Goal: Task Accomplishment & Management: Use online tool/utility

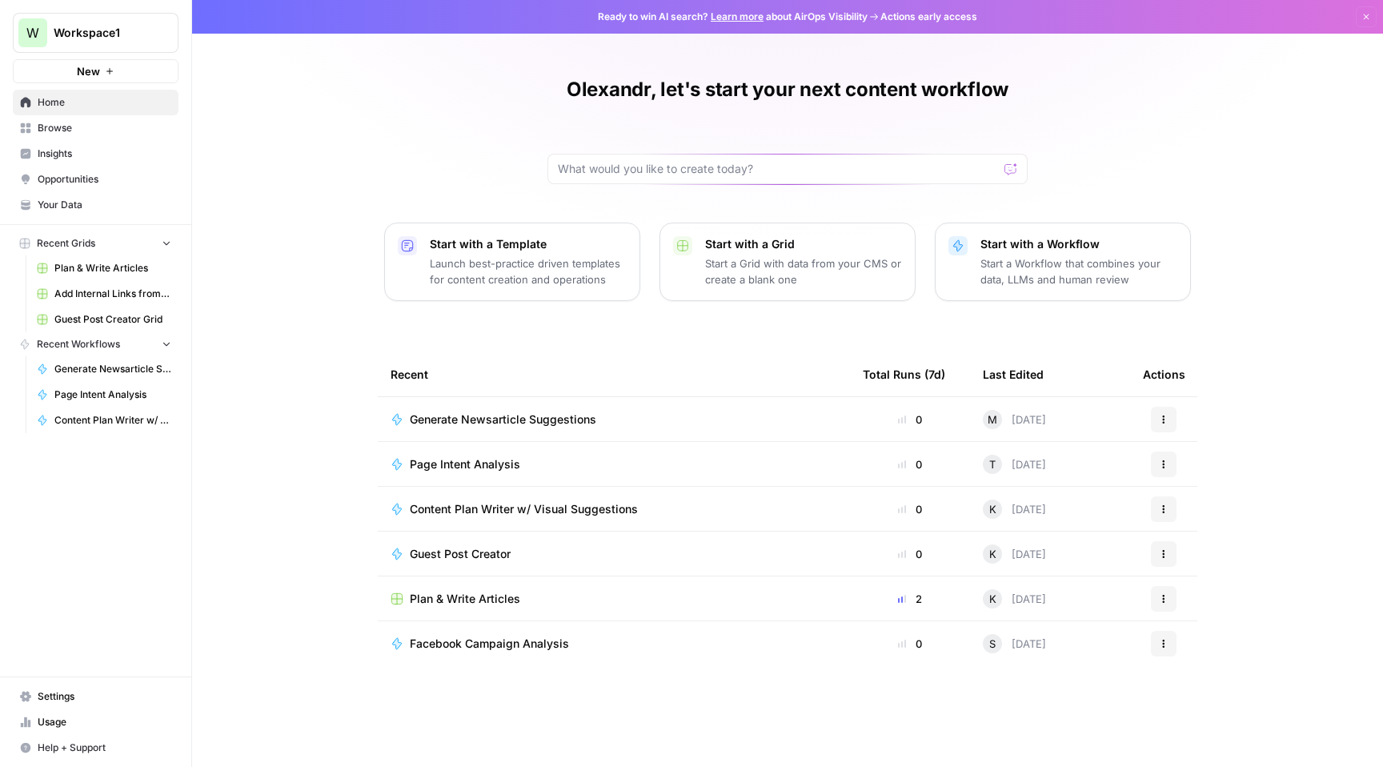
click at [116, 279] on link "Plan & Write Articles" at bounding box center [104, 268] width 149 height 26
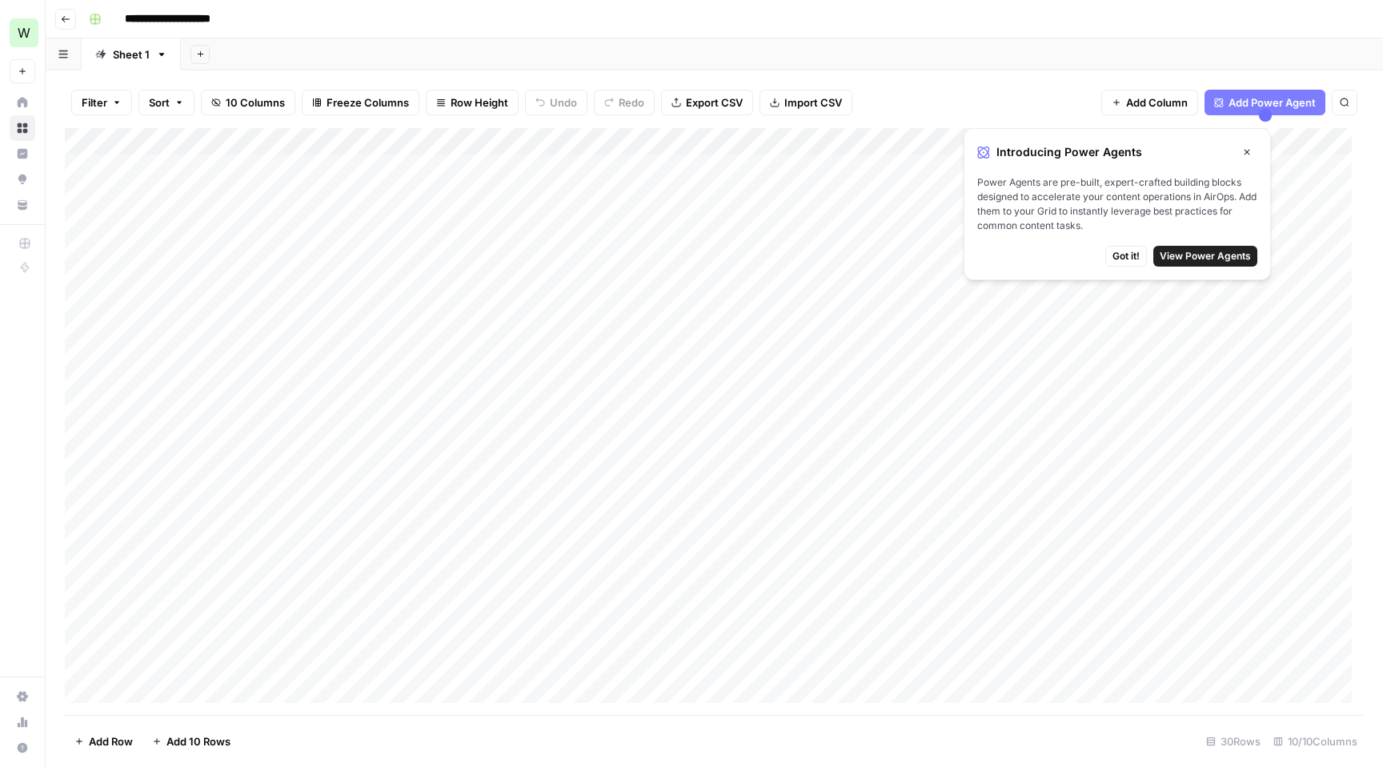
click at [214, 170] on div "Add Column" at bounding box center [714, 421] width 1299 height 587
click at [417, 172] on div "Add Column" at bounding box center [714, 421] width 1299 height 587
click at [648, 170] on div "Add Column" at bounding box center [714, 421] width 1299 height 587
click at [1184, 259] on span "View Power Agents" at bounding box center [1205, 256] width 91 height 14
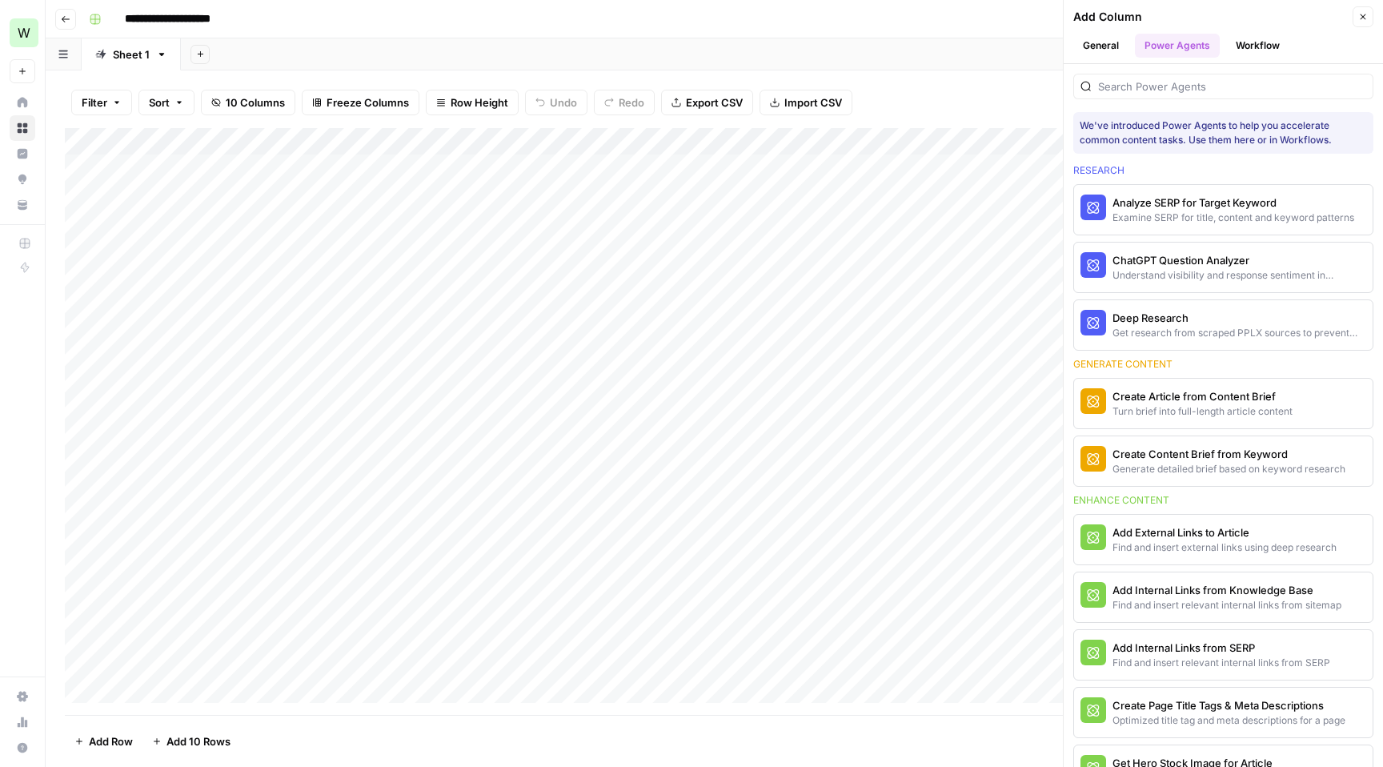
click at [1258, 39] on button "Workflow" at bounding box center [1257, 46] width 63 height 24
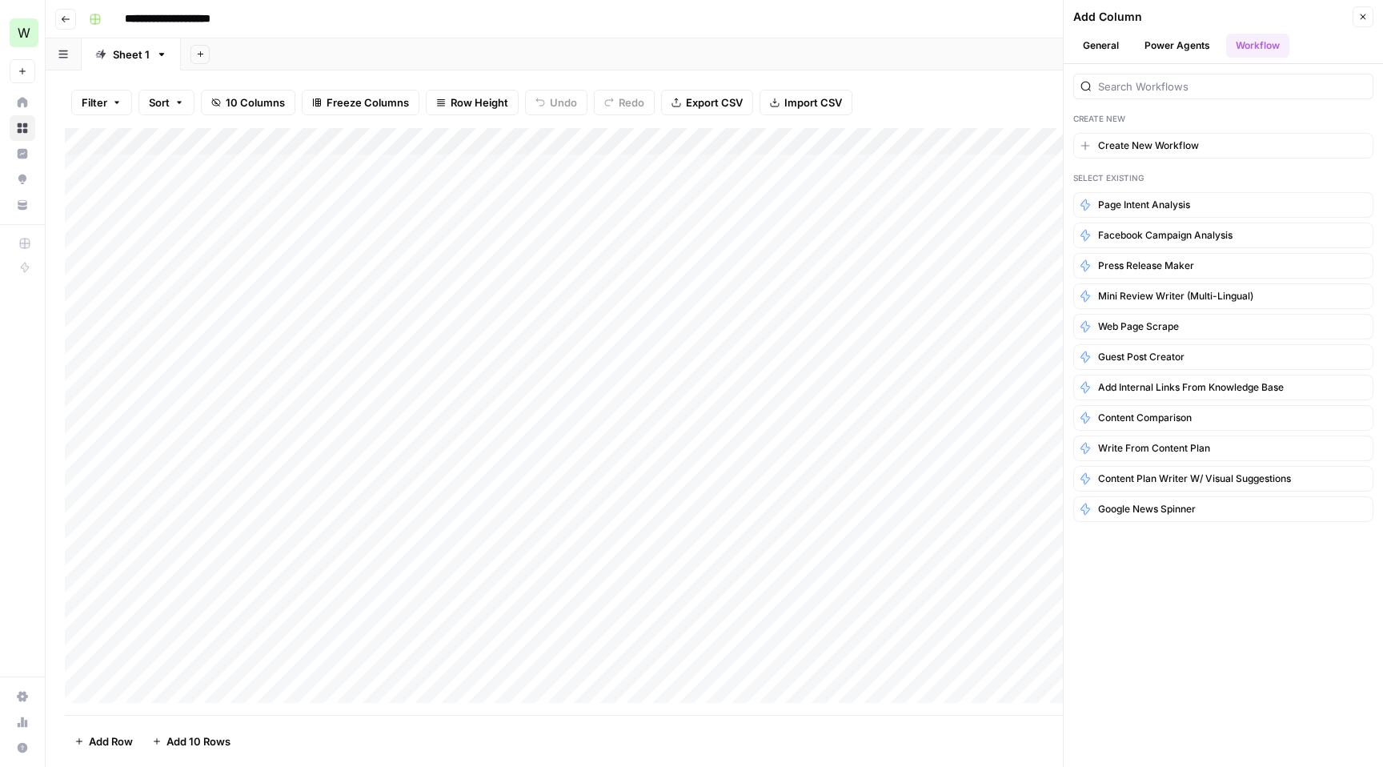
click at [1118, 47] on button "General" at bounding box center [1100, 46] width 55 height 24
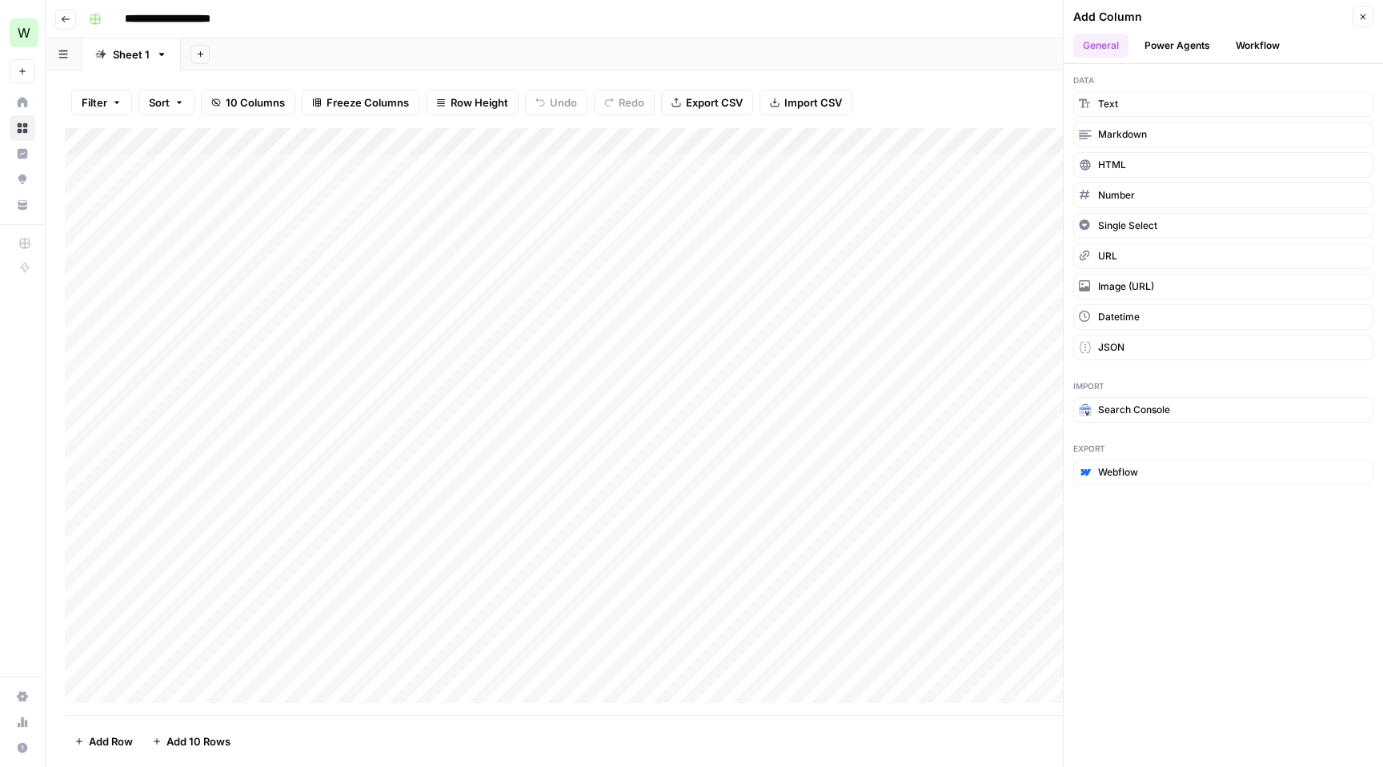
click at [940, 91] on div "Filter Sort 10 Columns Freeze Columns Row Height Undo Redo Export CSV Import CS…" at bounding box center [714, 102] width 1299 height 51
click at [1361, 18] on icon "button" at bounding box center [1363, 17] width 10 height 10
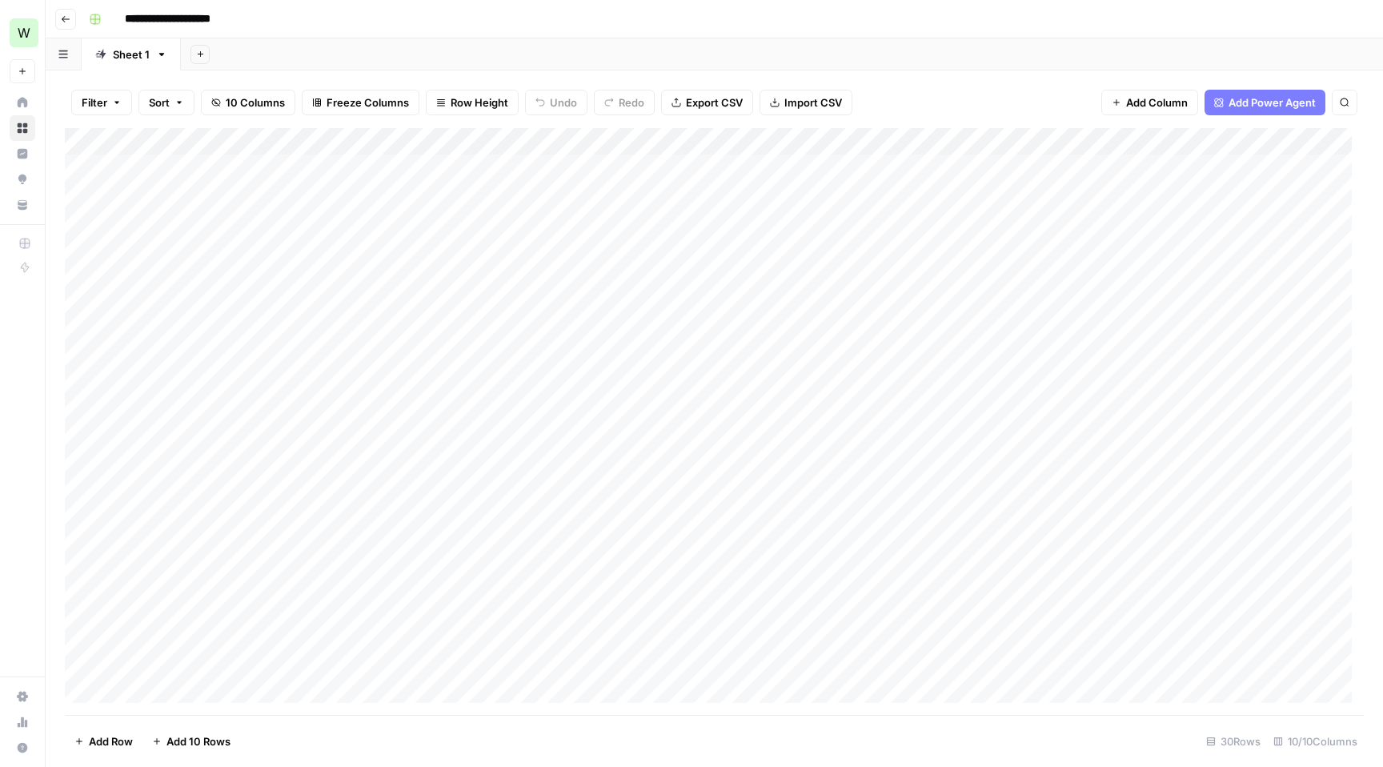
click at [1148, 102] on span "Add Column" at bounding box center [1157, 102] width 62 height 16
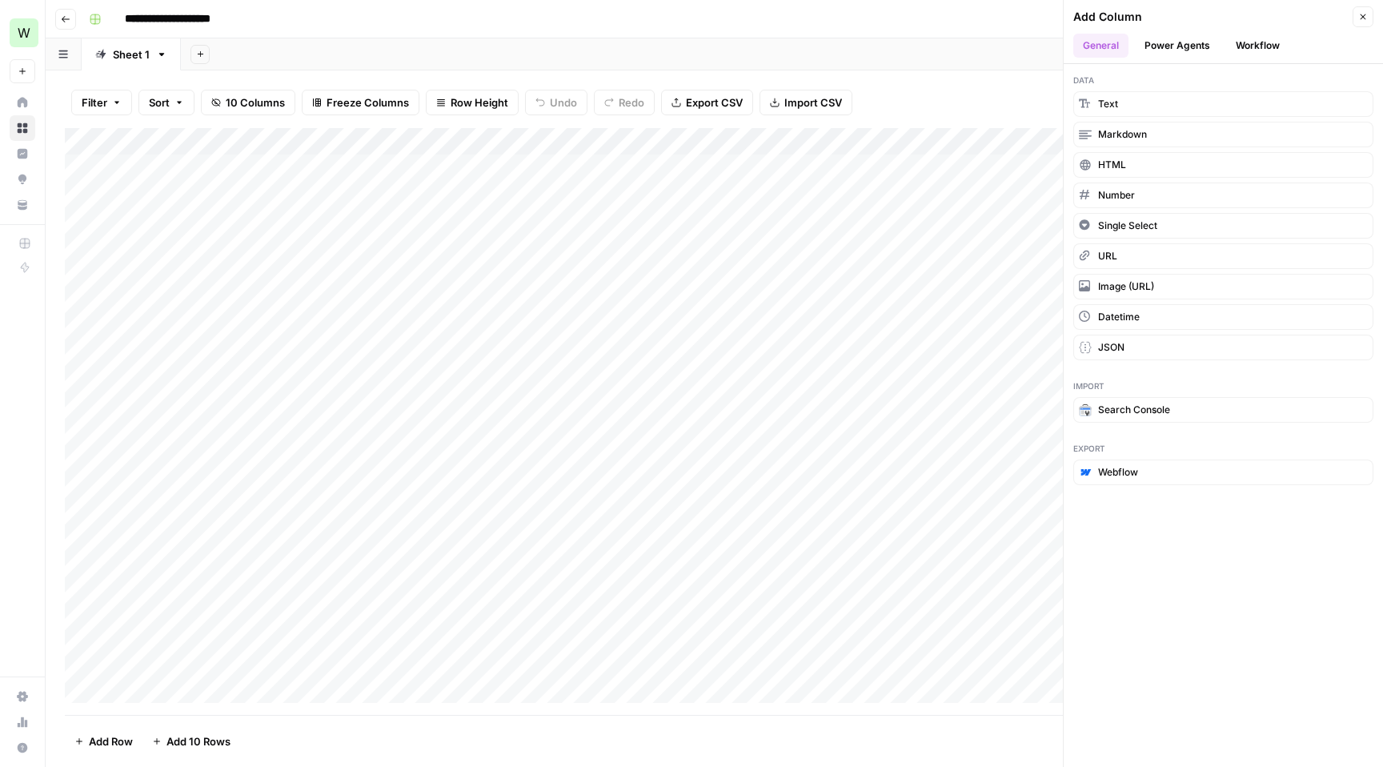
click at [1364, 10] on button "Close" at bounding box center [1362, 16] width 21 height 21
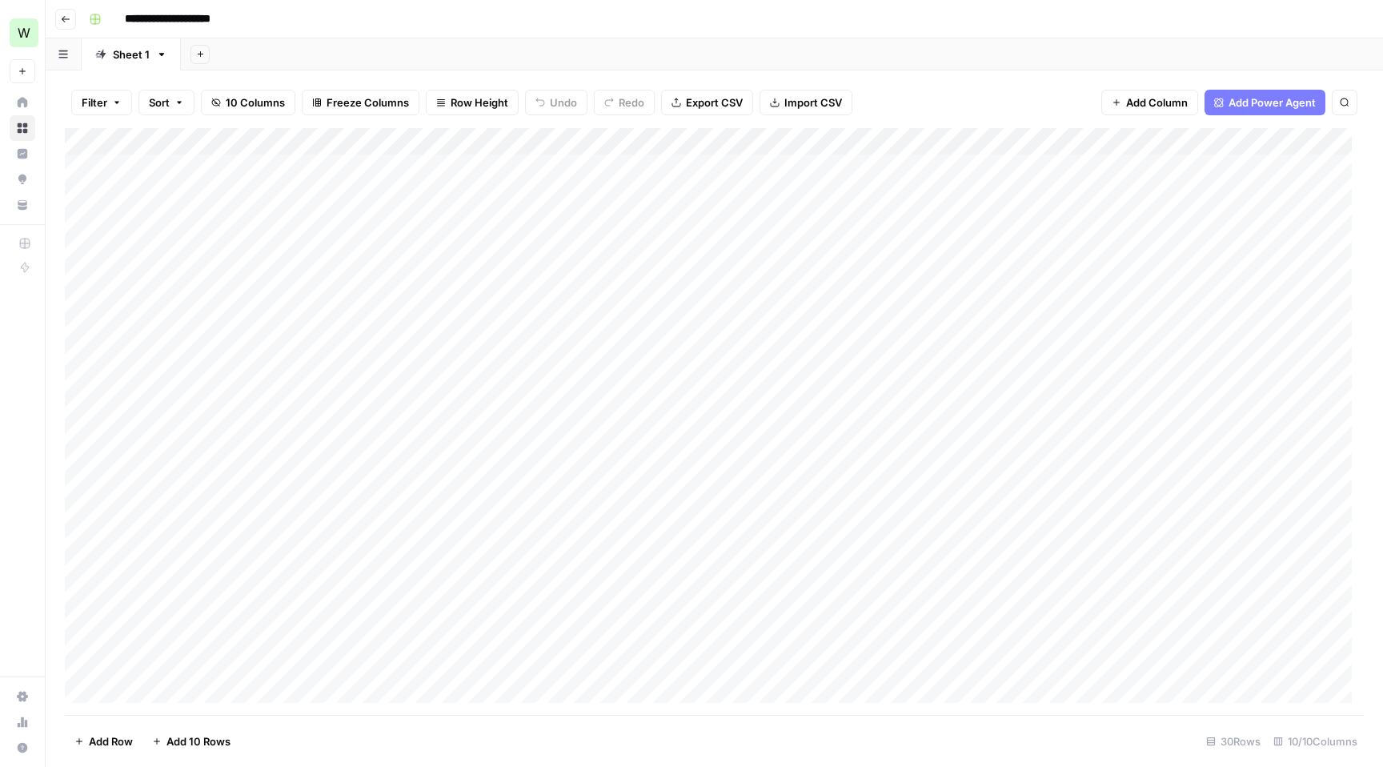
click at [469, 170] on div "Add Column" at bounding box center [714, 421] width 1299 height 587
click at [612, 170] on div "Add Column" at bounding box center [714, 421] width 1299 height 587
click at [776, 166] on div "Add Column" at bounding box center [714, 421] width 1299 height 587
click at [756, 166] on div "Add Column" at bounding box center [714, 421] width 1299 height 587
click at [632, 165] on div "Add Column" at bounding box center [714, 421] width 1299 height 587
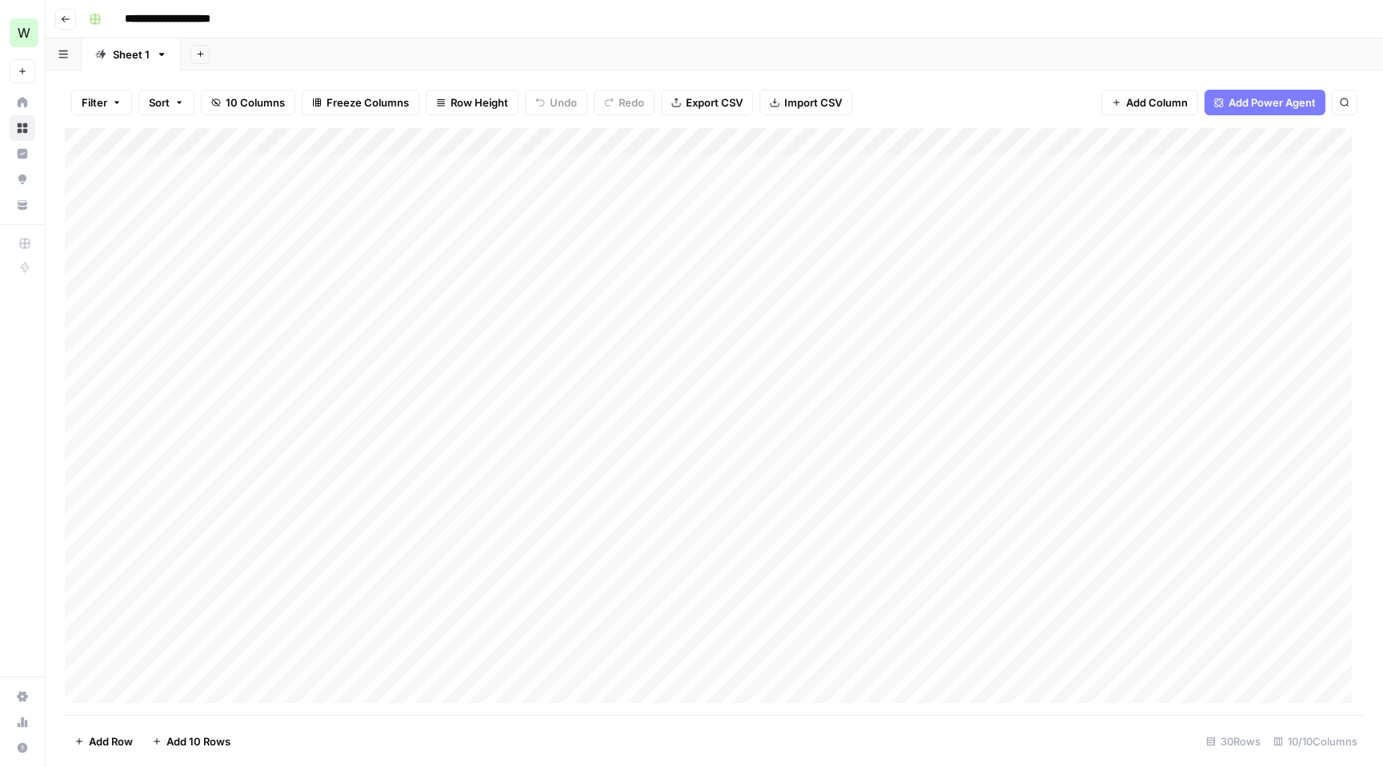
click at [792, 161] on div "Add Column" at bounding box center [714, 421] width 1299 height 587
click at [881, 140] on div "Add Column" at bounding box center [714, 421] width 1299 height 587
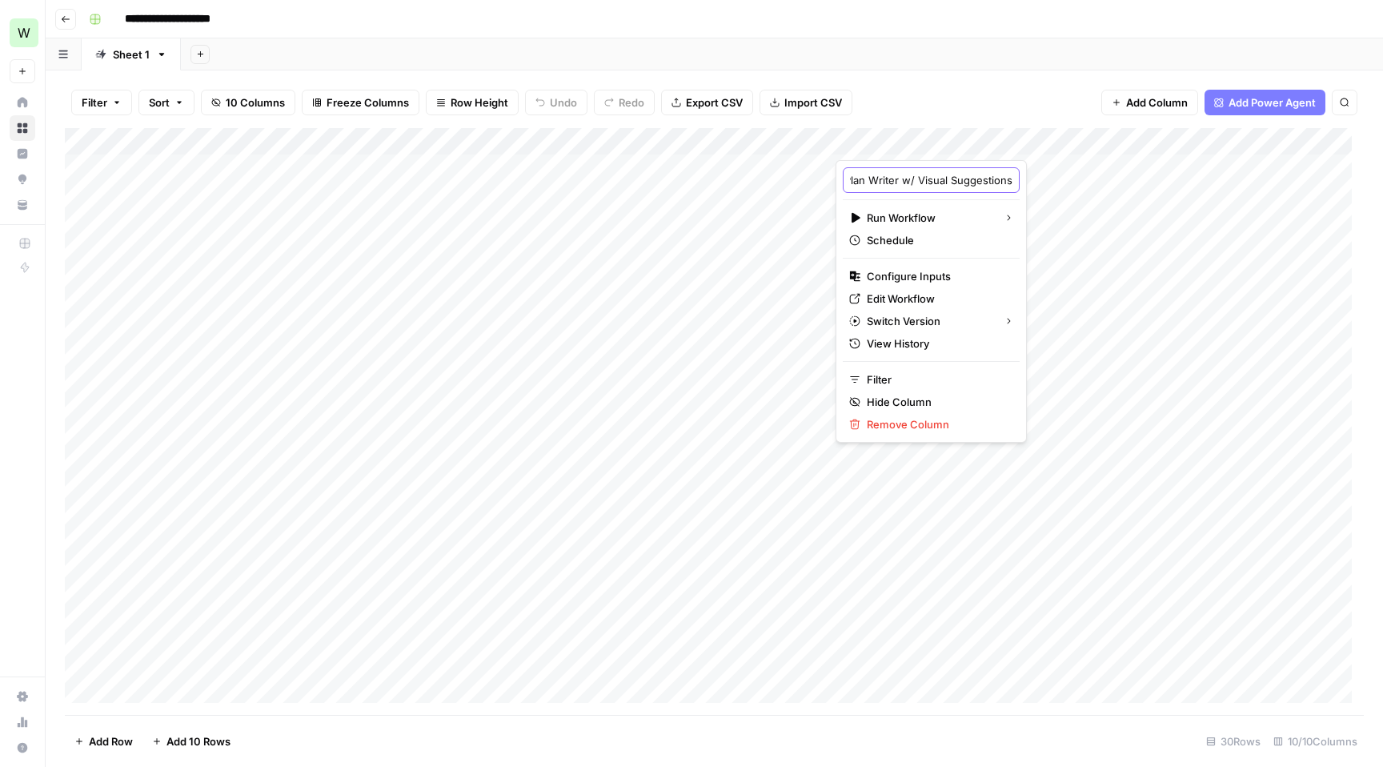
scroll to position [0, 89]
drag, startPoint x: 921, startPoint y: 176, endPoint x: 947, endPoint y: 180, distance: 25.9
click at [947, 180] on input "Content Plan Writer w/ Visual Suggestions" at bounding box center [931, 180] width 162 height 16
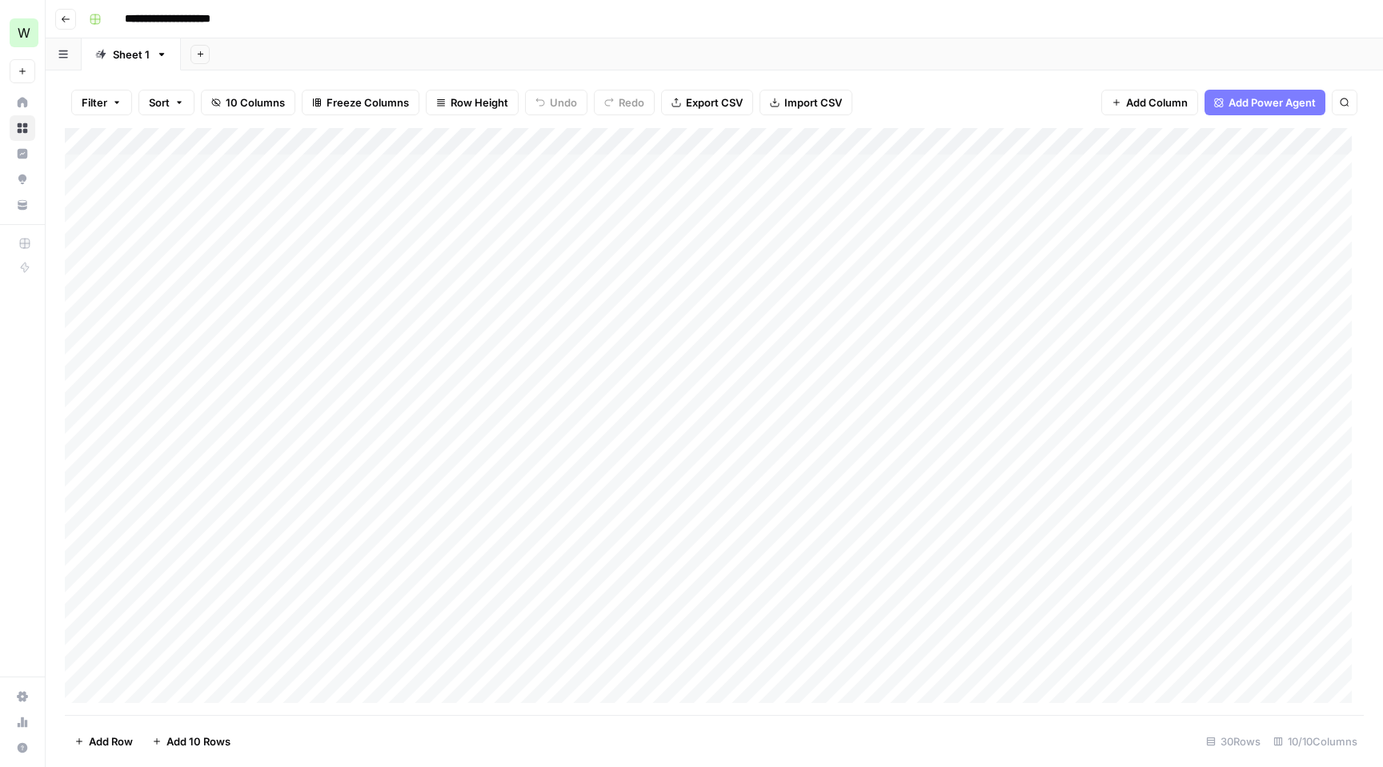
click at [906, 104] on div "Filter Sort 10 Columns Freeze Columns Row Height Undo Redo Export CSV Import CS…" at bounding box center [714, 102] width 1299 height 51
click at [902, 92] on div "Filter Sort 10 Columns Freeze Columns Row Height Undo Redo Export CSV Import CS…" at bounding box center [714, 102] width 1299 height 51
click at [892, 162] on div "Add Column" at bounding box center [714, 421] width 1299 height 587
click at [913, 167] on div "Add Column" at bounding box center [714, 421] width 1299 height 587
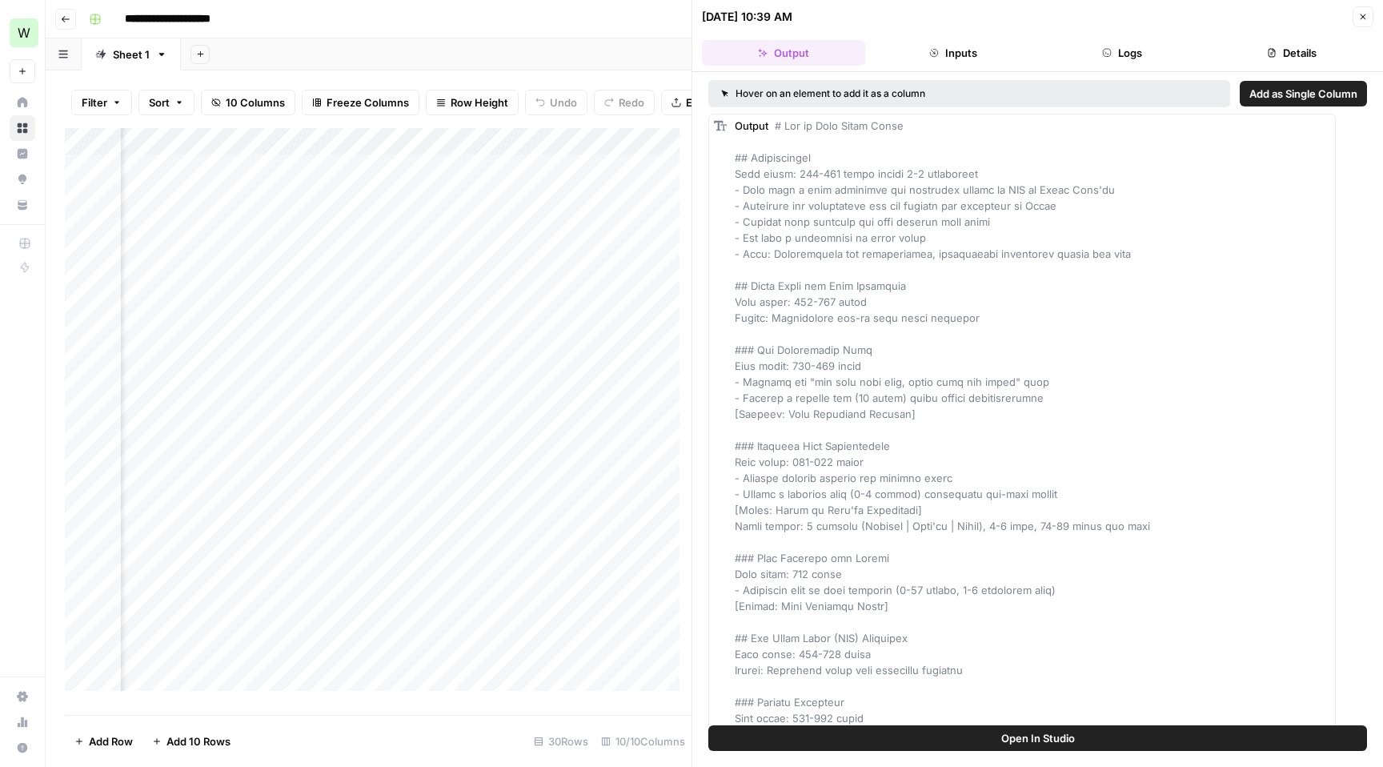
scroll to position [0, 189]
click at [419, 183] on div "Add Column" at bounding box center [378, 415] width 627 height 575
click at [431, 179] on div "Add Column" at bounding box center [378, 415] width 627 height 575
click at [441, 225] on div "Add Column" at bounding box center [378, 415] width 627 height 575
click at [441, 178] on div "Add Column" at bounding box center [378, 415] width 627 height 575
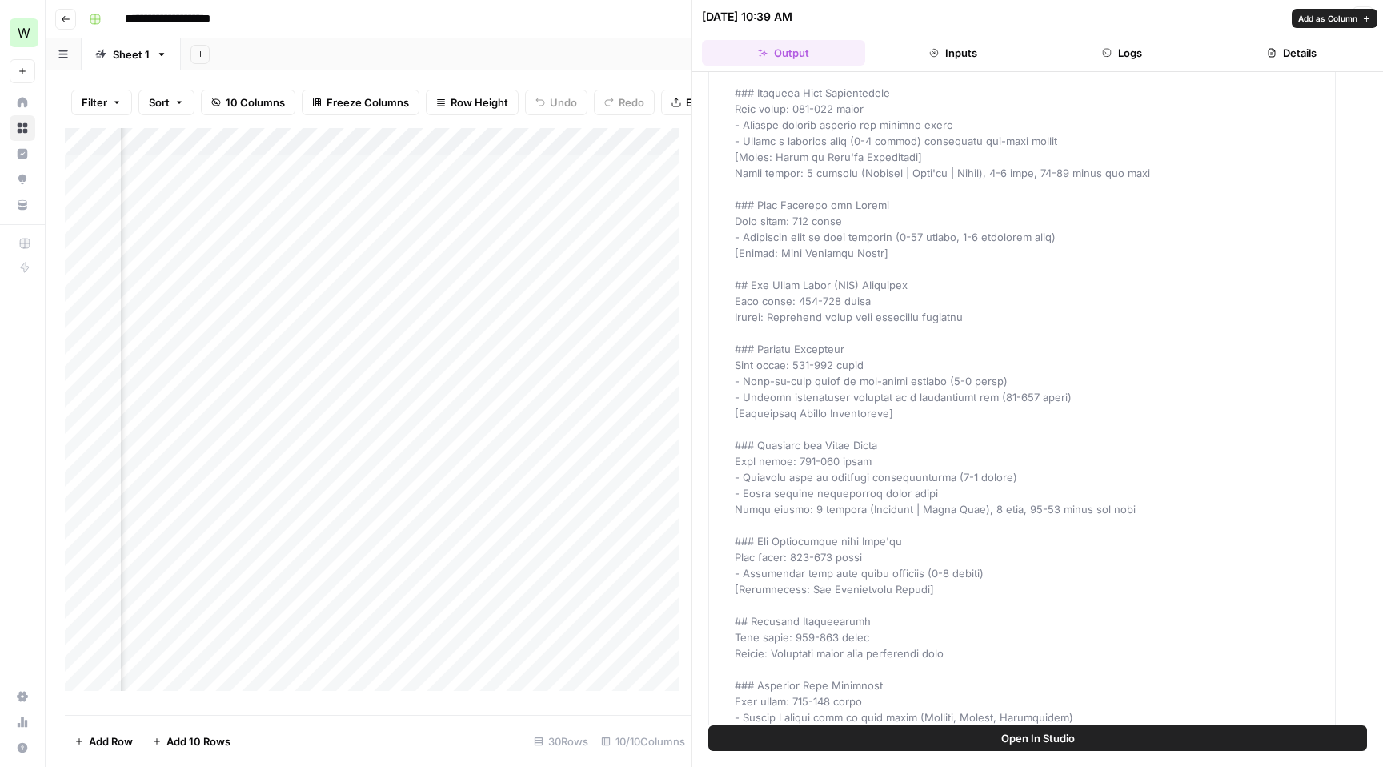
scroll to position [0, 0]
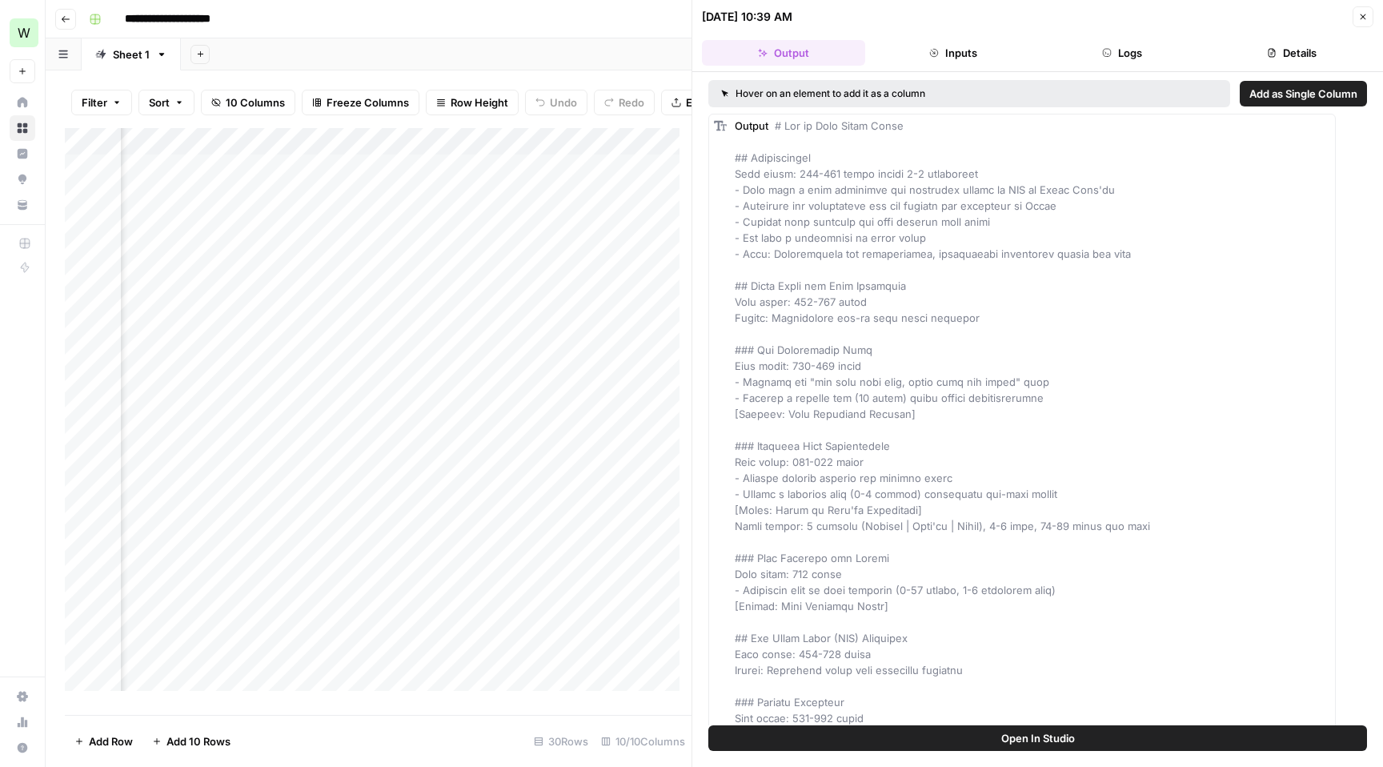
click at [1361, 23] on button "Close" at bounding box center [1362, 16] width 21 height 21
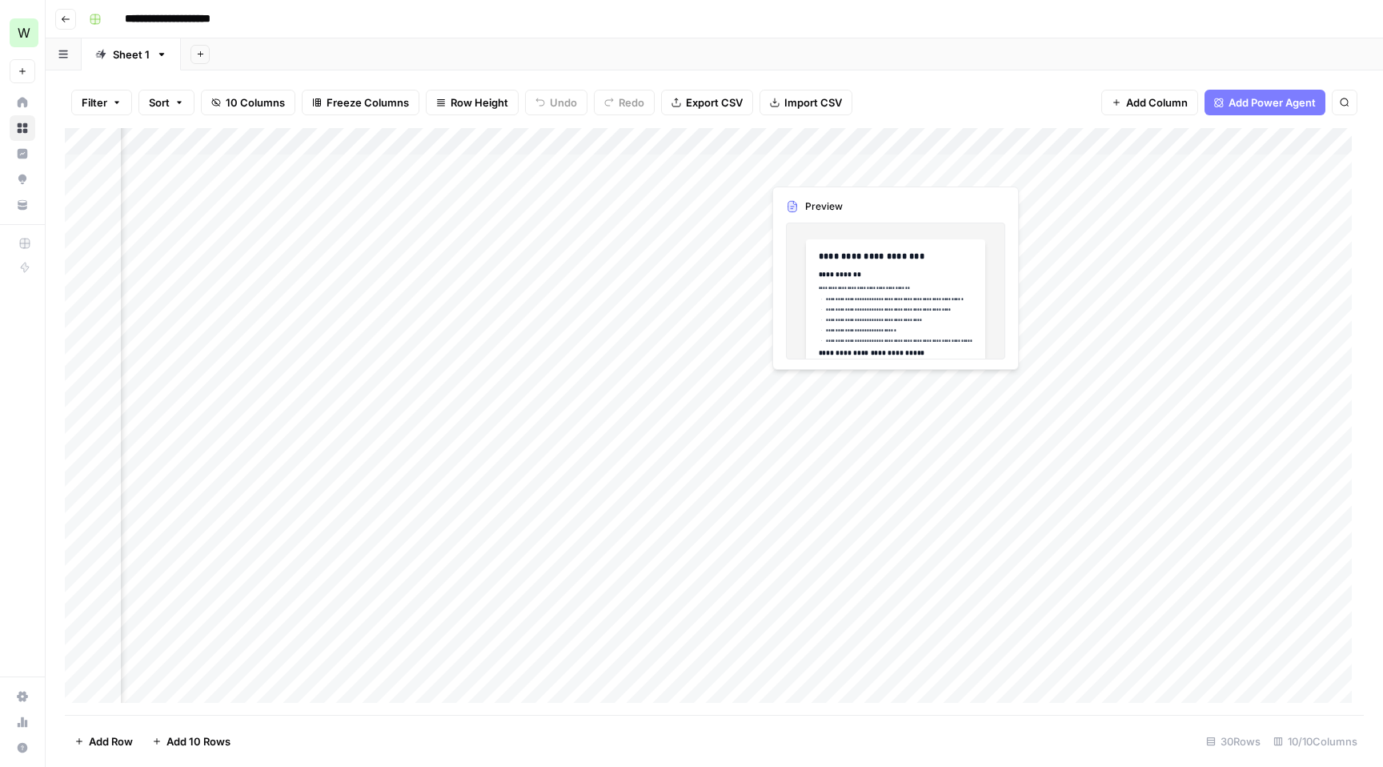
click at [825, 175] on div "Add Column" at bounding box center [714, 421] width 1299 height 587
click at [852, 139] on div "Add Column" at bounding box center [714, 421] width 1299 height 587
click at [973, 177] on div "Add Column" at bounding box center [714, 421] width 1299 height 587
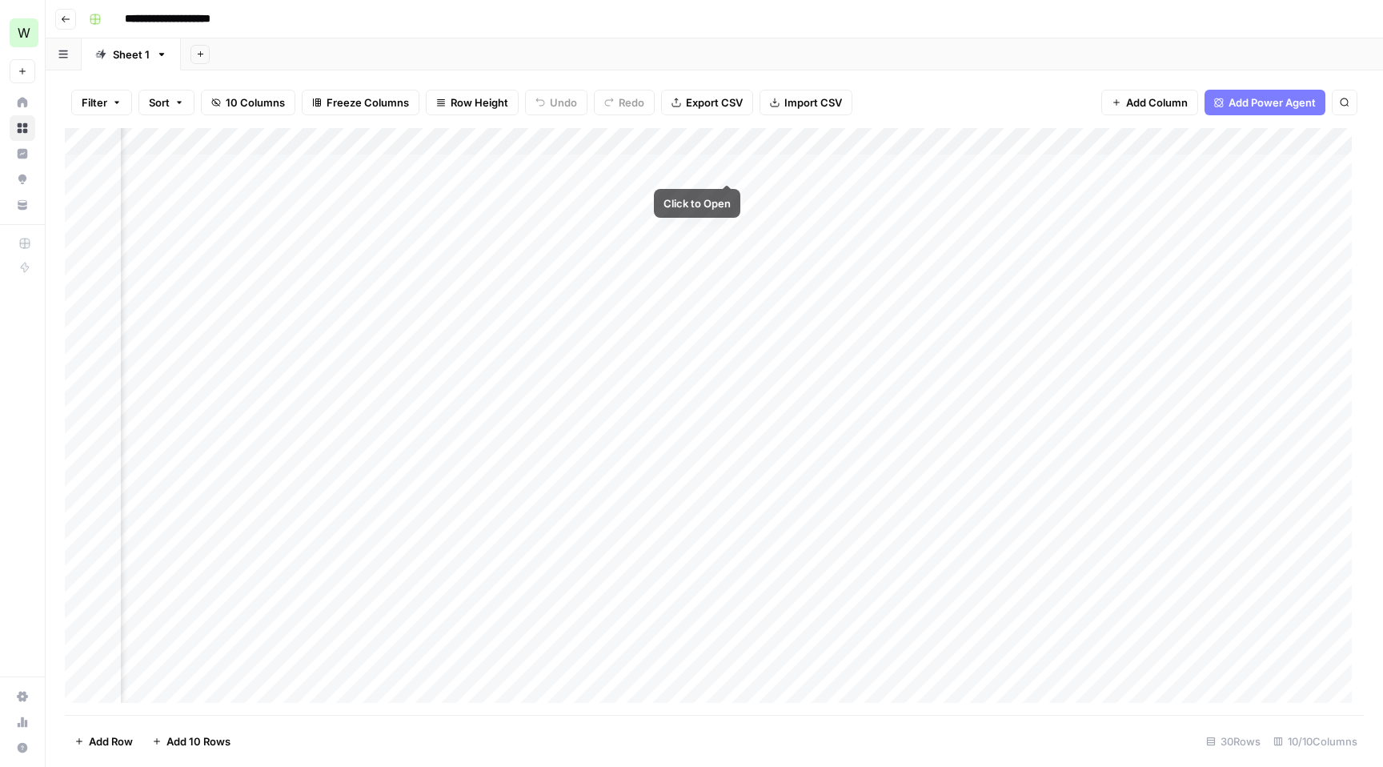
click at [696, 149] on div "Add Column" at bounding box center [714, 421] width 1299 height 587
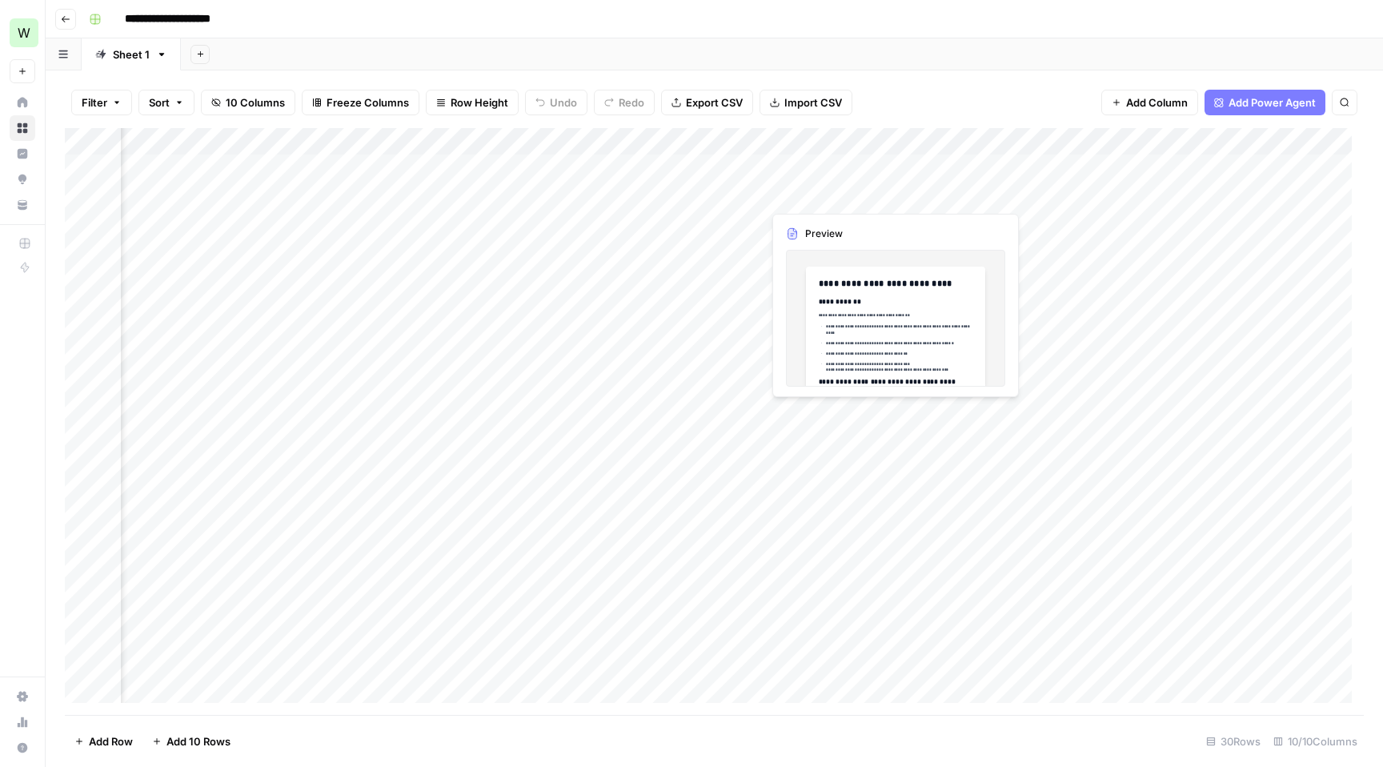
click at [843, 182] on div "Add Column" at bounding box center [714, 421] width 1299 height 587
click at [843, 178] on div "Add Column" at bounding box center [714, 421] width 1299 height 587
click at [840, 175] on div "Add Column" at bounding box center [714, 421] width 1299 height 587
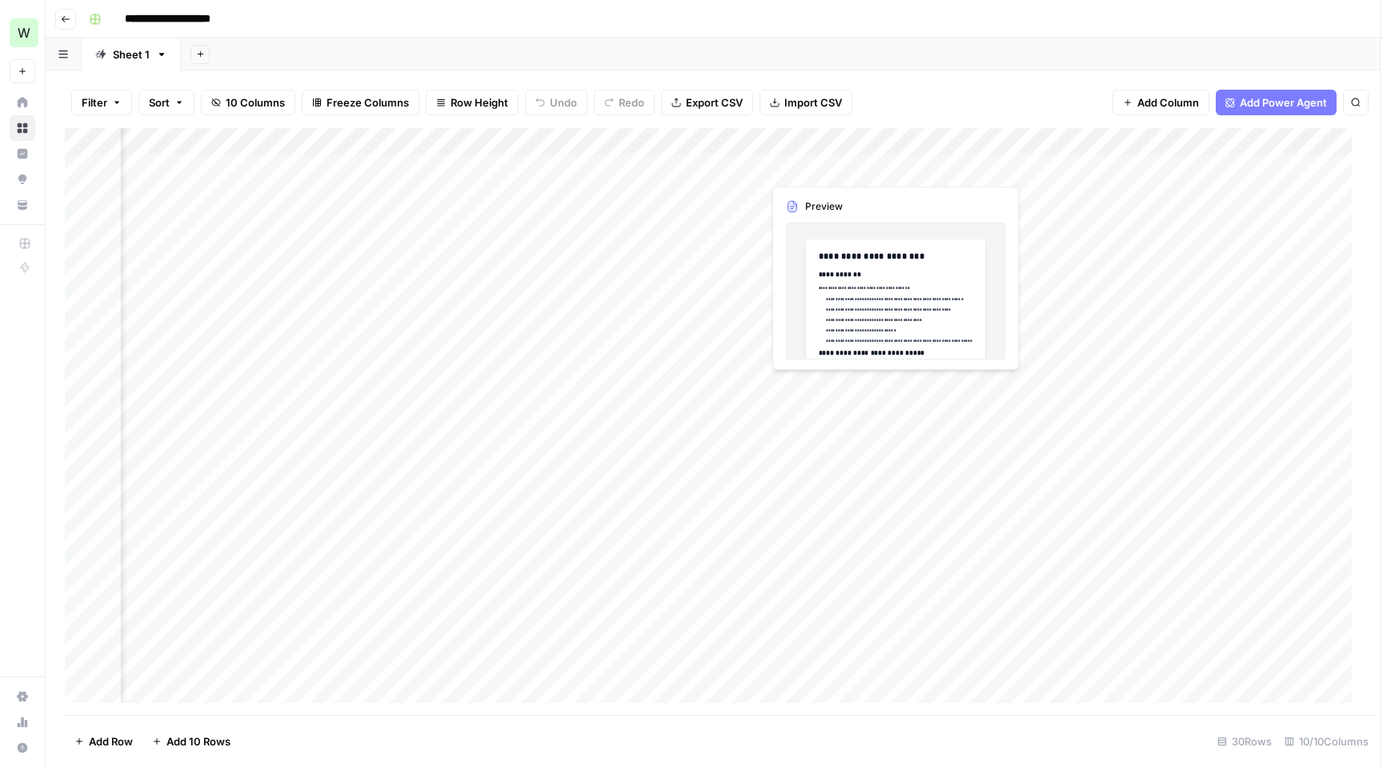
click at [840, 175] on div at bounding box center [835, 168] width 146 height 30
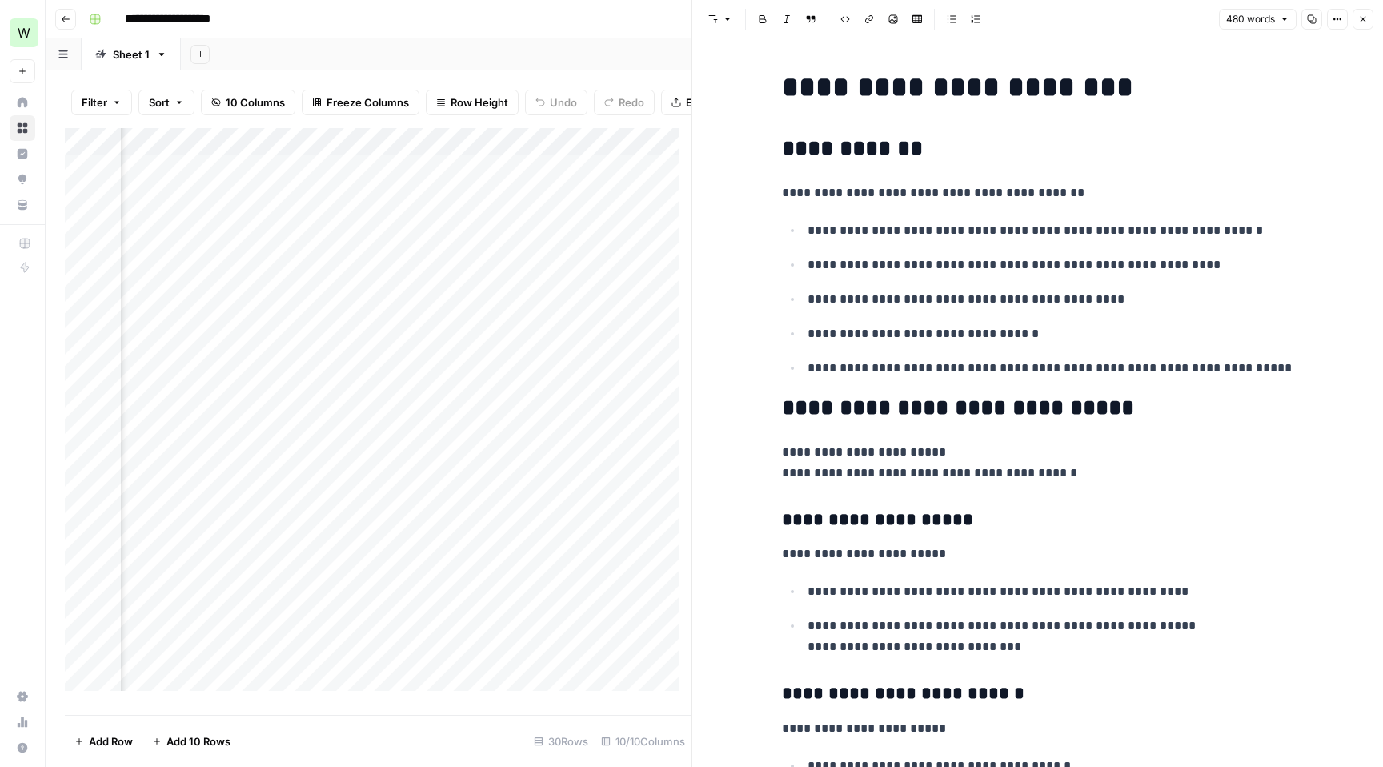
click at [1364, 20] on icon "button" at bounding box center [1363, 20] width 6 height 6
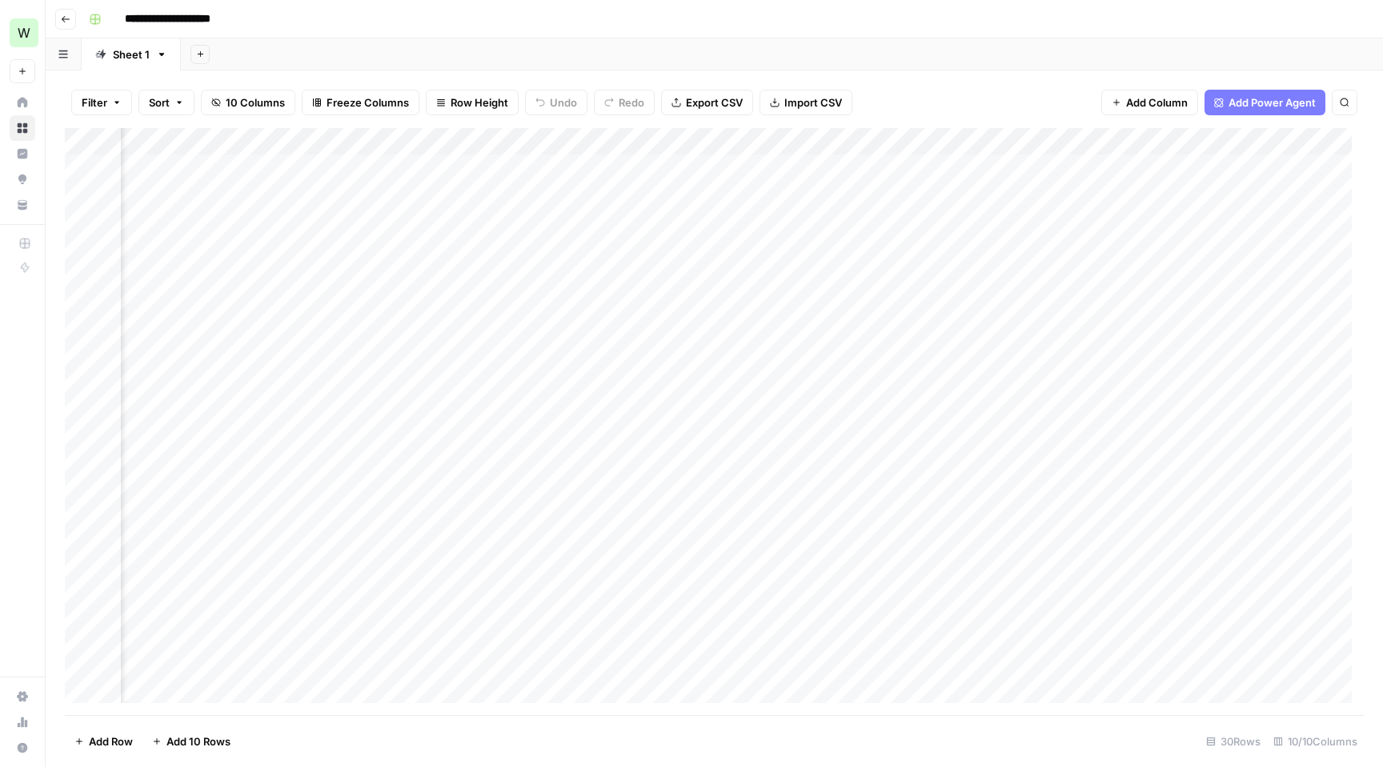
click at [956, 167] on div "Add Column" at bounding box center [714, 421] width 1299 height 587
click at [919, 143] on div "Add Column" at bounding box center [714, 421] width 1299 height 587
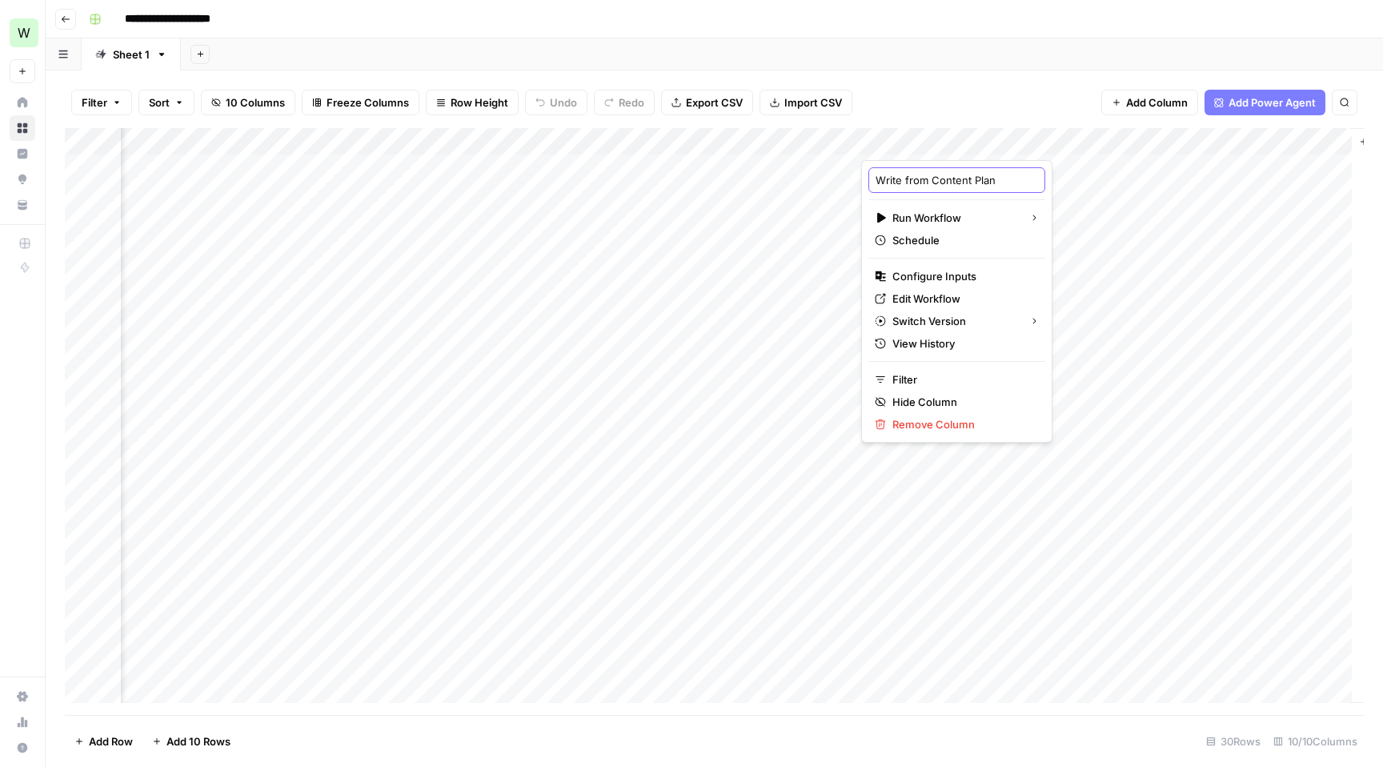
drag, startPoint x: 927, startPoint y: 184, endPoint x: 1046, endPoint y: 185, distance: 119.2
click at [1046, 184] on body "**********" at bounding box center [691, 383] width 1383 height 767
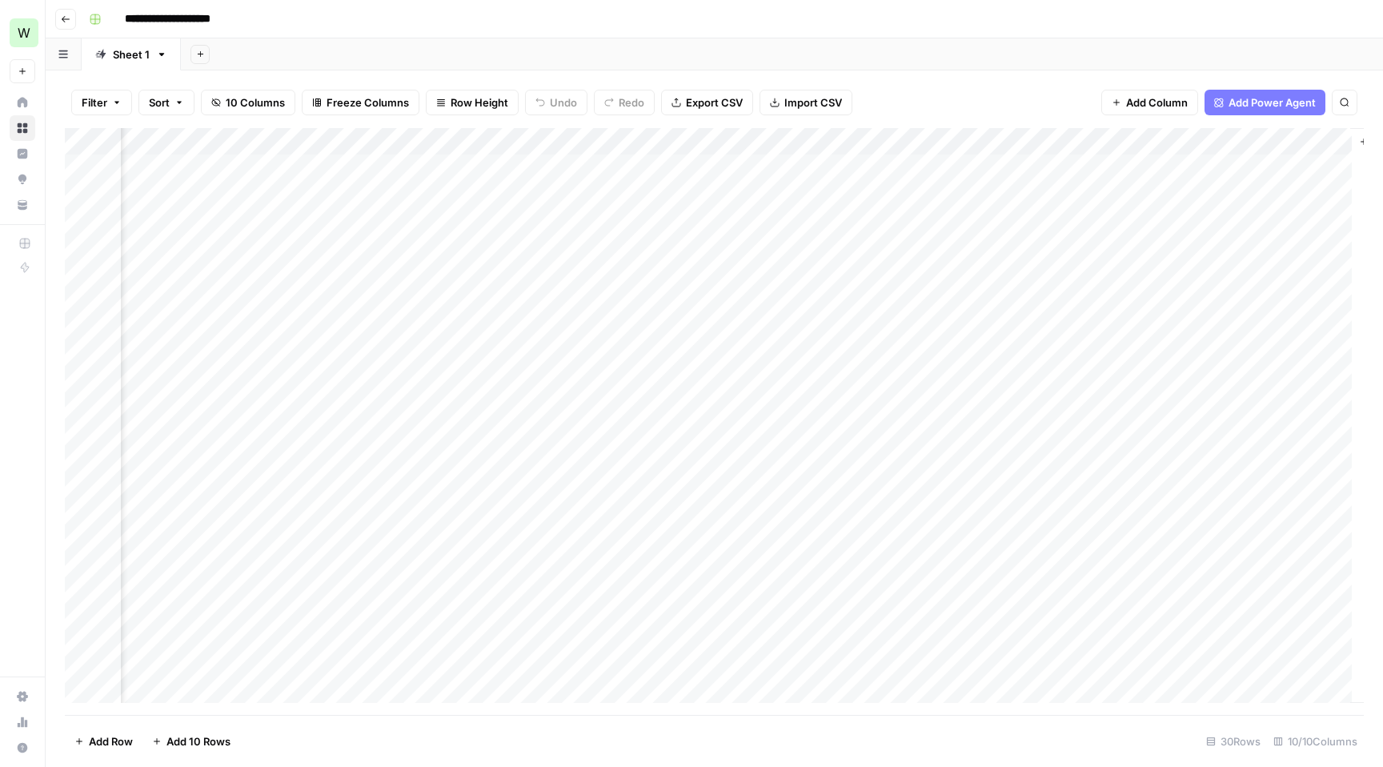
click at [1172, 166] on div "Add Column" at bounding box center [714, 421] width 1299 height 587
click at [910, 163] on div "Add Column" at bounding box center [714, 421] width 1299 height 587
click at [932, 163] on div "Add Column" at bounding box center [714, 421] width 1299 height 587
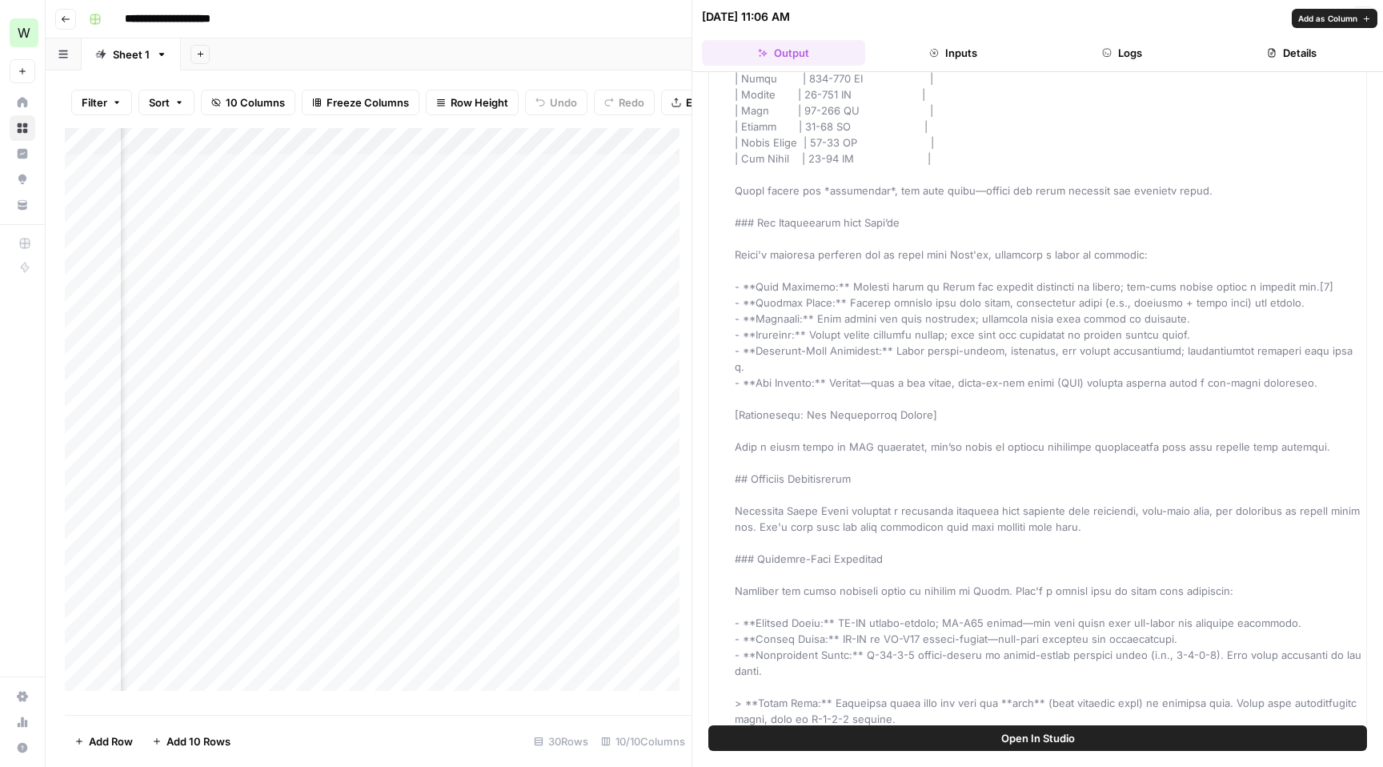
scroll to position [1632, 0]
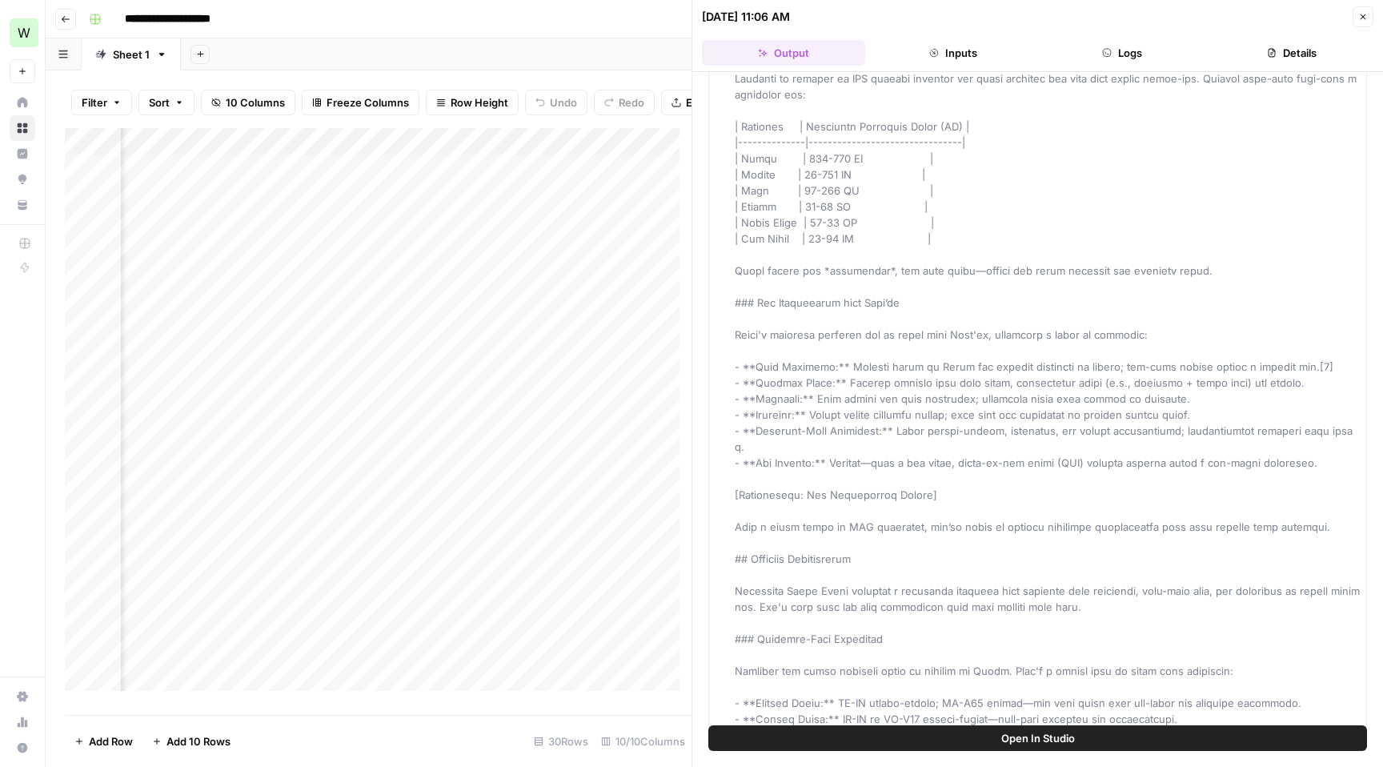
click at [1361, 22] on button "Close" at bounding box center [1362, 16] width 21 height 21
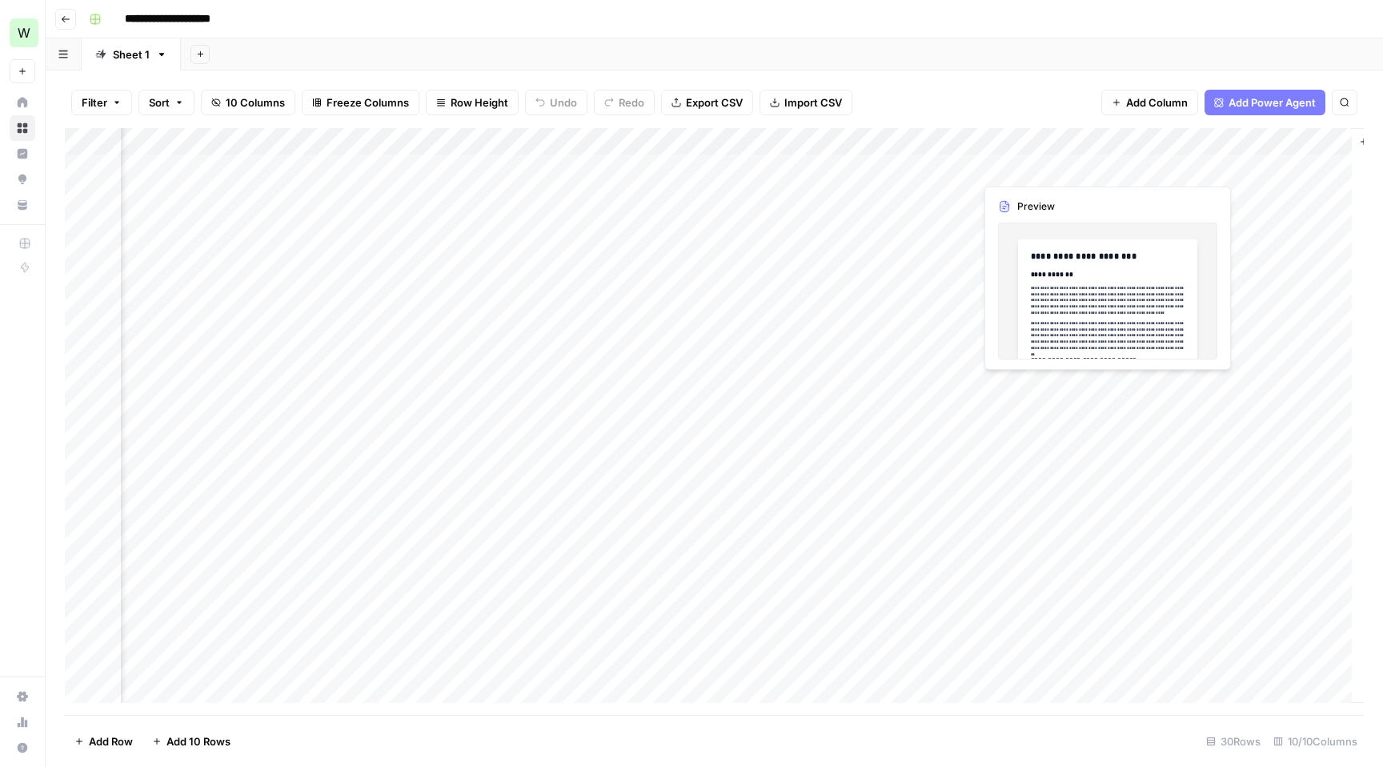
click at [1040, 166] on div "Add Column" at bounding box center [714, 421] width 1299 height 587
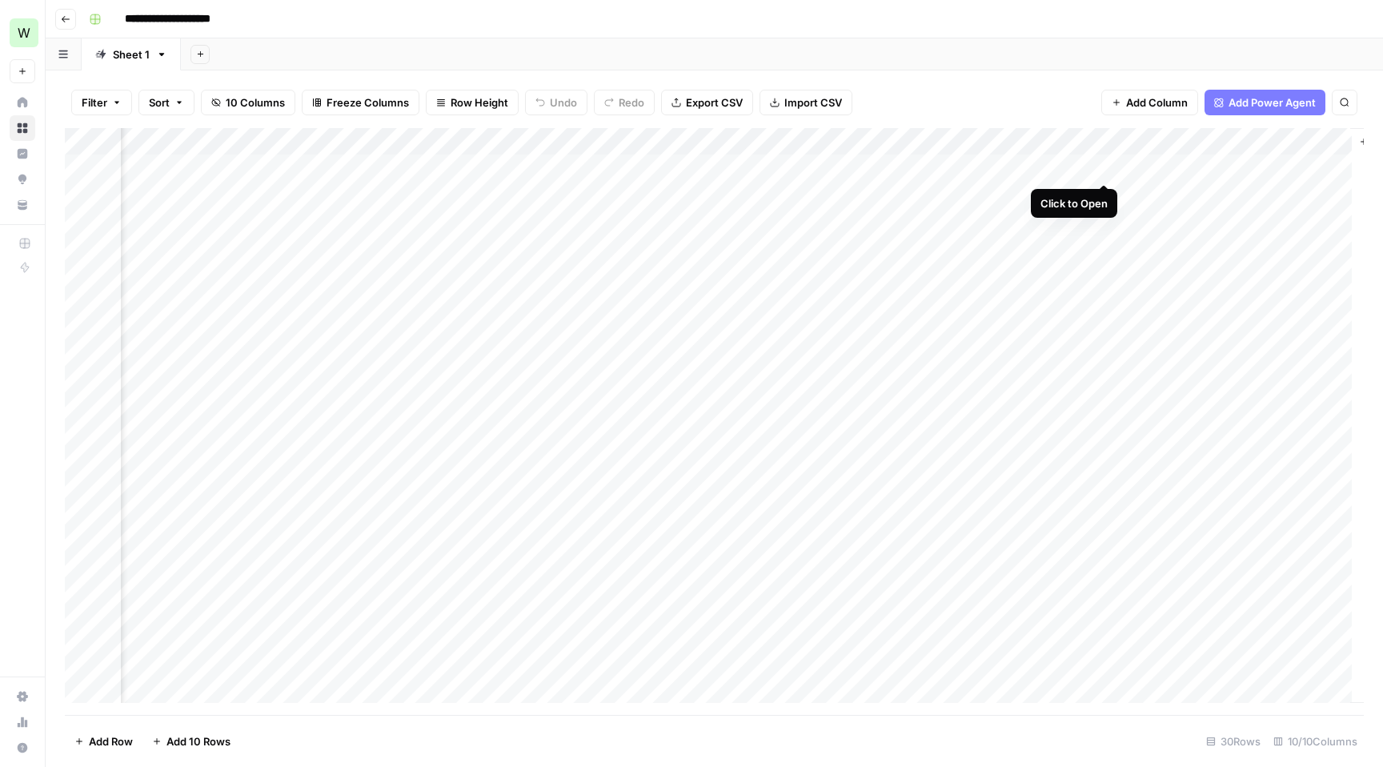
click at [1101, 168] on div "Add Column" at bounding box center [714, 421] width 1299 height 587
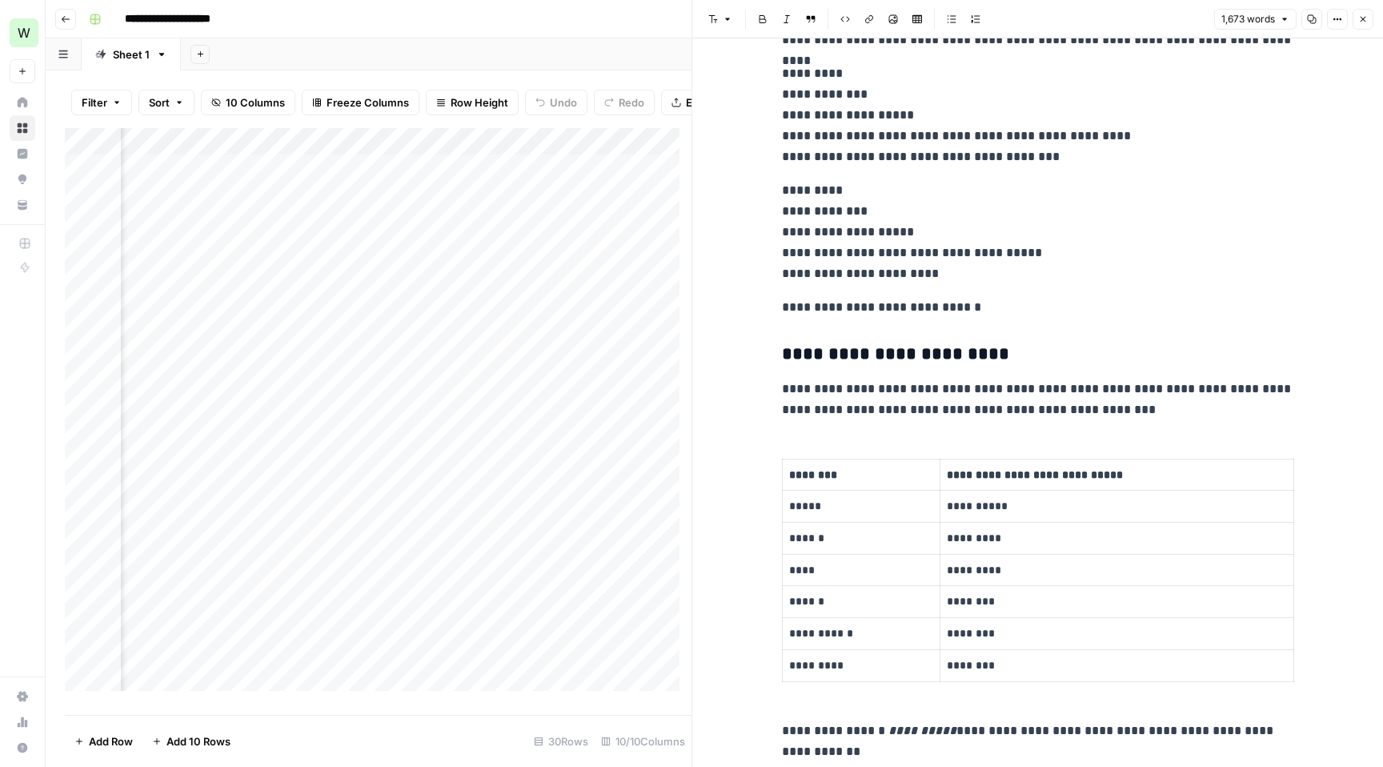
scroll to position [2295, 0]
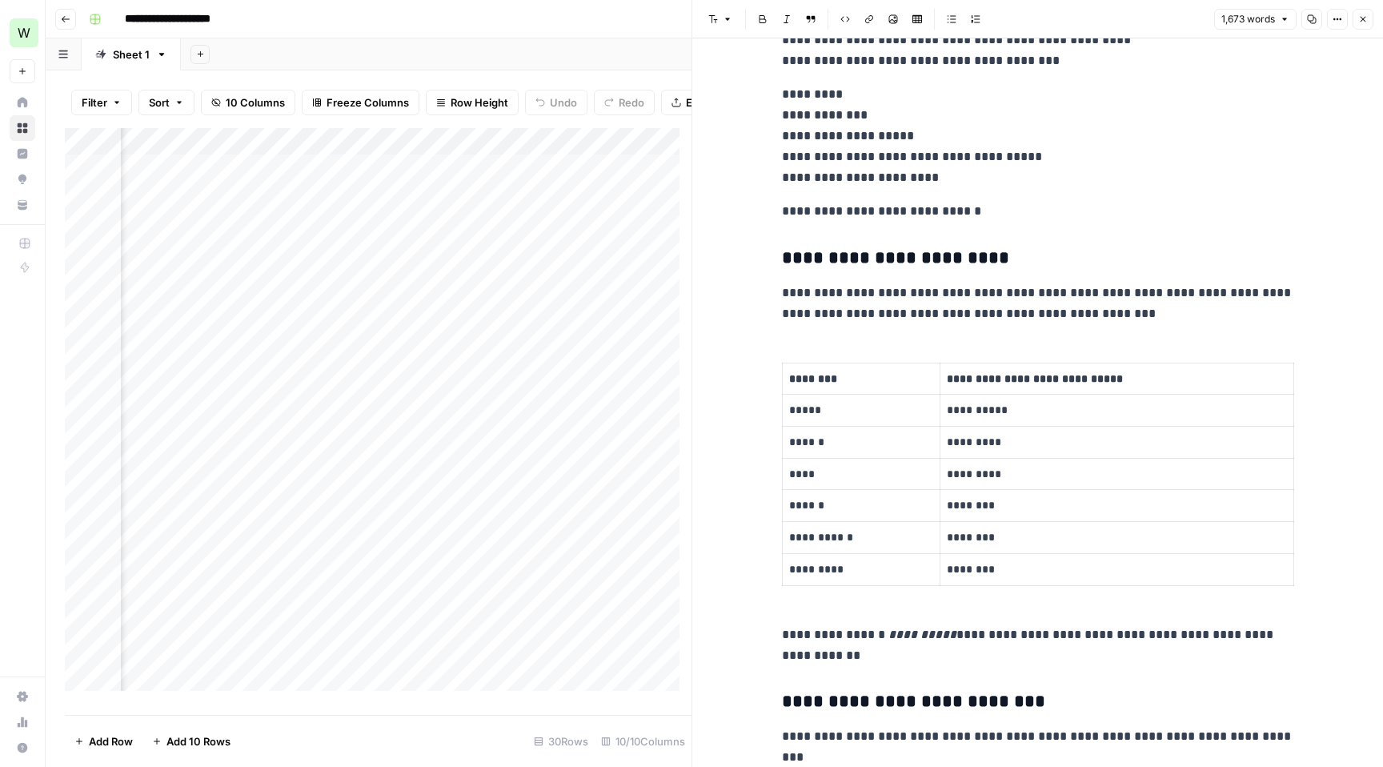
click at [1366, 16] on icon "button" at bounding box center [1363, 19] width 10 height 10
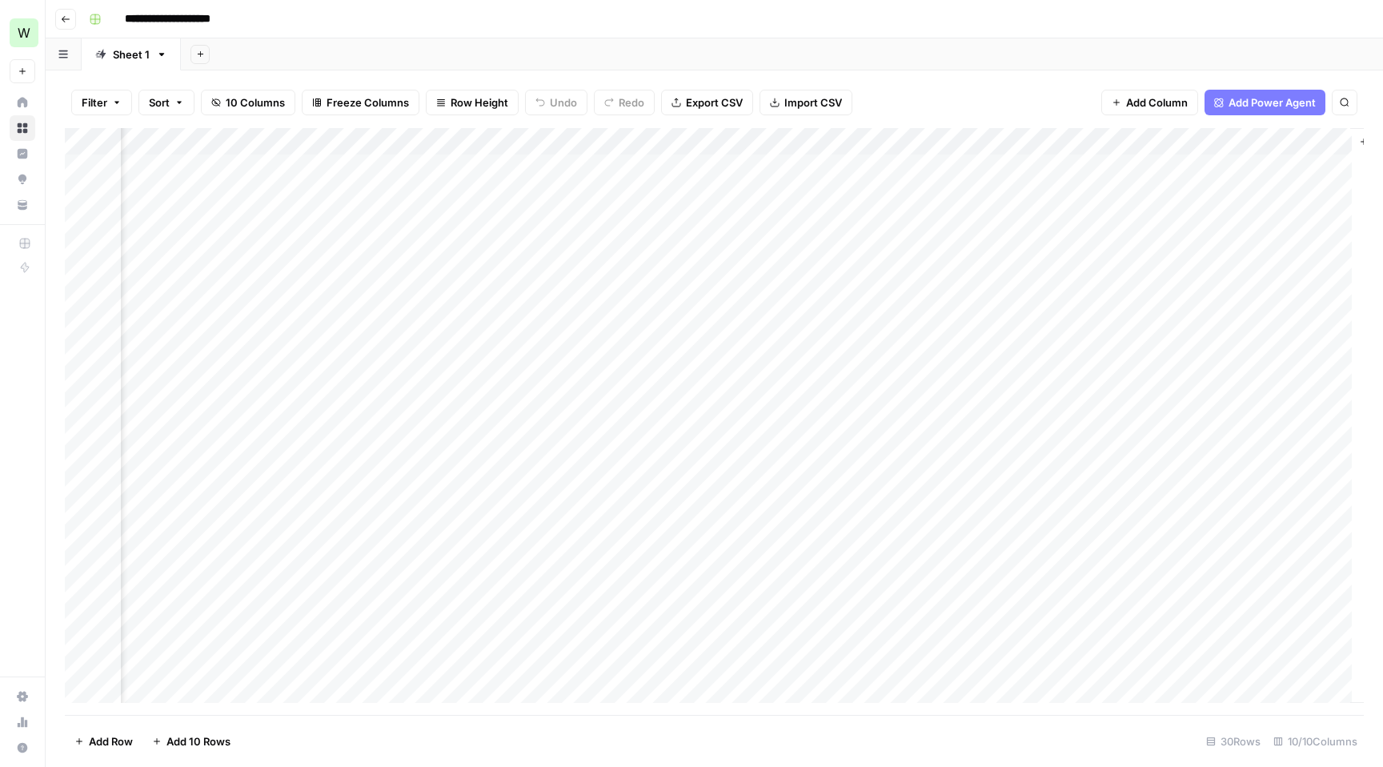
click at [1184, 163] on div "Add Column" at bounding box center [714, 421] width 1299 height 587
click at [67, 23] on icon "button" at bounding box center [66, 19] width 10 height 10
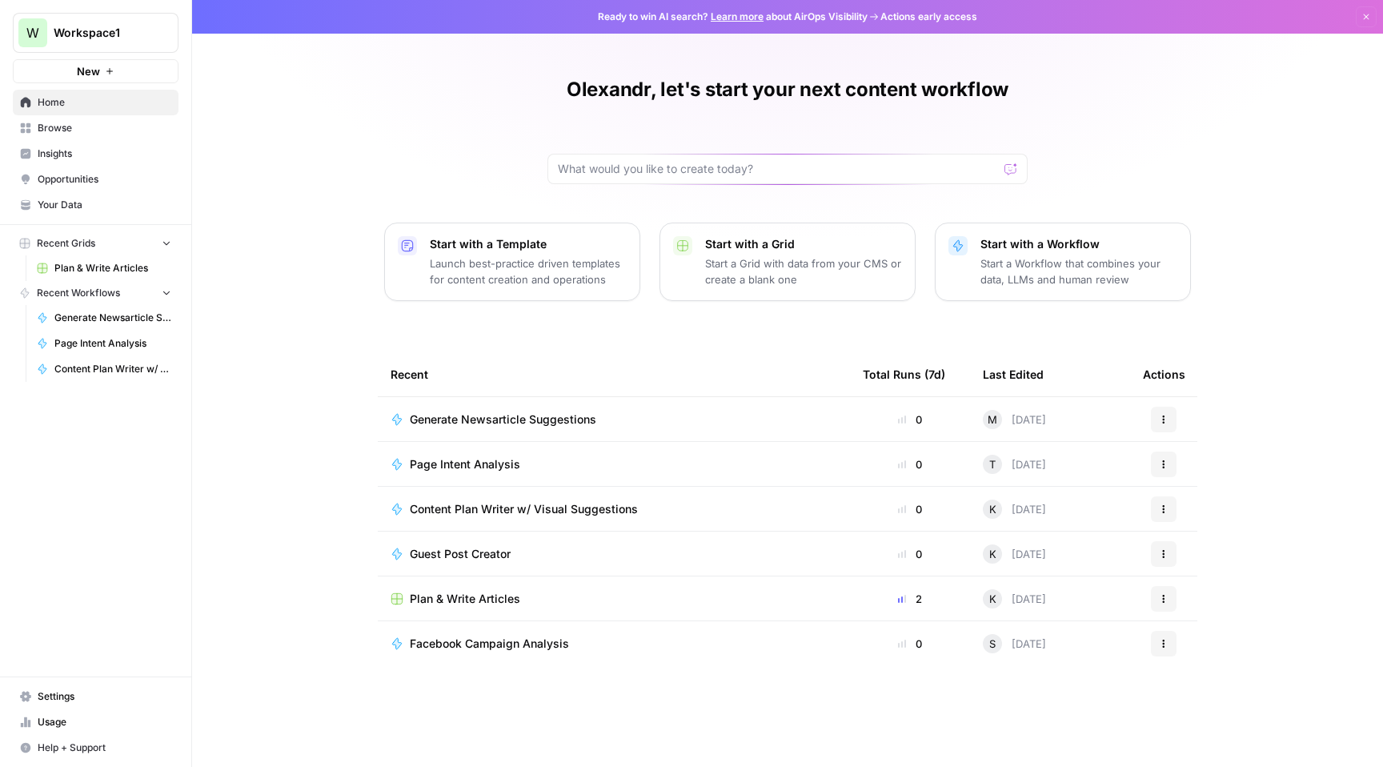
click at [664, 461] on div "Page Intent Analysis" at bounding box center [614, 464] width 447 height 16
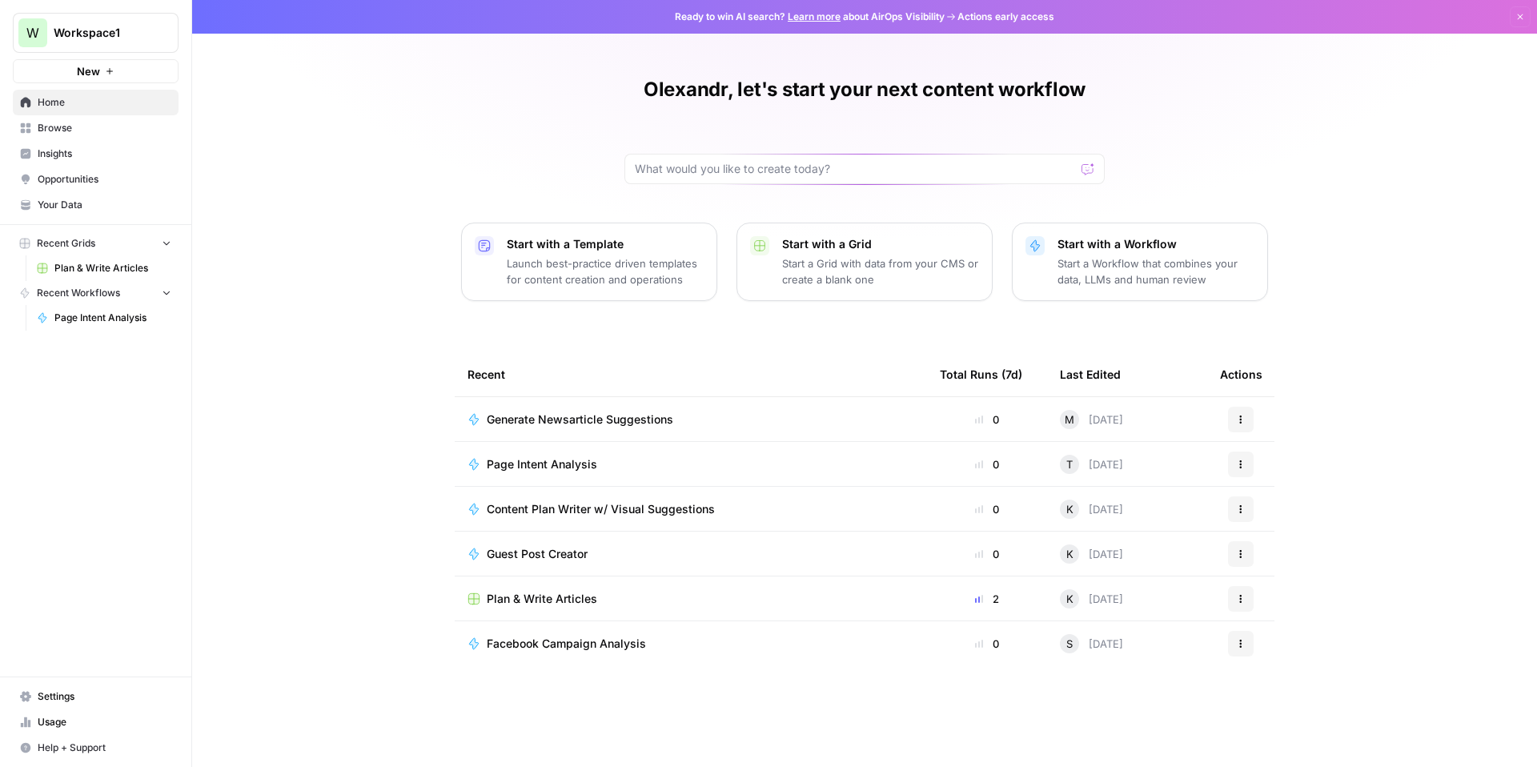
click at [854, 265] on p "Start a Grid with data from your CMS or create a blank one" at bounding box center [880, 271] width 197 height 32
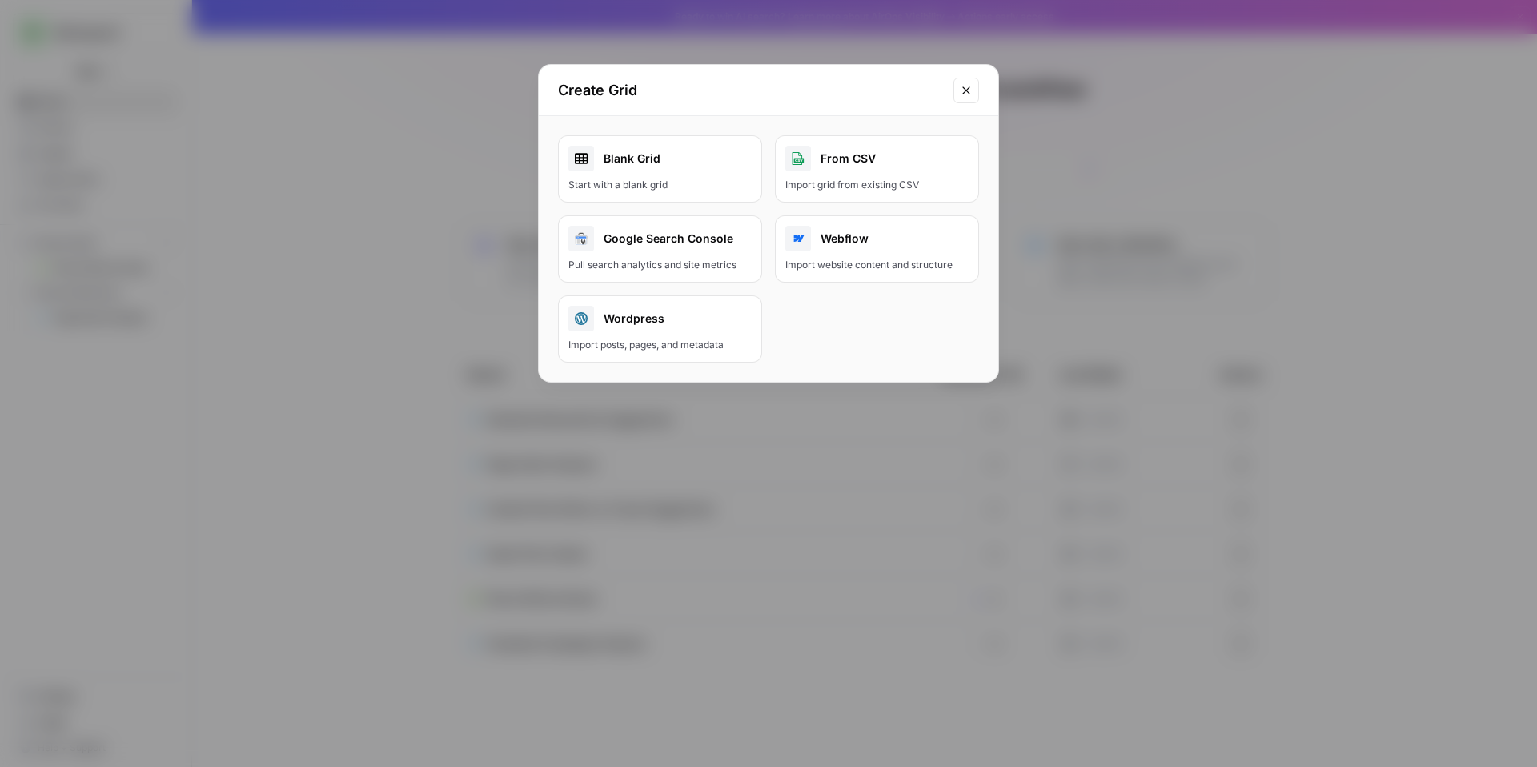
click at [655, 167] on div "Blank Grid" at bounding box center [659, 159] width 183 height 26
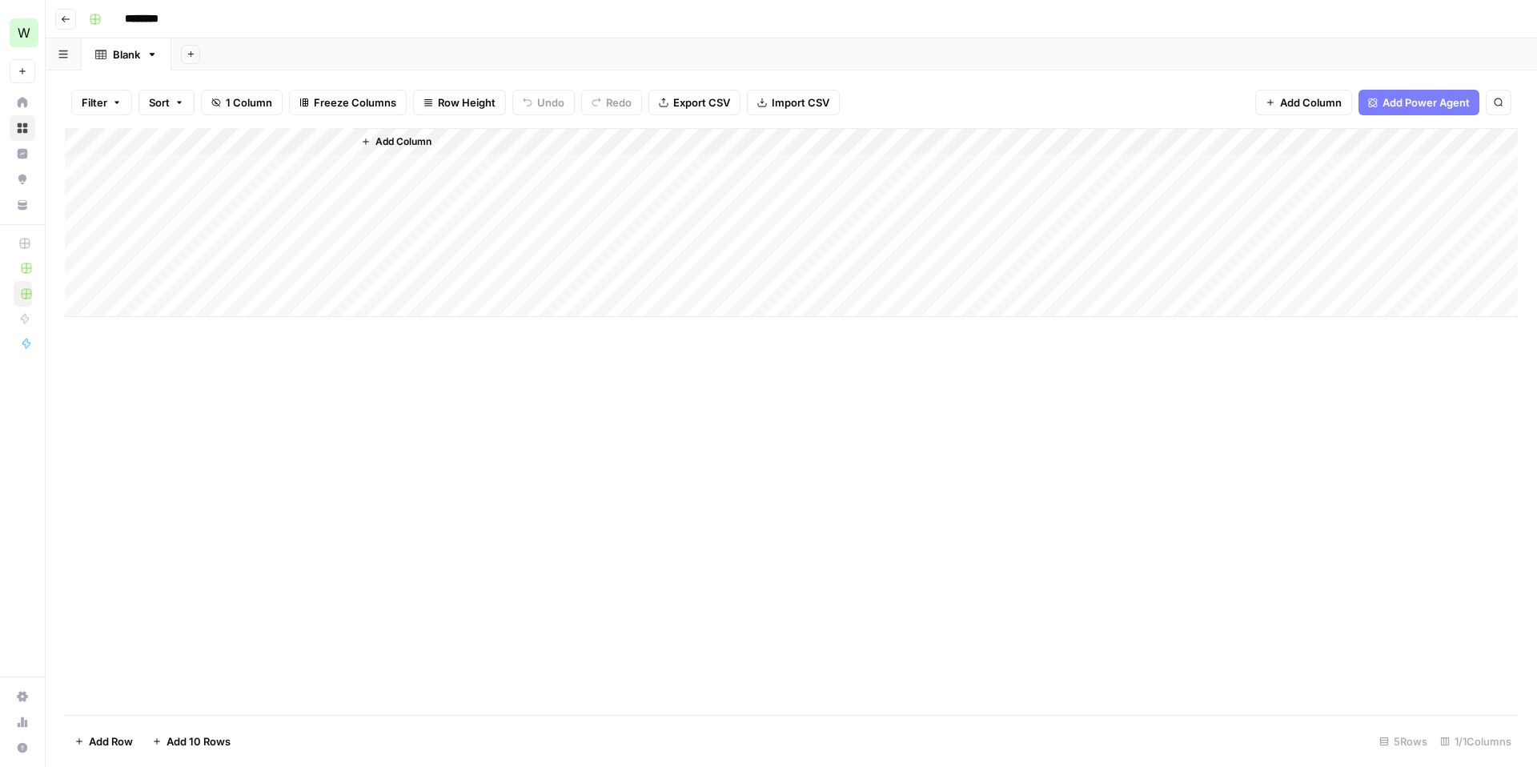
click at [194, 165] on div "Add Column" at bounding box center [791, 222] width 1453 height 189
click at [238, 192] on div "Add Column" at bounding box center [791, 222] width 1453 height 189
click at [213, 167] on div "Add Column" at bounding box center [791, 222] width 1453 height 189
click at [419, 162] on div "Add Column" at bounding box center [934, 222] width 1165 height 189
click at [394, 142] on span "Add Column" at bounding box center [403, 141] width 56 height 14
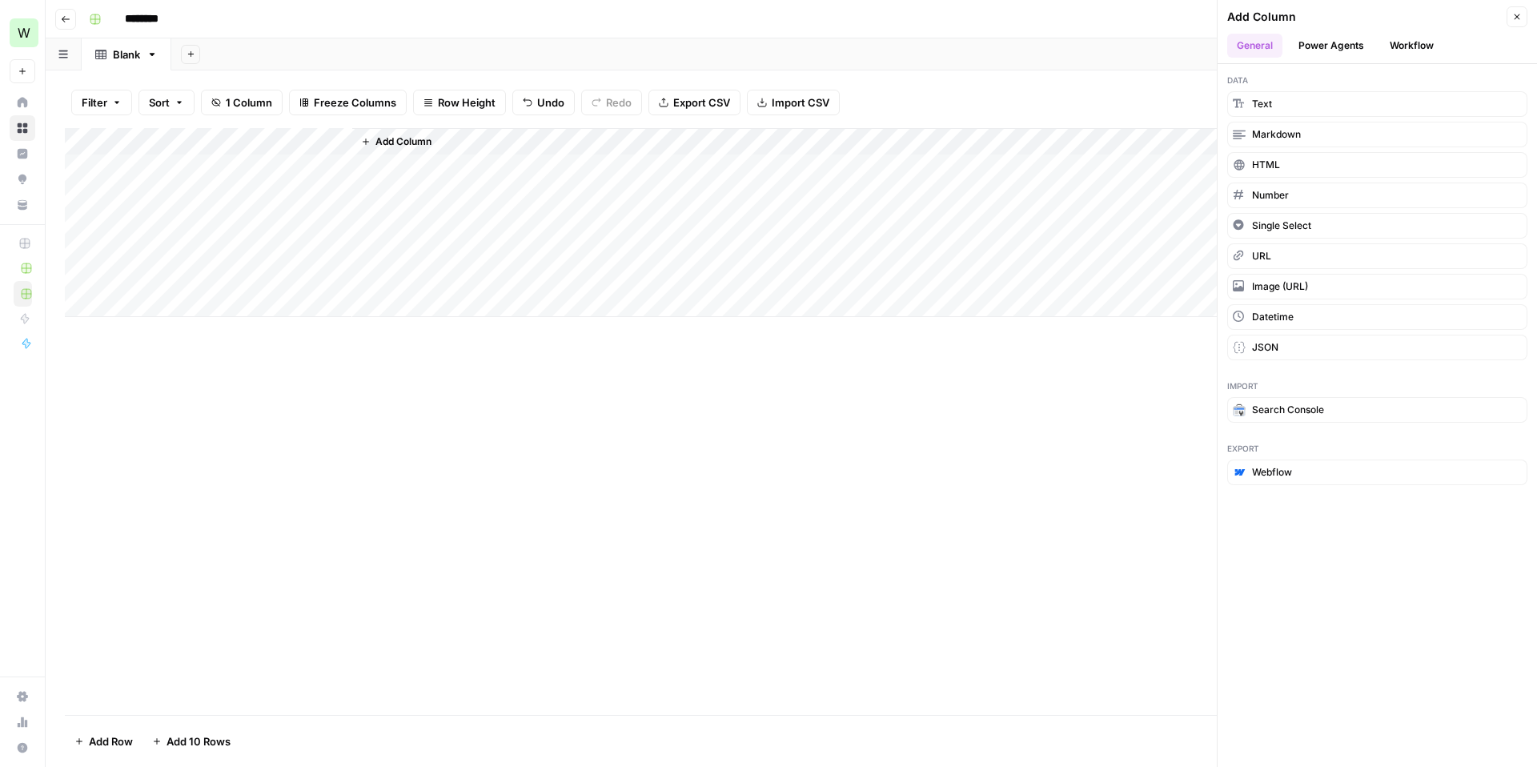
click at [399, 168] on div "Add Column" at bounding box center [934, 222] width 1165 height 189
click at [406, 202] on div "Add Column" at bounding box center [934, 222] width 1165 height 189
click at [1282, 258] on button "URL" at bounding box center [1377, 256] width 300 height 26
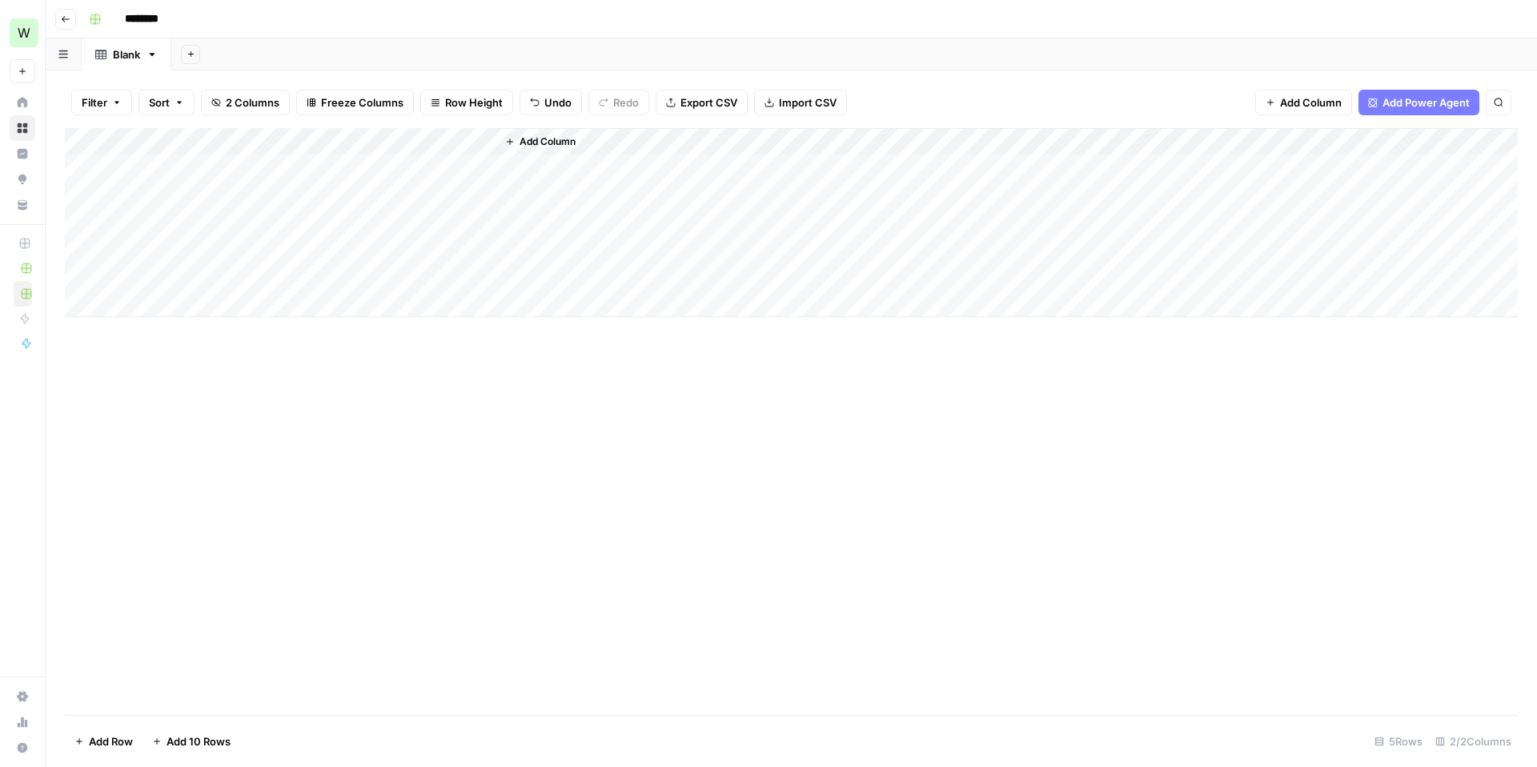
click at [418, 164] on div "Add Column" at bounding box center [791, 222] width 1453 height 189
click at [415, 144] on div "Add Column" at bounding box center [791, 222] width 1453 height 189
click at [417, 183] on input "New Column" at bounding box center [447, 180] width 162 height 16
drag, startPoint x: 466, startPoint y: 180, endPoint x: 313, endPoint y: 180, distance: 152.9
click at [313, 180] on body "W Workspace1 New Home Browse Insights Opportunities Your Data Recent Grids Plan…" at bounding box center [768, 383] width 1537 height 767
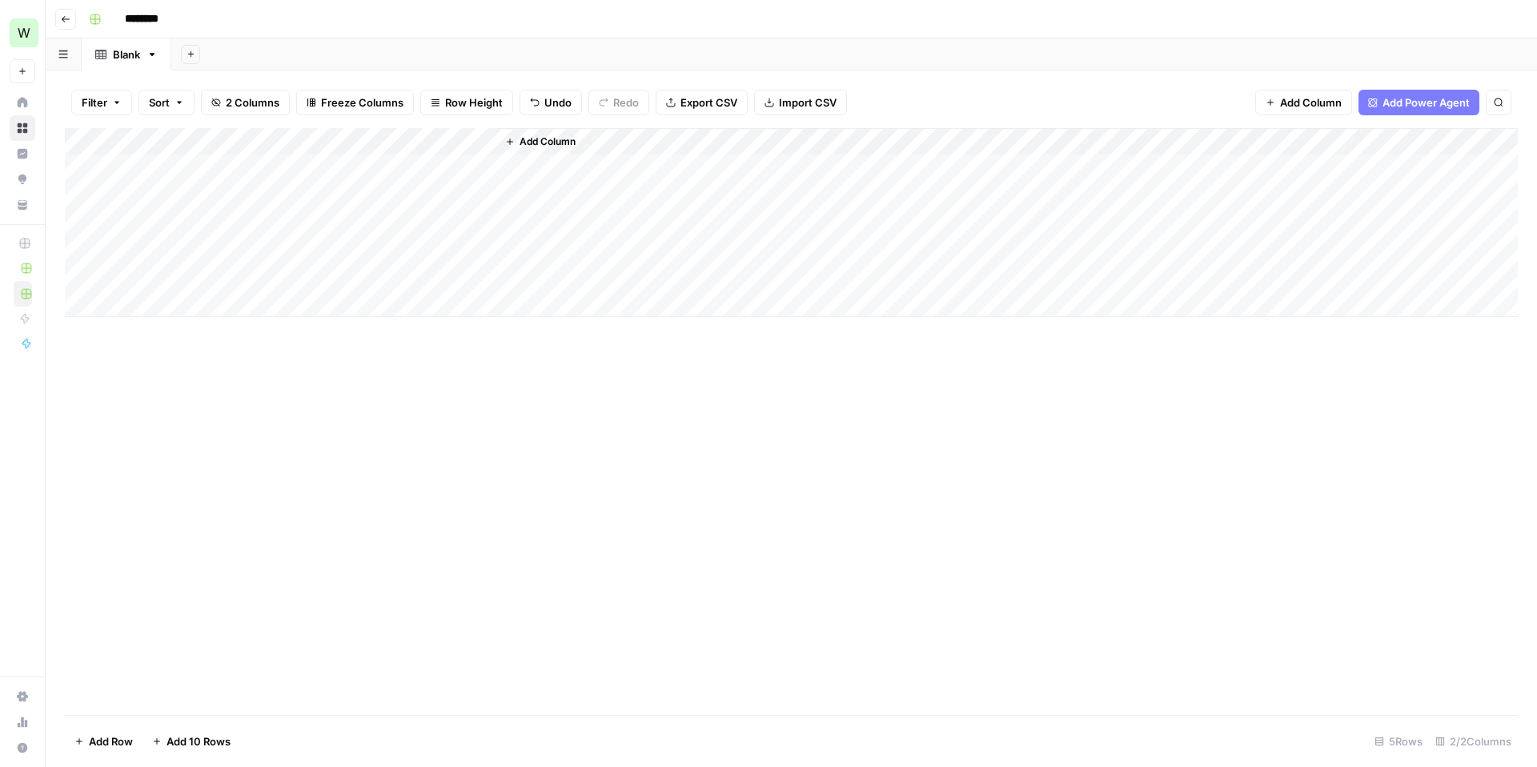
click at [433, 145] on div "Add Column" at bounding box center [791, 222] width 1453 height 189
drag, startPoint x: 447, startPoint y: 174, endPoint x: 361, endPoint y: 175, distance: 86.4
click at [361, 175] on div "New Column" at bounding box center [447, 180] width 177 height 26
type input "URL"
click at [411, 169] on div "Add Column" at bounding box center [791, 222] width 1453 height 189
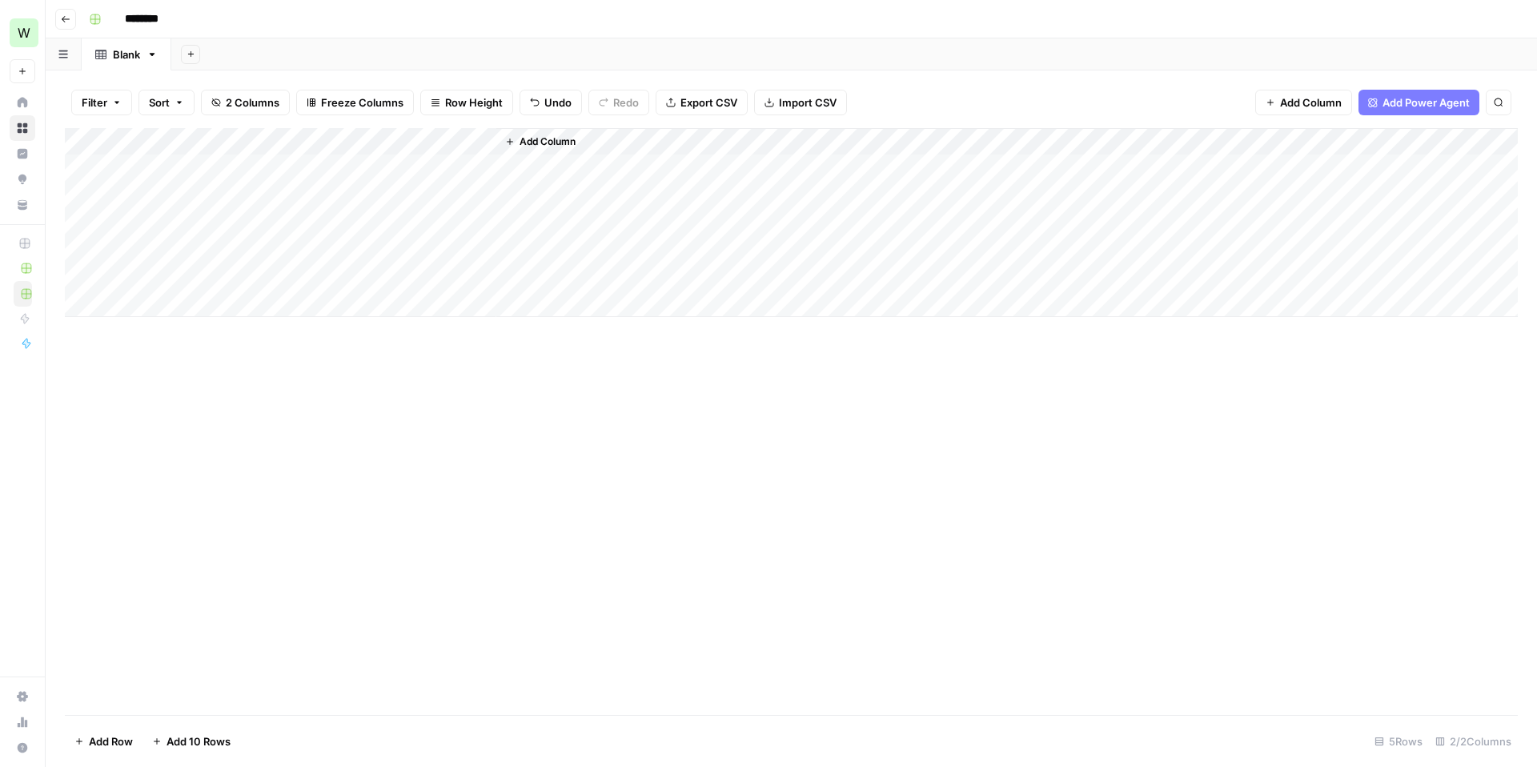
click at [438, 188] on div "Add Column" at bounding box center [791, 222] width 1453 height 189
click at [547, 167] on div "Add Column" at bounding box center [1006, 222] width 1021 height 189
click at [575, 167] on div "Add Column" at bounding box center [1006, 222] width 1021 height 189
click at [521, 176] on div "Add Column" at bounding box center [1006, 222] width 1021 height 189
click at [539, 201] on div "Add Column" at bounding box center [1006, 222] width 1021 height 189
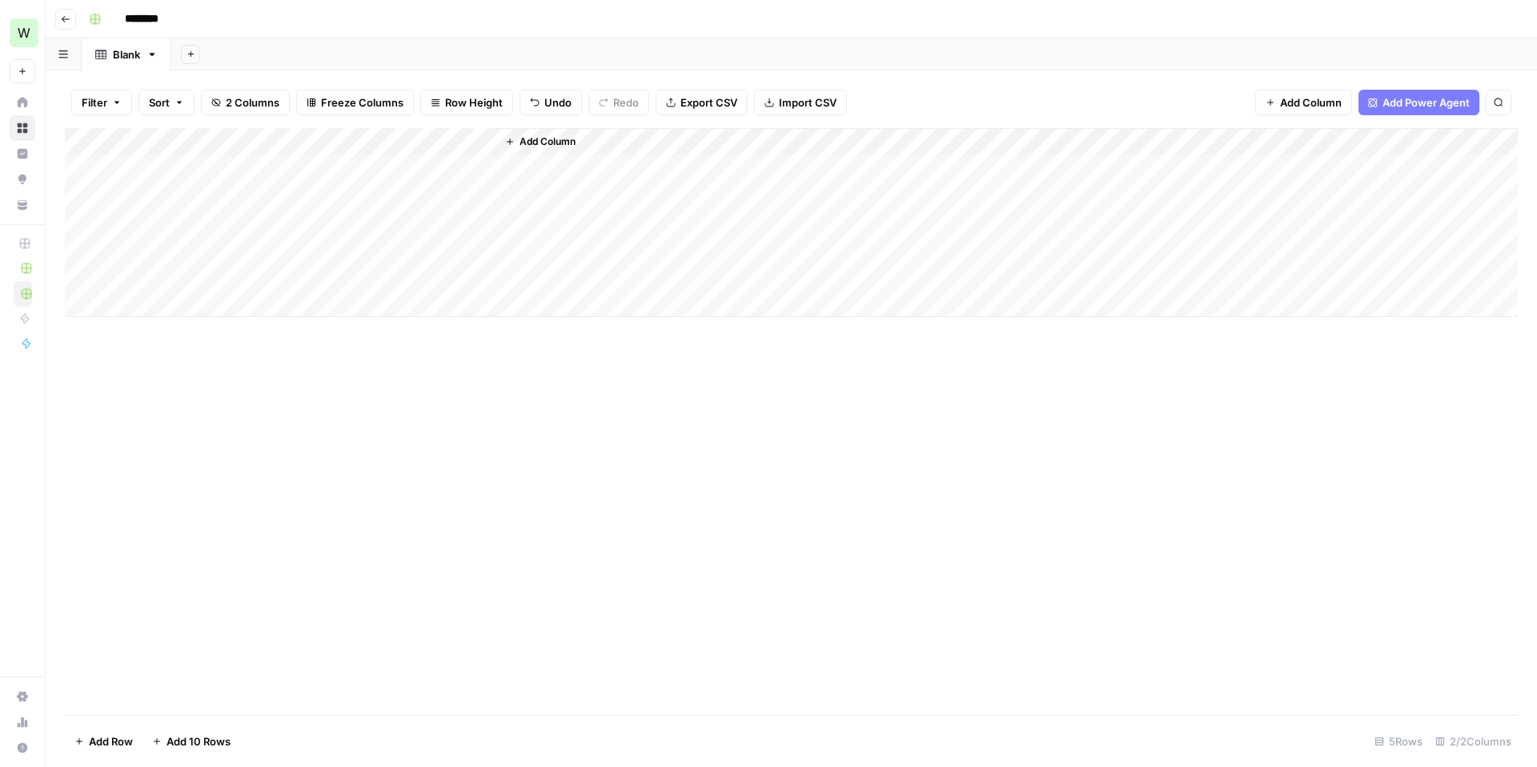
click at [555, 174] on div "Add Column" at bounding box center [1006, 222] width 1021 height 189
click at [415, 263] on div "Add Column" at bounding box center [791, 222] width 1453 height 189
click at [410, 202] on div "Add Column" at bounding box center [791, 222] width 1453 height 189
click at [559, 175] on div "Add Column" at bounding box center [1006, 222] width 1021 height 189
click at [569, 160] on div "Add Column" at bounding box center [1006, 222] width 1021 height 189
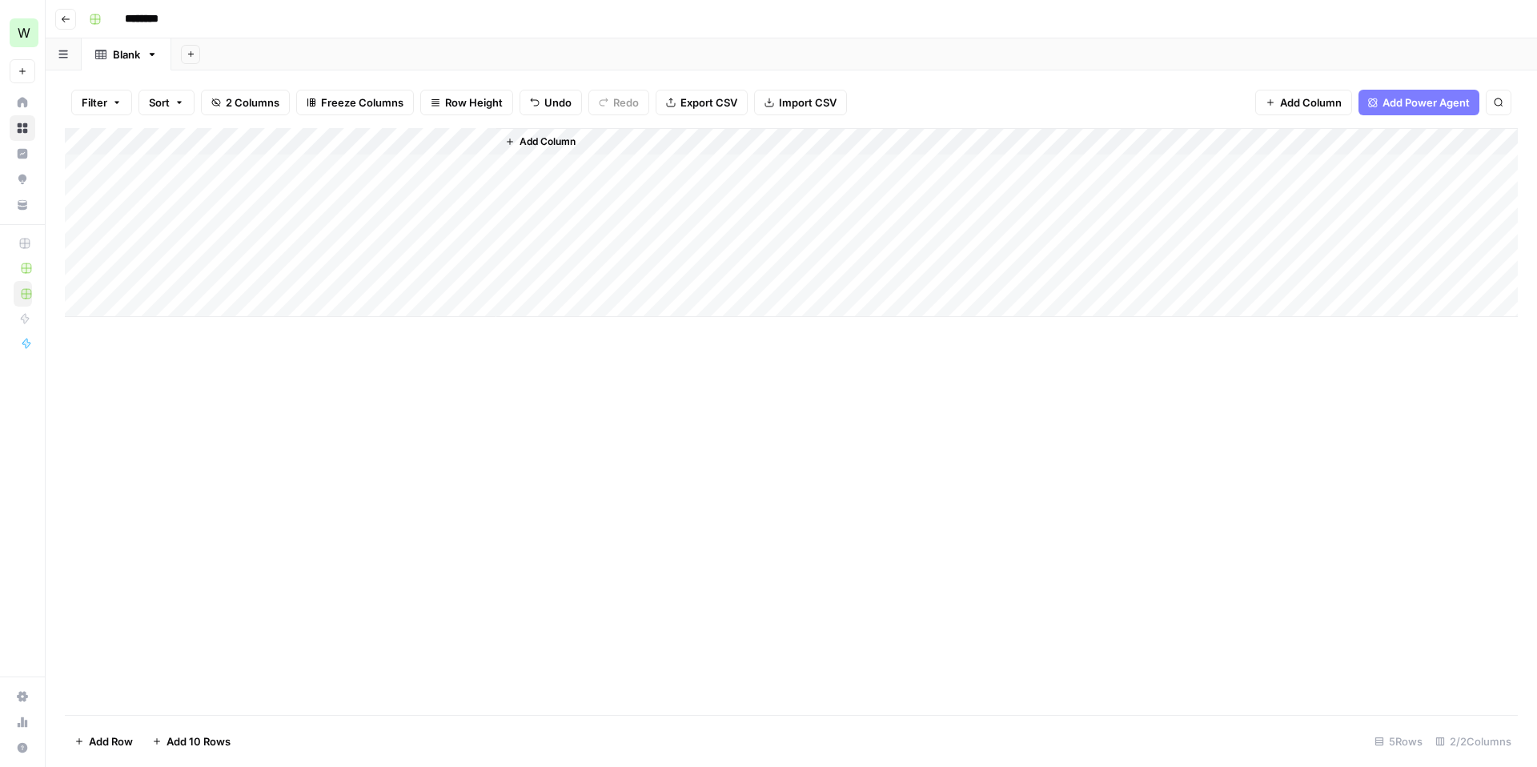
click at [538, 169] on div "Add Column" at bounding box center [1006, 222] width 1021 height 189
click at [538, 142] on span "Add Column" at bounding box center [547, 141] width 56 height 14
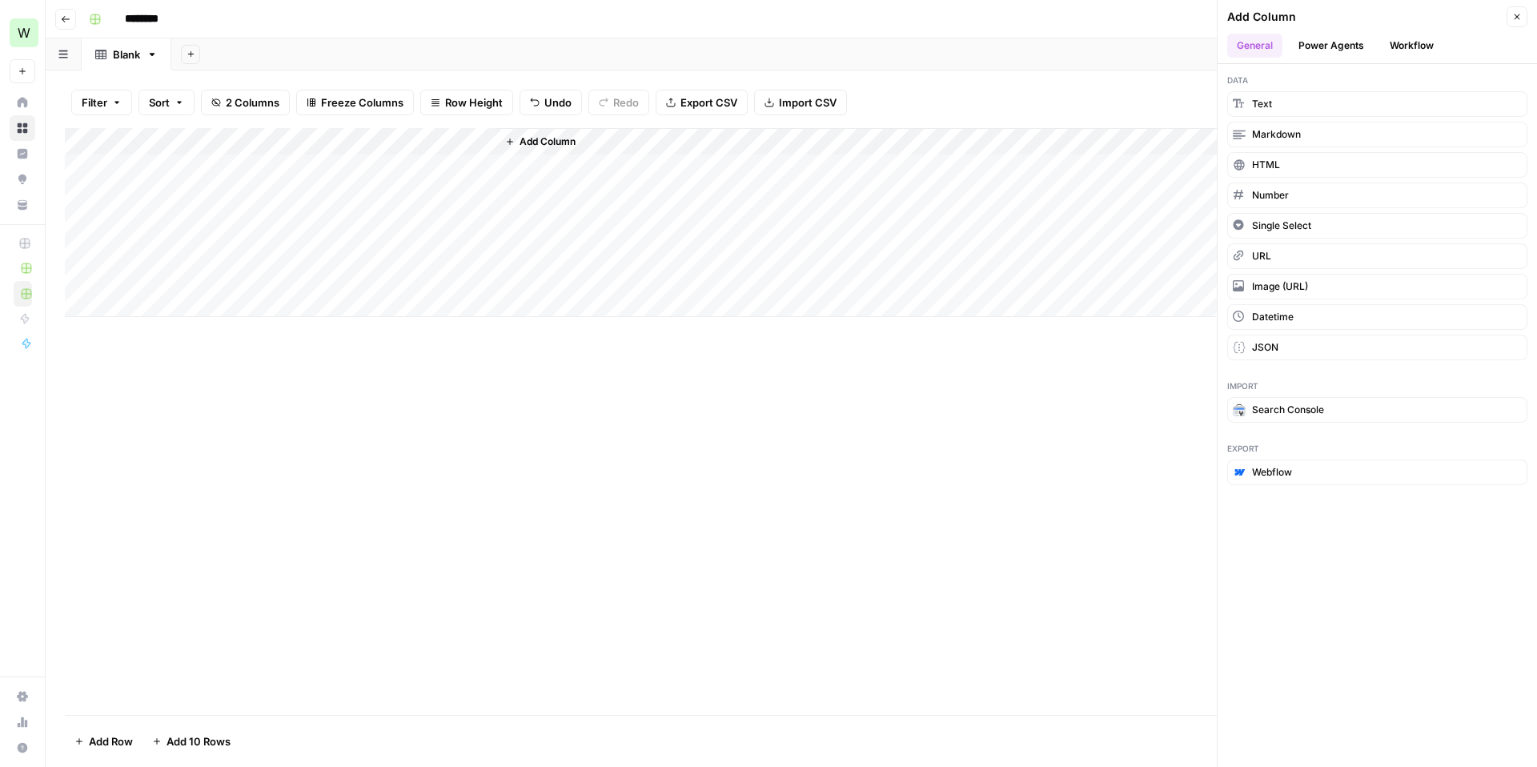
click at [1339, 40] on button "Power Agents" at bounding box center [1330, 46] width 85 height 24
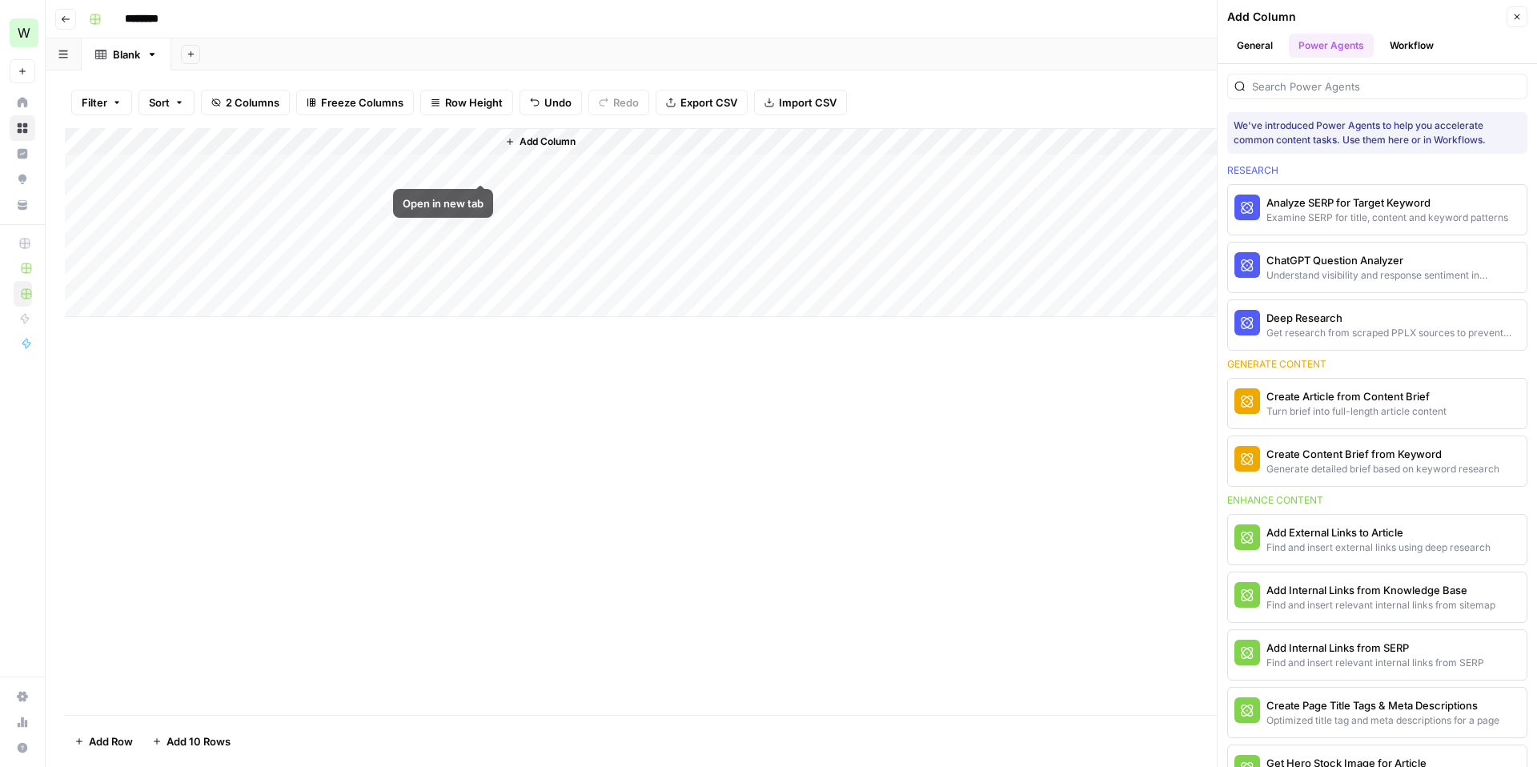
click at [541, 135] on span "Add Column" at bounding box center [547, 141] width 56 height 14
click at [1337, 214] on div "Examine SERP for title, content and keyword patterns" at bounding box center [1350, 217] width 168 height 14
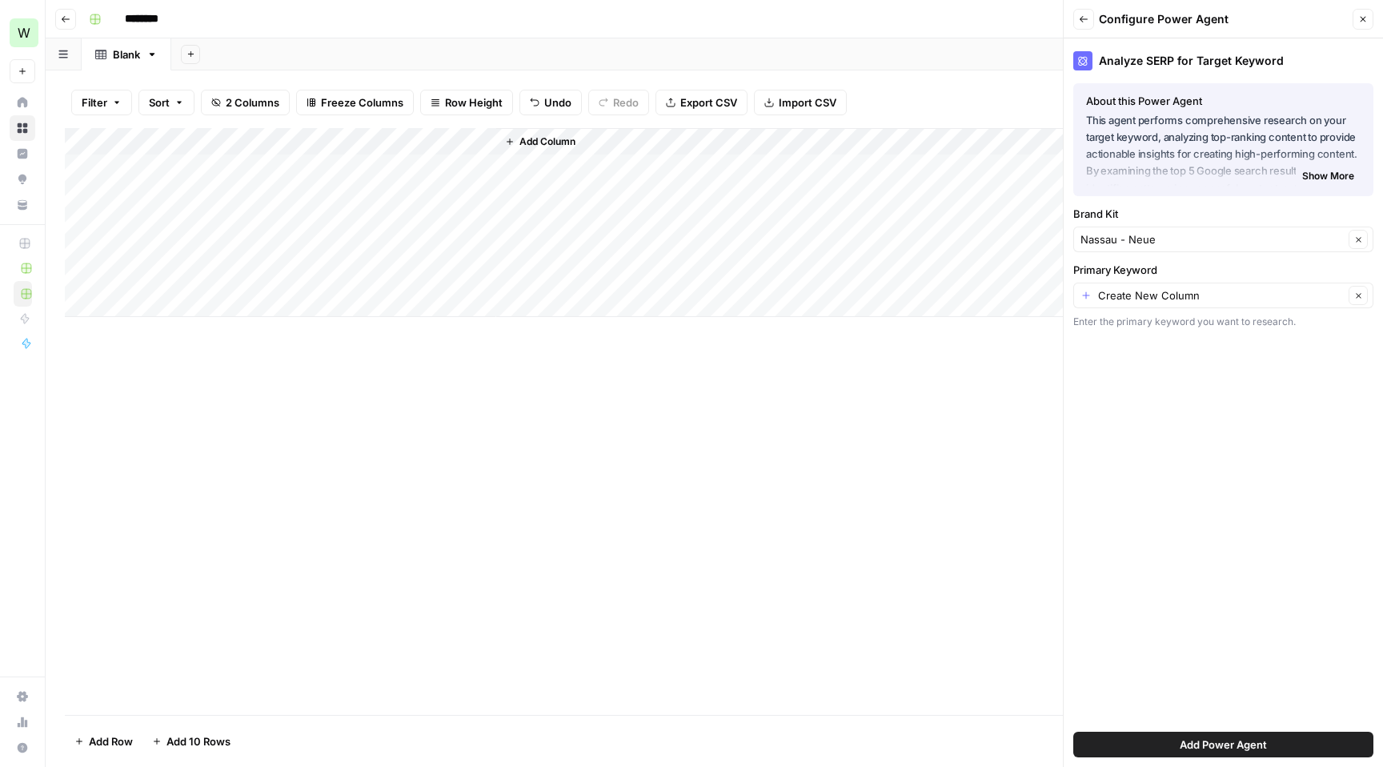
drag, startPoint x: 603, startPoint y: 166, endPoint x: 599, endPoint y: 229, distance: 62.6
click at [599, 229] on div "Add Column" at bounding box center [930, 222] width 868 height 189
drag, startPoint x: 606, startPoint y: 170, endPoint x: 602, endPoint y: 262, distance: 91.3
click at [602, 262] on div "Add Column" at bounding box center [930, 222] width 868 height 189
click at [587, 300] on div "Add Column" at bounding box center [930, 222] width 868 height 189
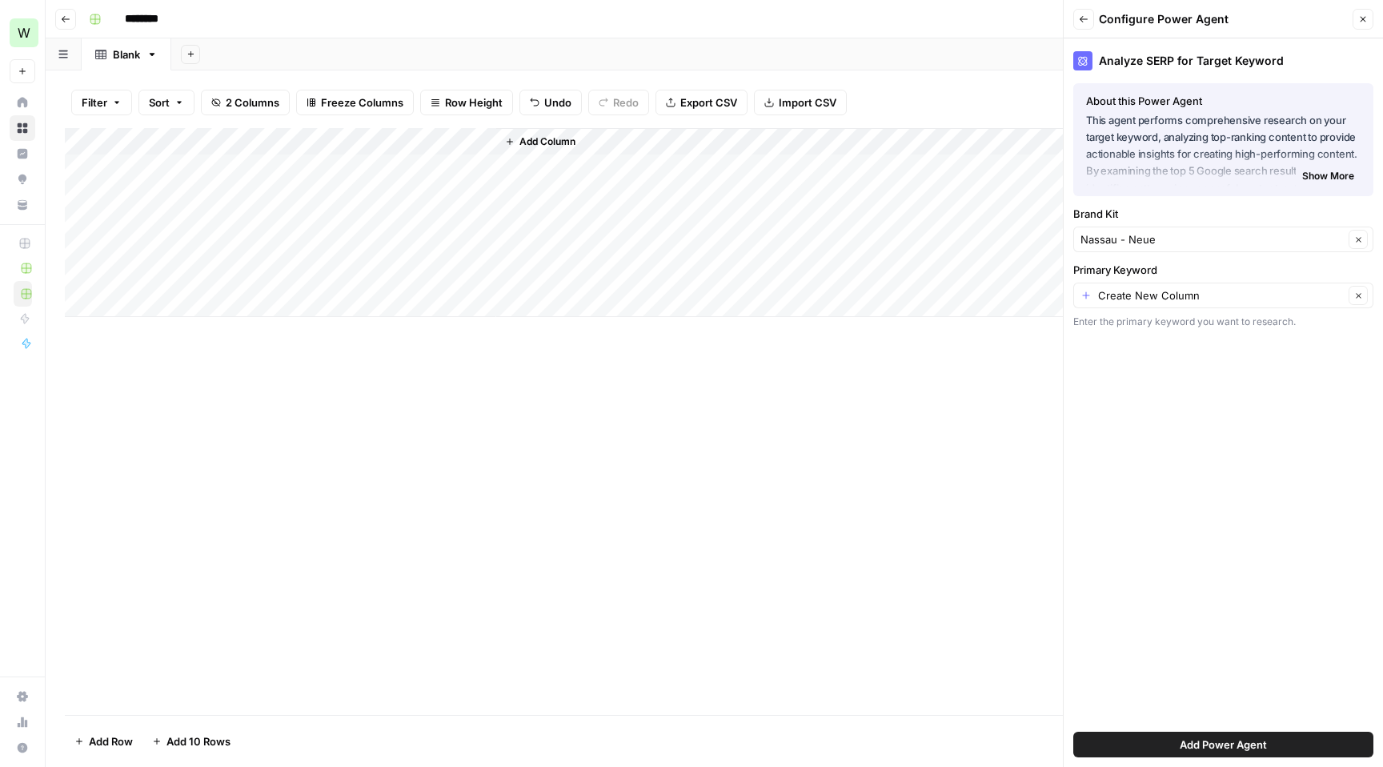
click at [587, 281] on div "Add Column" at bounding box center [930, 222] width 868 height 189
click at [594, 246] on div "Add Column" at bounding box center [930, 222] width 868 height 189
click at [595, 230] on div "Add Column" at bounding box center [930, 222] width 868 height 189
click at [595, 202] on div "Add Column" at bounding box center [930, 222] width 868 height 189
click at [597, 167] on div "Add Column" at bounding box center [930, 222] width 868 height 189
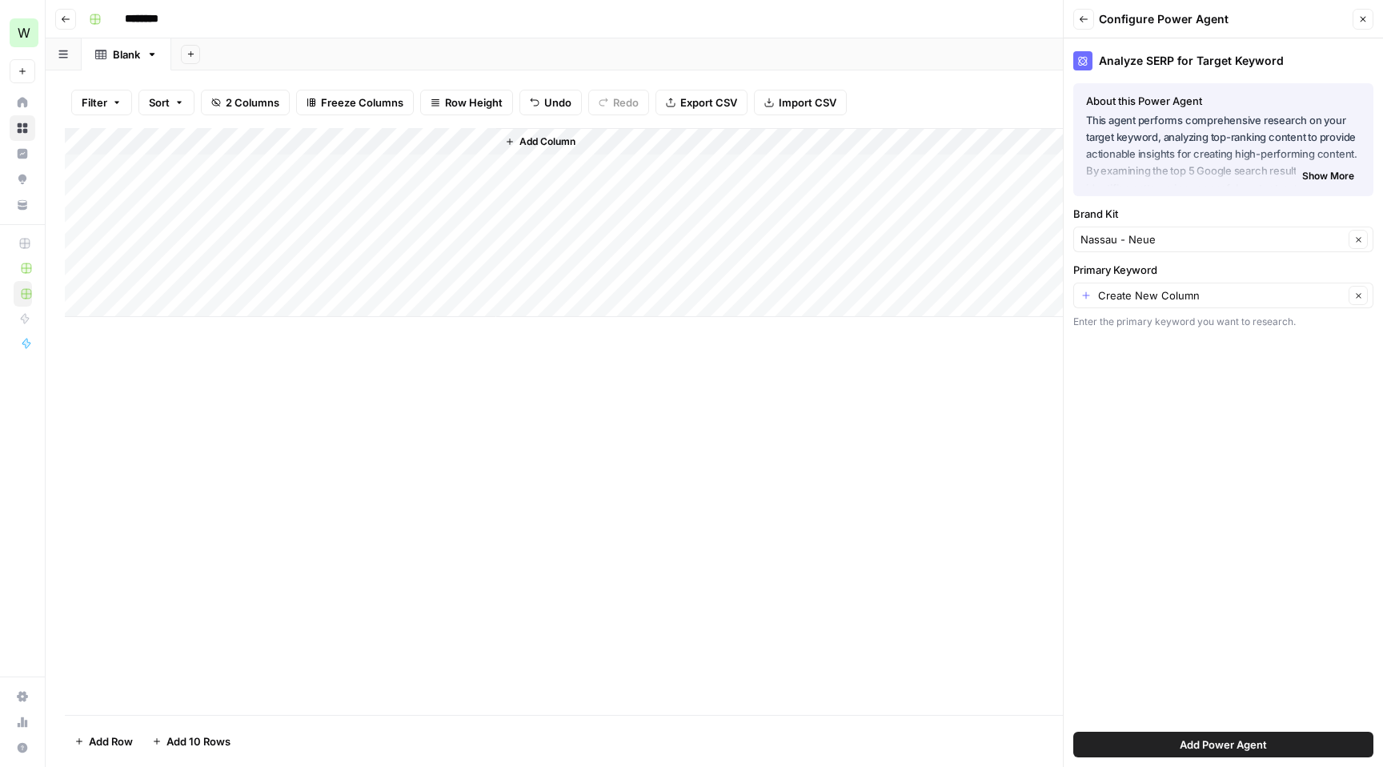
click at [417, 221] on div "Add Column" at bounding box center [714, 222] width 1299 height 189
click at [428, 208] on div "Add Column" at bounding box center [714, 222] width 1299 height 189
click at [596, 181] on div "Add Column" at bounding box center [930, 222] width 868 height 189
click at [607, 172] on div "Add Column" at bounding box center [930, 222] width 868 height 189
click at [1364, 20] on icon "button" at bounding box center [1363, 20] width 6 height 6
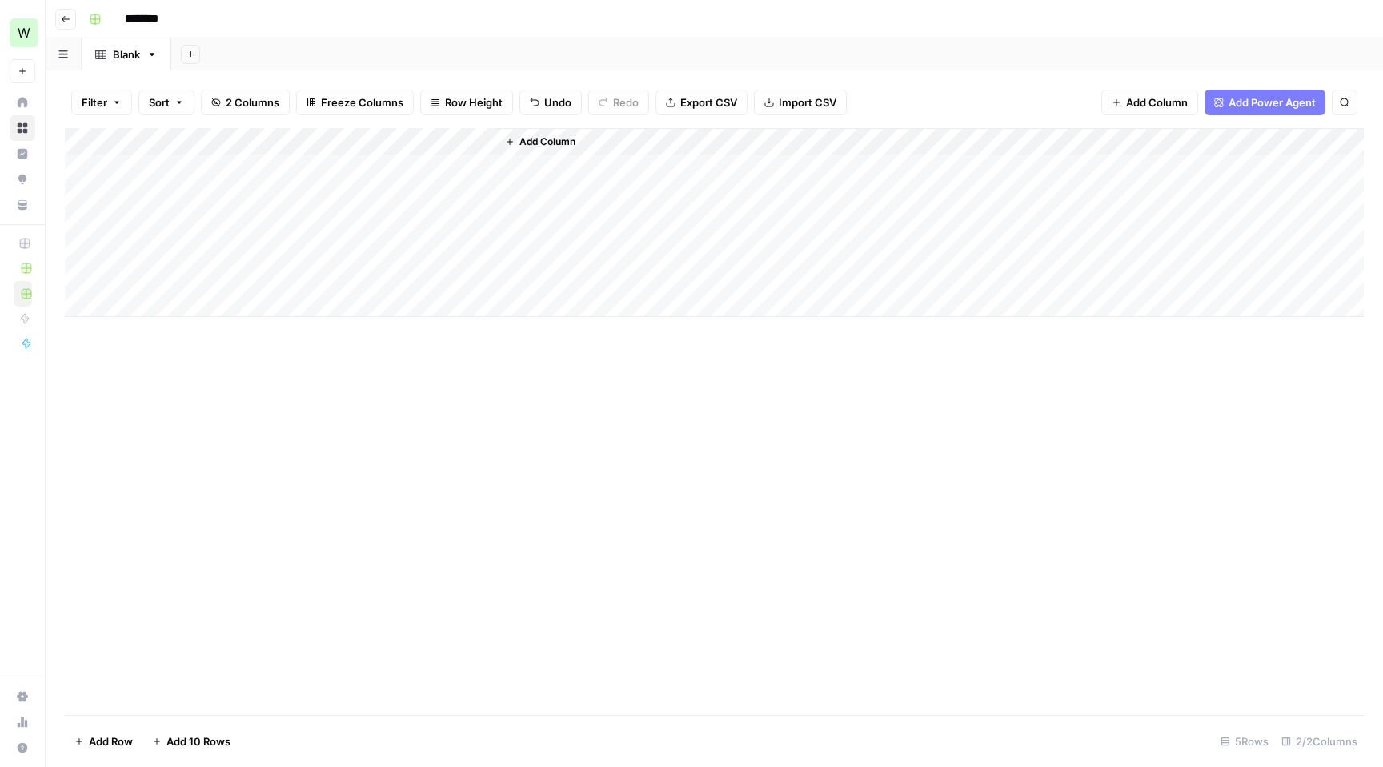
click at [567, 140] on span "Add Column" at bounding box center [547, 141] width 56 height 14
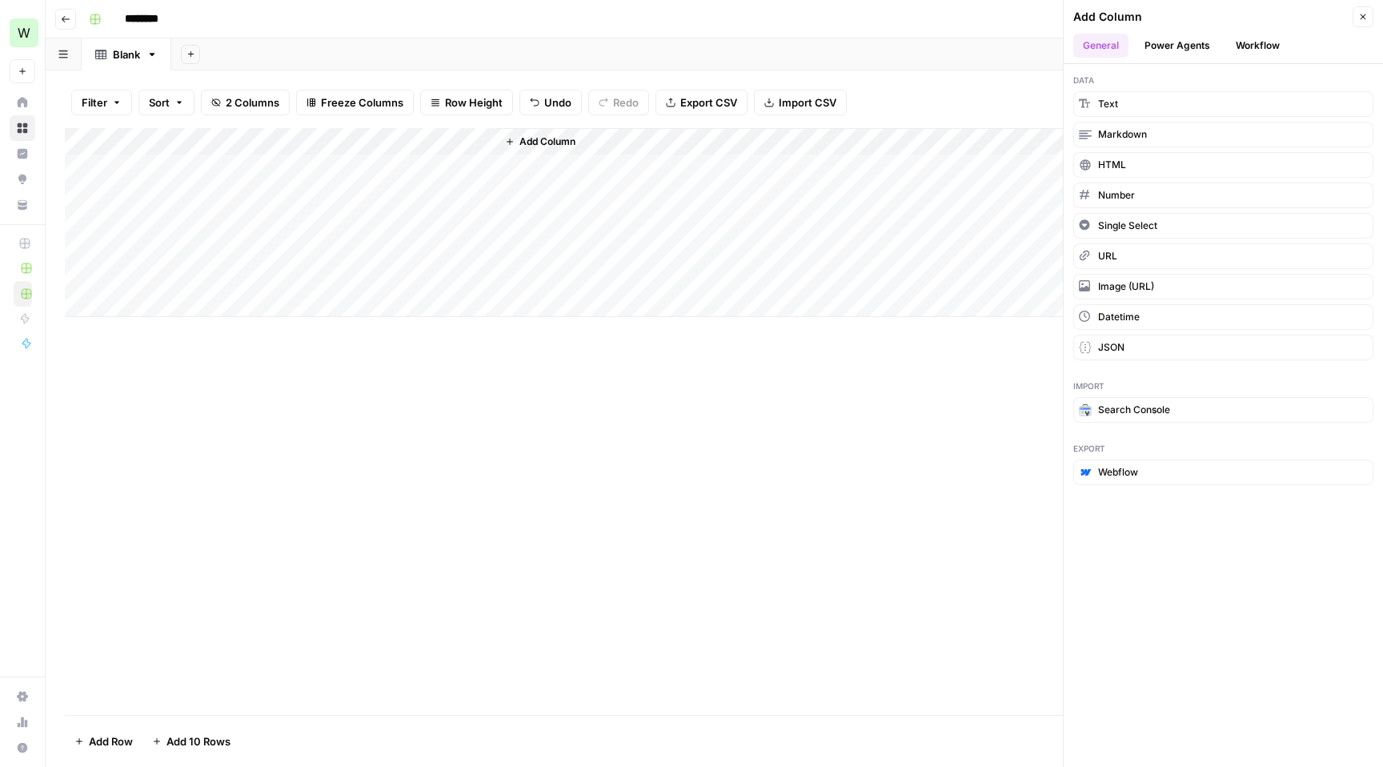
click at [563, 144] on span "Add Column" at bounding box center [547, 141] width 56 height 14
click at [1176, 49] on button "Power Agents" at bounding box center [1177, 46] width 85 height 24
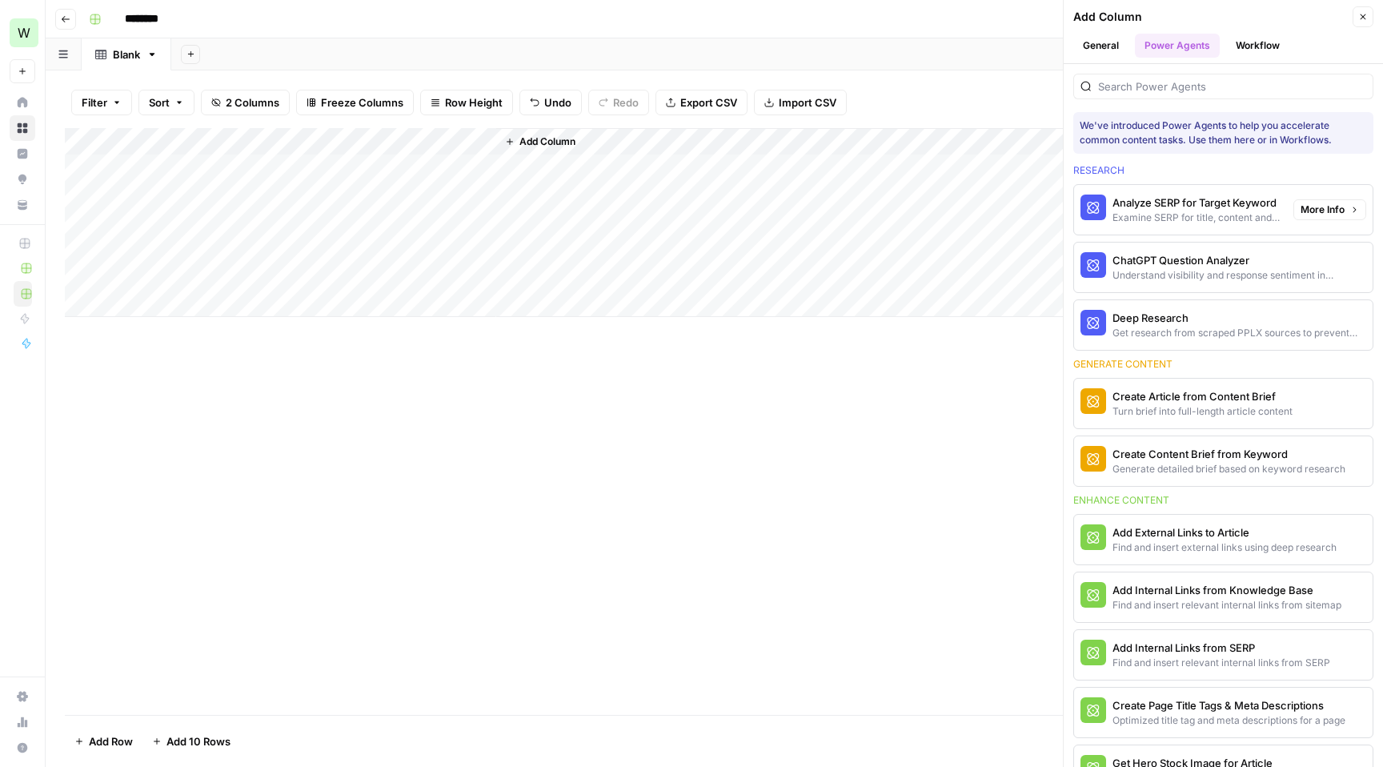
click at [1175, 202] on div "Analyze SERP for Target Keyword" at bounding box center [1196, 202] width 168 height 16
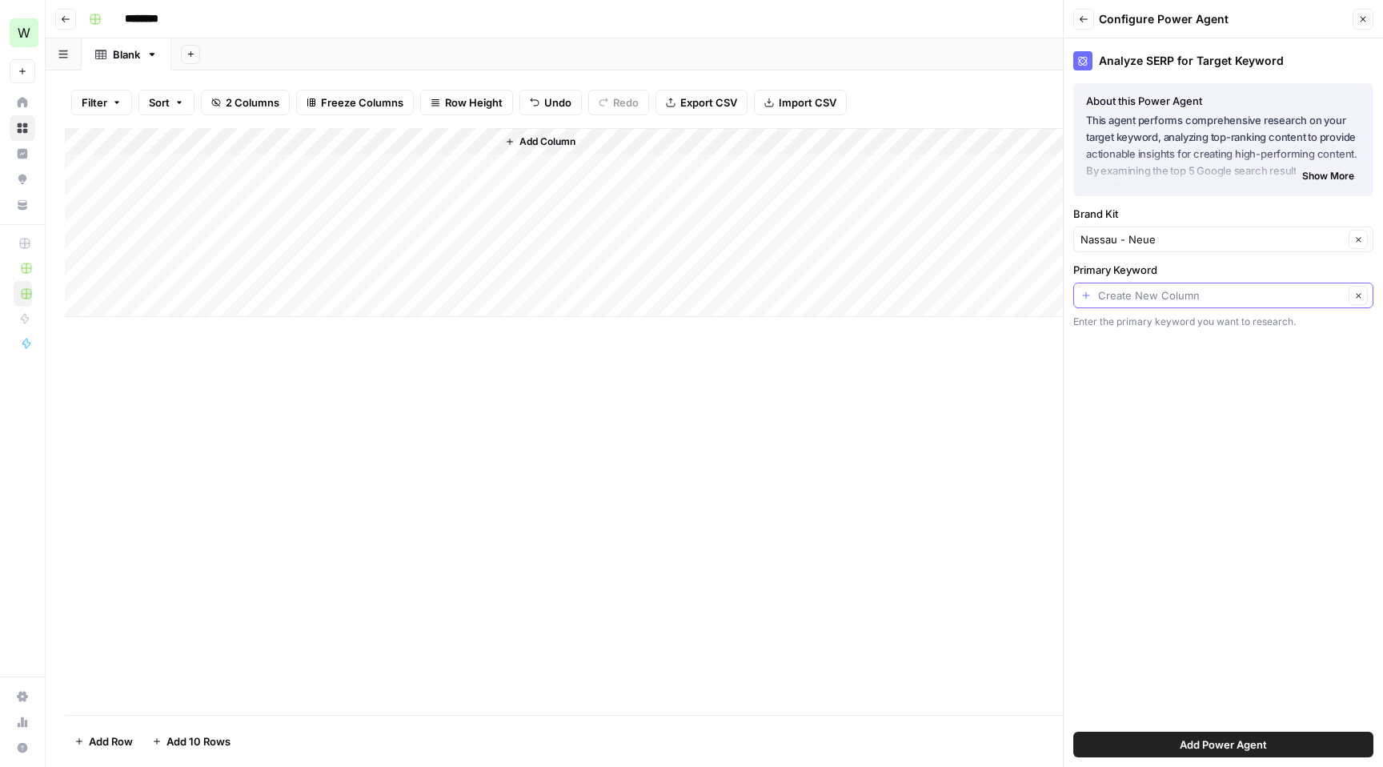
click at [1155, 291] on input "Primary Keyword" at bounding box center [1221, 295] width 246 height 16
click at [1083, 295] on div "Clear" at bounding box center [1223, 295] width 300 height 26
click at [1146, 296] on input "Primary Keyword" at bounding box center [1221, 295] width 246 height 16
type input "Create New Column"
click at [1170, 238] on input "Brand Kit" at bounding box center [1211, 239] width 263 height 16
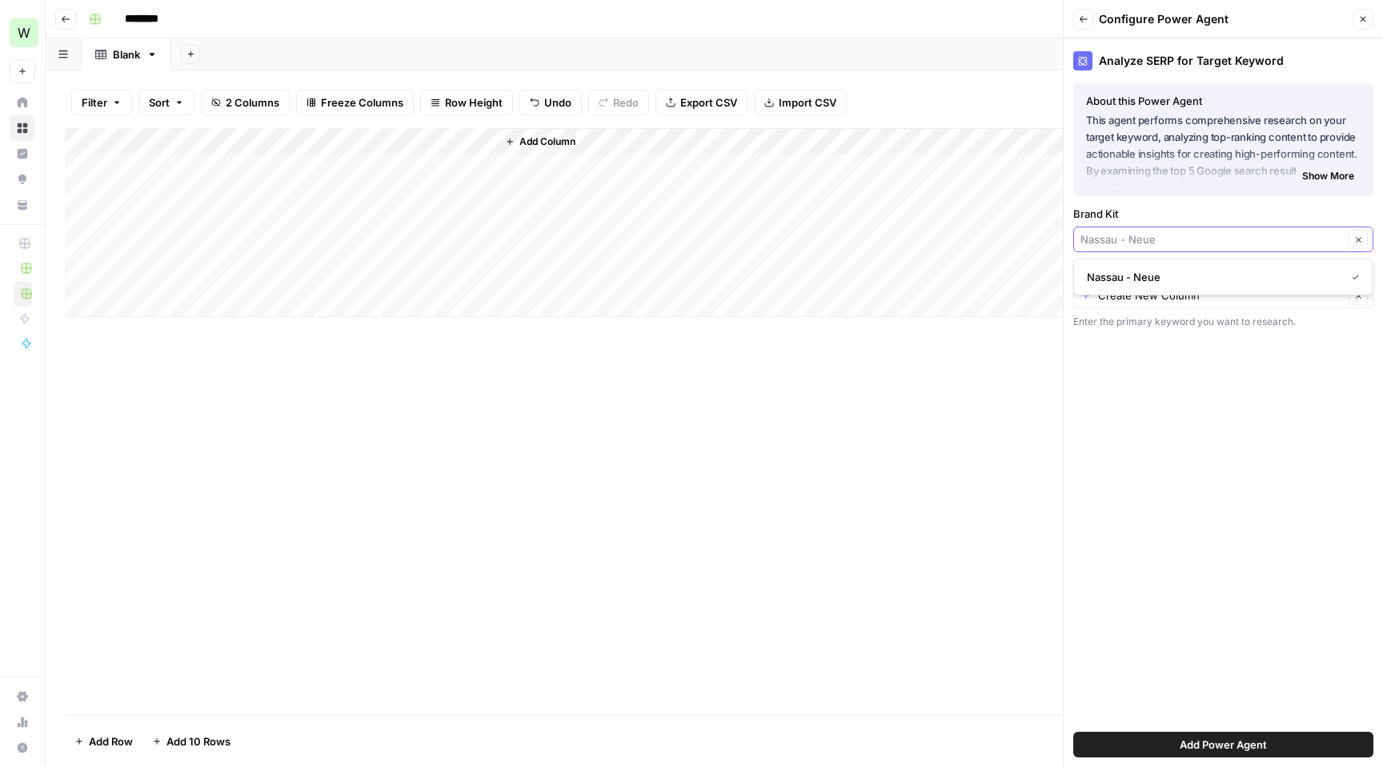
click at [1139, 238] on input "Brand Kit" at bounding box center [1211, 239] width 263 height 16
click at [1165, 234] on input "Brand Kit" at bounding box center [1211, 239] width 263 height 16
type input "Nassau - Neue"
click at [1137, 209] on label "Brand Kit" at bounding box center [1223, 214] width 300 height 16
click at [1137, 231] on input "Nassau - Neue" at bounding box center [1211, 239] width 263 height 16
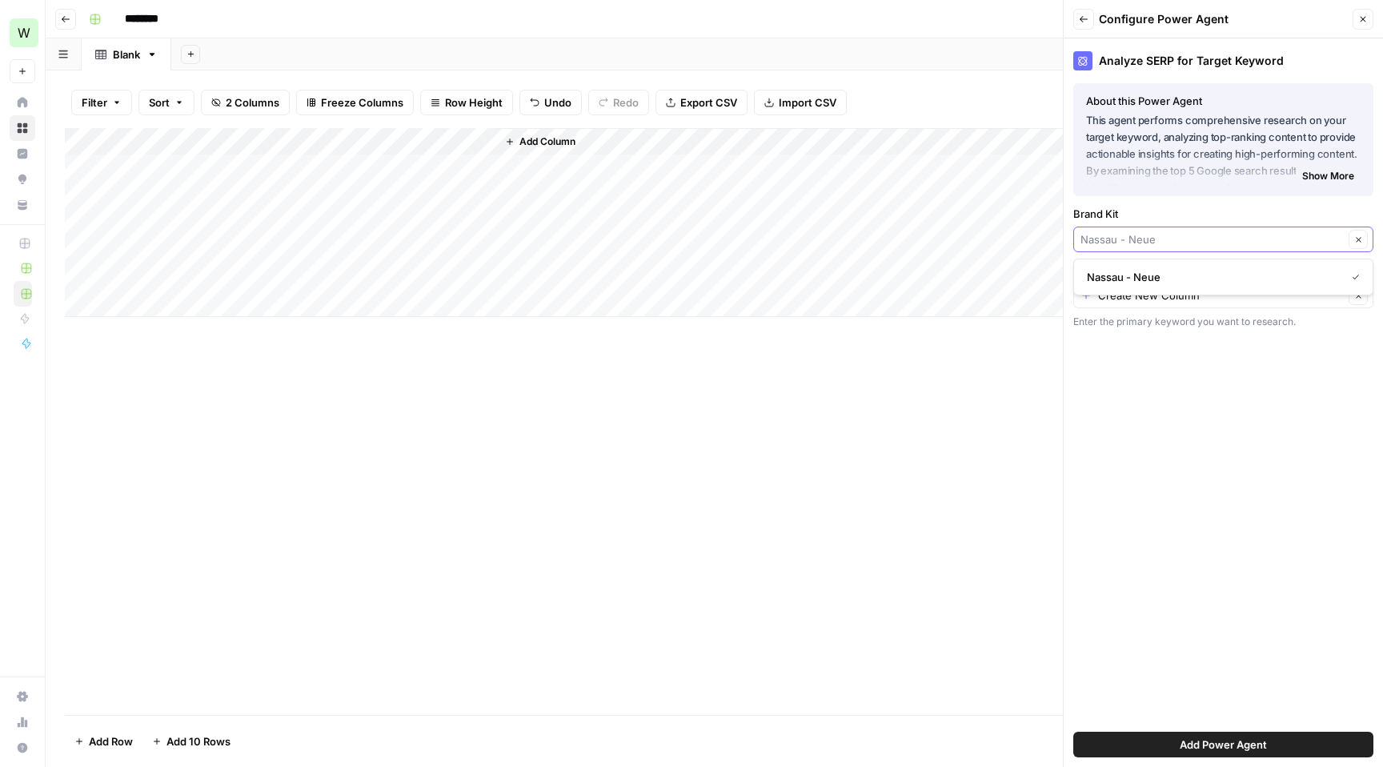
click at [1133, 232] on input "Brand Kit" at bounding box center [1211, 239] width 263 height 16
type input "b"
type input "f"
type input "Nassau - Neue"
click at [1178, 210] on label "Brand Kit" at bounding box center [1223, 214] width 300 height 16
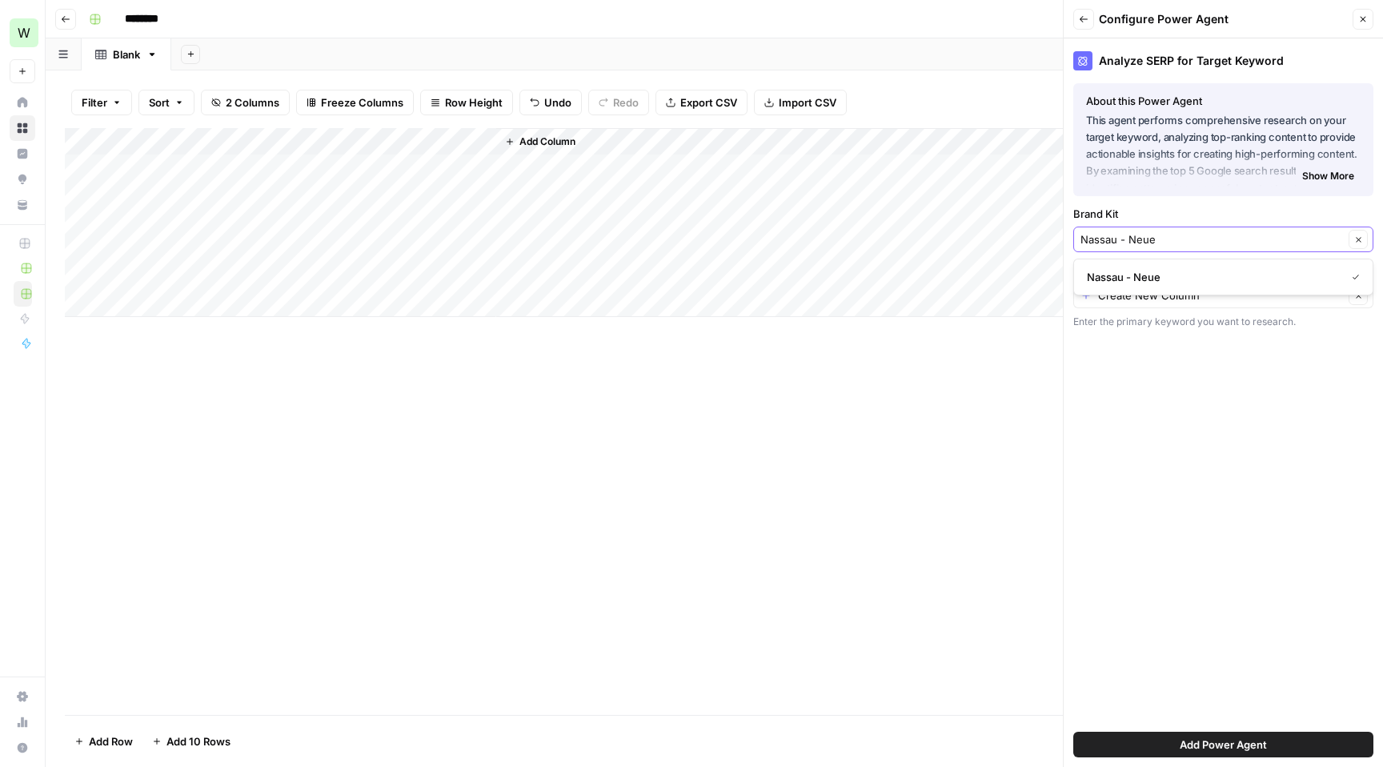
click at [1178, 231] on input "Nassau - Neue" at bounding box center [1211, 239] width 263 height 16
click at [1360, 241] on icon "button" at bounding box center [1358, 239] width 9 height 9
click at [1212, 208] on label "Brand Kit" at bounding box center [1223, 214] width 300 height 16
click at [1212, 231] on input "Brand Kit" at bounding box center [1214, 239] width 268 height 16
click at [1174, 242] on input "Brand Kit" at bounding box center [1214, 239] width 268 height 16
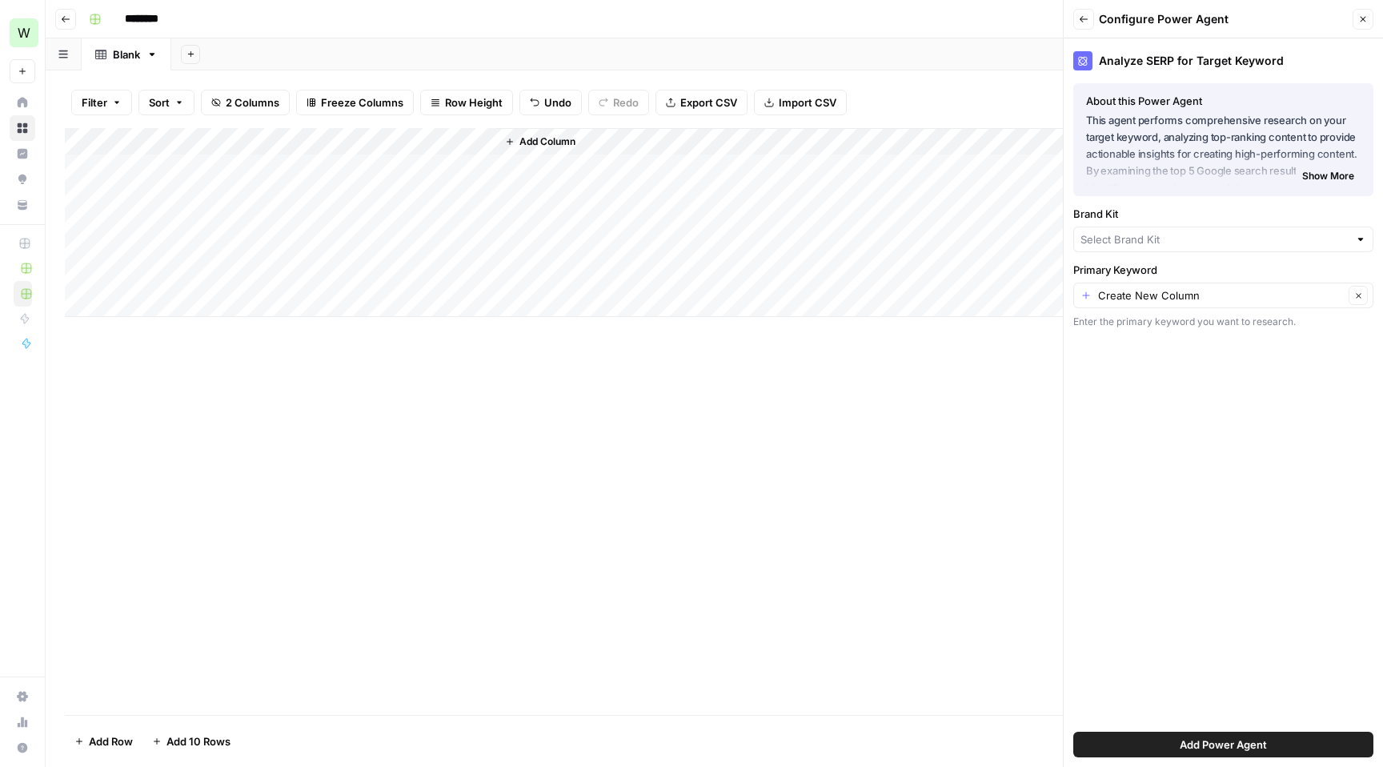
click at [1310, 206] on label "Brand Kit" at bounding box center [1223, 214] width 300 height 16
click at [1310, 231] on input "Brand Kit" at bounding box center [1214, 239] width 268 height 16
click at [1189, 199] on div "Analyze SERP for Target Keyword About this Power Agent This agent performs comp…" at bounding box center [1223, 402] width 319 height 728
click at [1312, 173] on span "Show More" at bounding box center [1328, 176] width 52 height 14
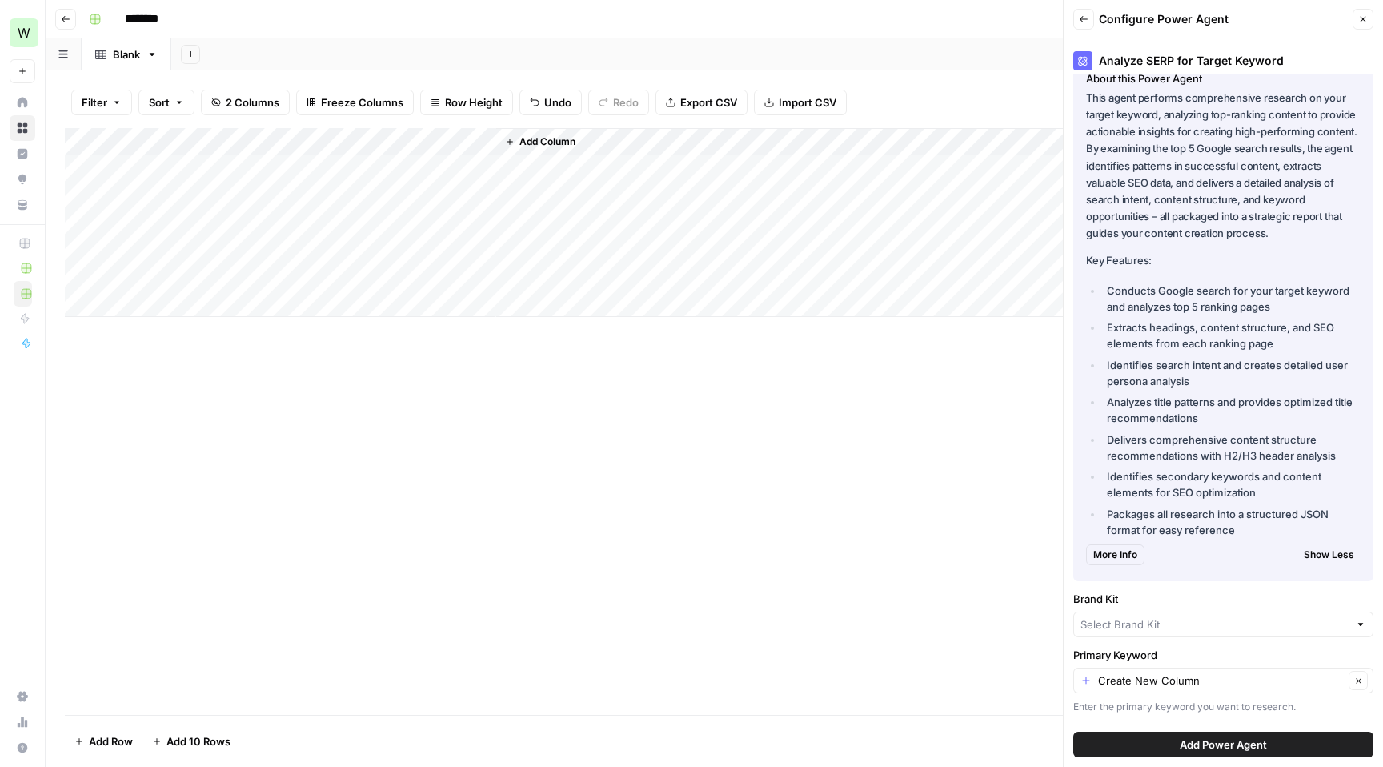
scroll to position [24, 0]
click at [1171, 671] on input "Primary Keyword" at bounding box center [1221, 679] width 246 height 16
click at [1096, 566] on icon "button" at bounding box center [1092, 568] width 11 height 11
type input "Create New Column"
click at [1204, 747] on span "Add Power Agent" at bounding box center [1223, 744] width 87 height 16
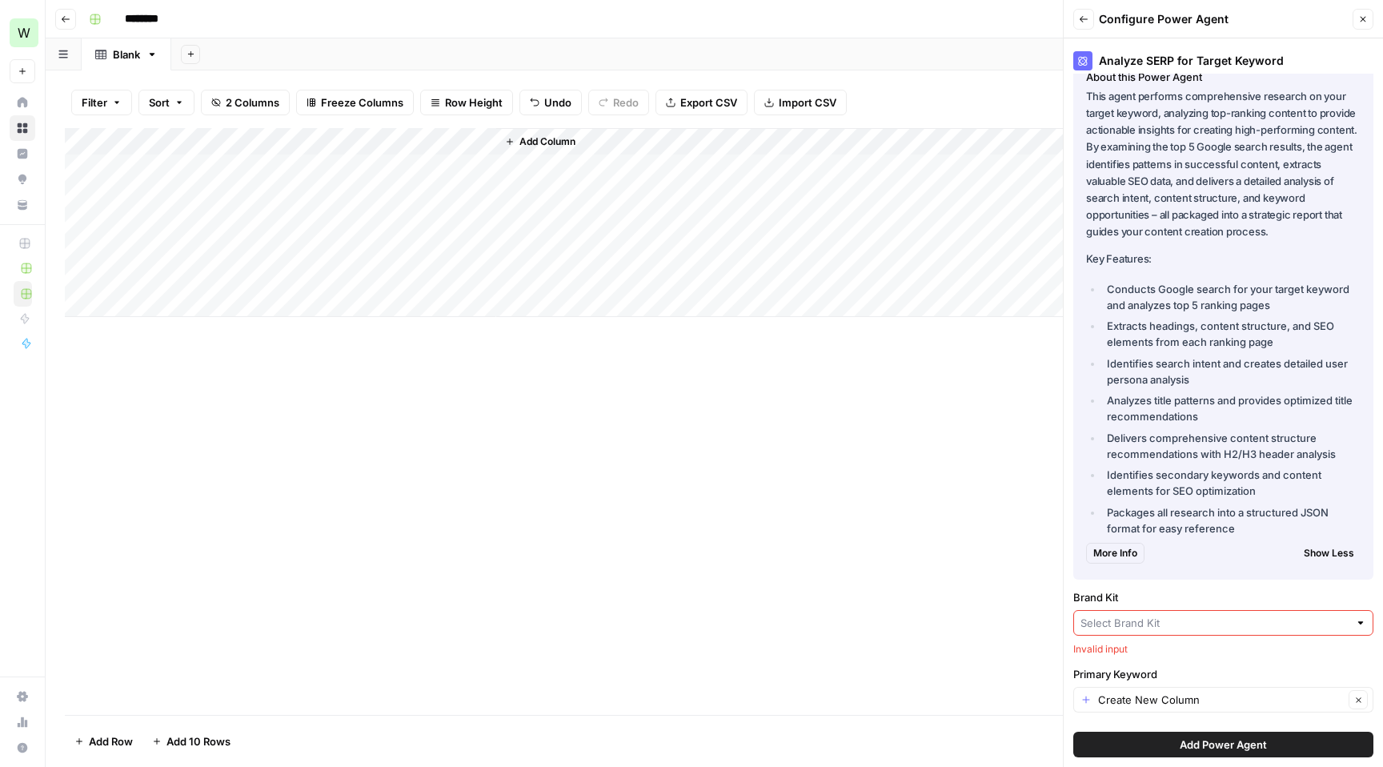
click at [1153, 620] on input "Brand Kit" at bounding box center [1214, 623] width 268 height 16
click at [1195, 622] on input "Brand Kit" at bounding box center [1214, 623] width 268 height 16
click at [1252, 580] on div "Analyze SERP for Target Keyword About this Power Agent This agent performs comp…" at bounding box center [1223, 402] width 319 height 728
click at [1332, 555] on span "Show Less" at bounding box center [1329, 553] width 50 height 14
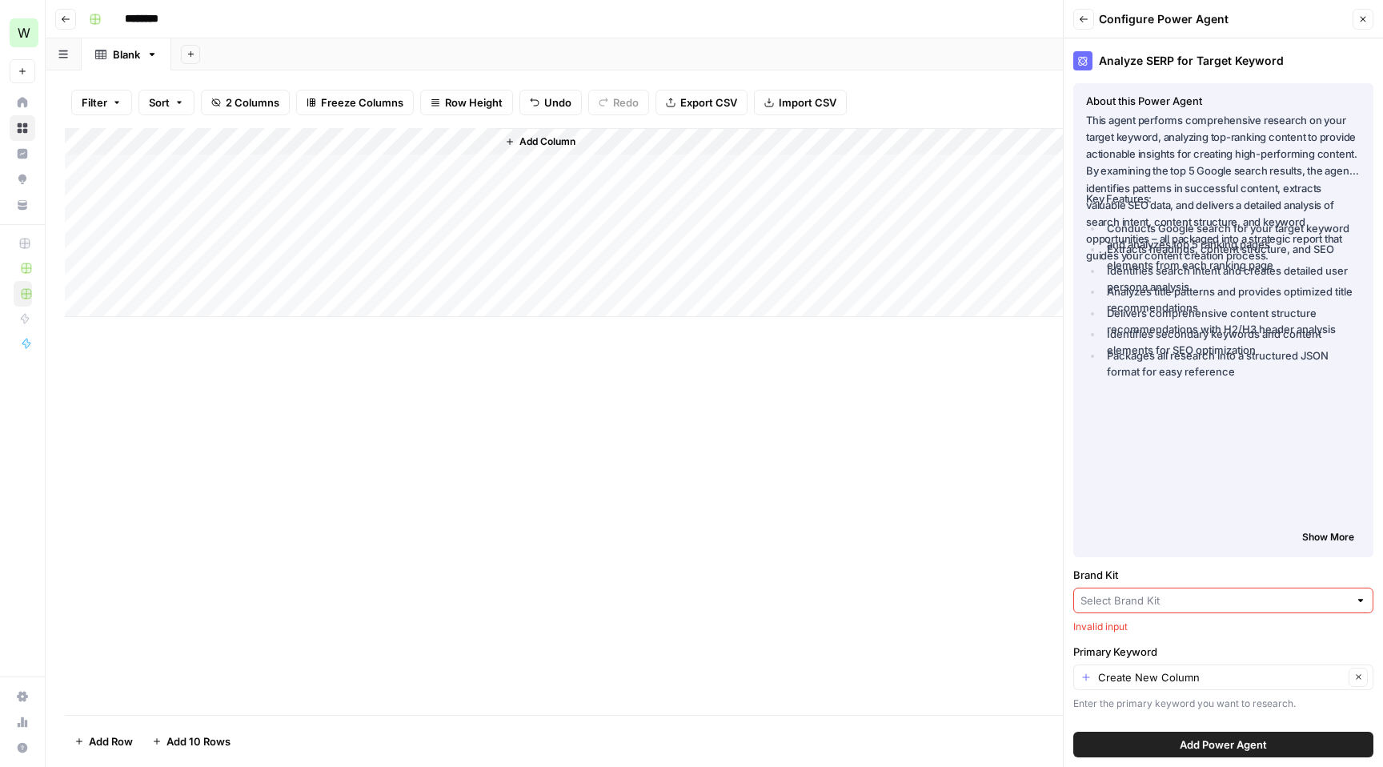
scroll to position [0, 0]
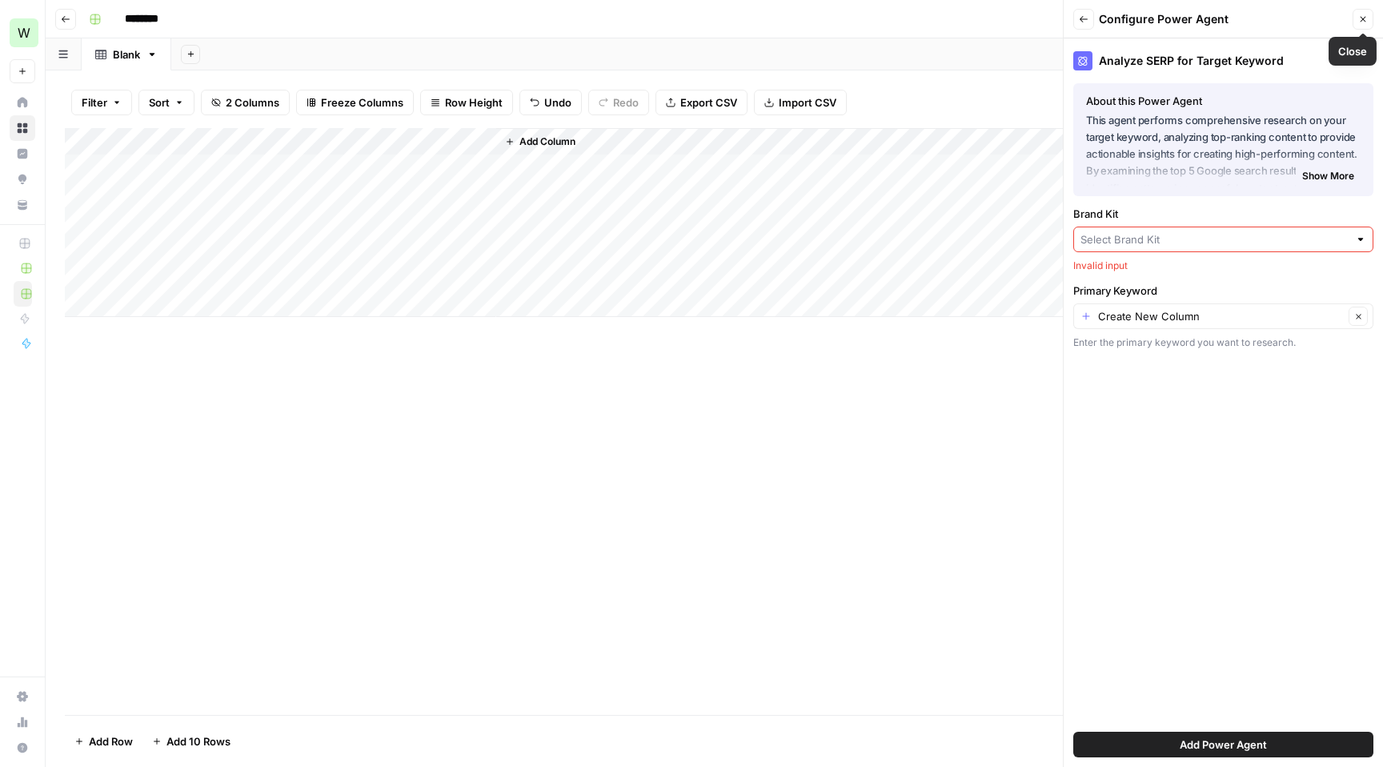
click at [1363, 18] on icon "button" at bounding box center [1363, 20] width 6 height 6
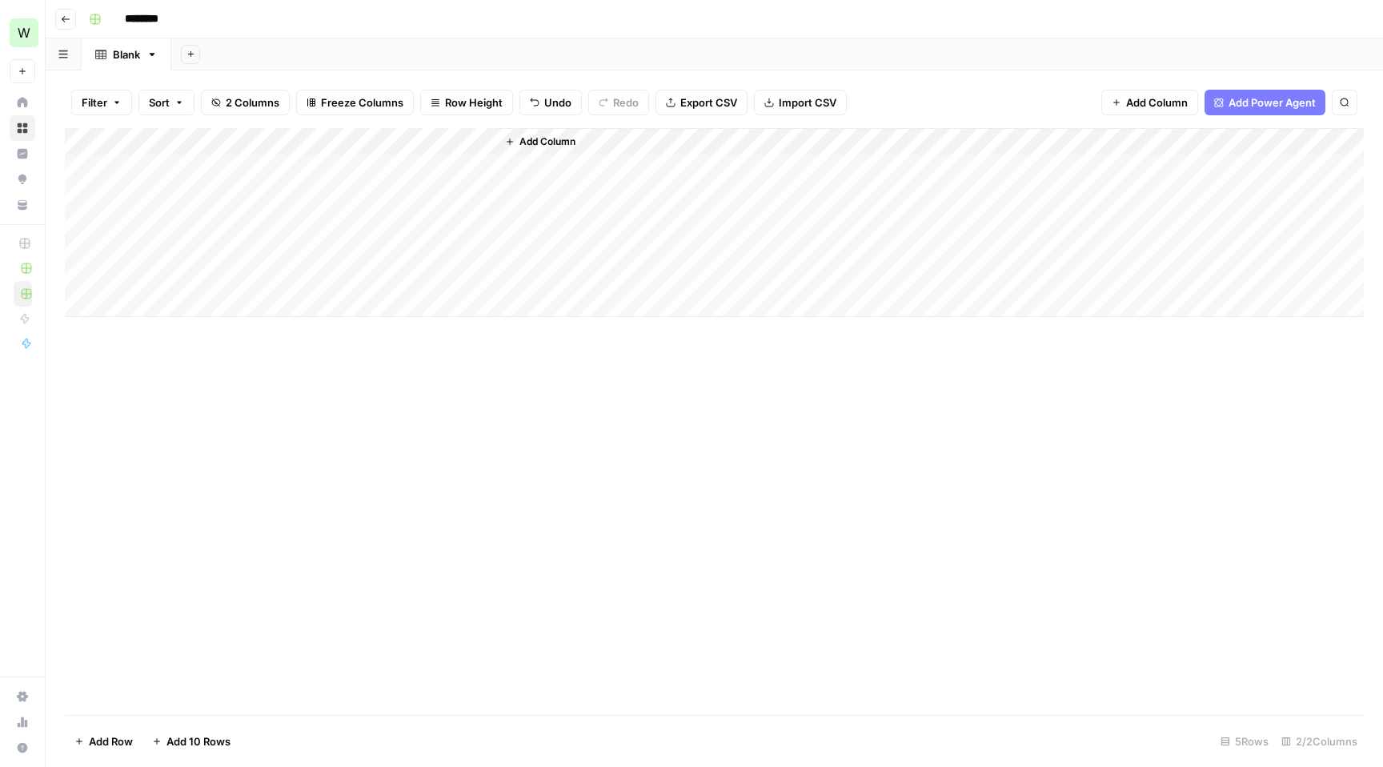
click at [557, 141] on span "Add Column" at bounding box center [547, 141] width 56 height 14
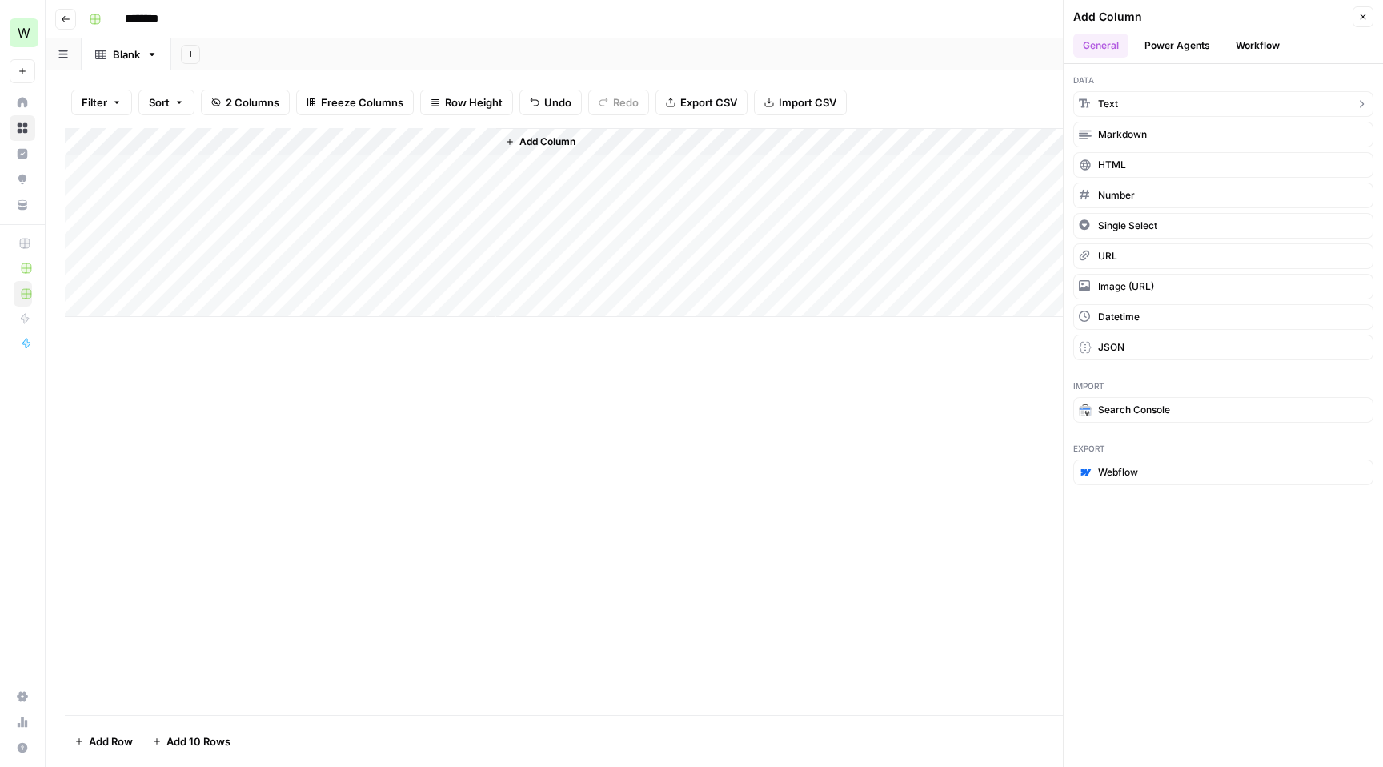
click at [1129, 100] on button "Text" at bounding box center [1223, 104] width 300 height 26
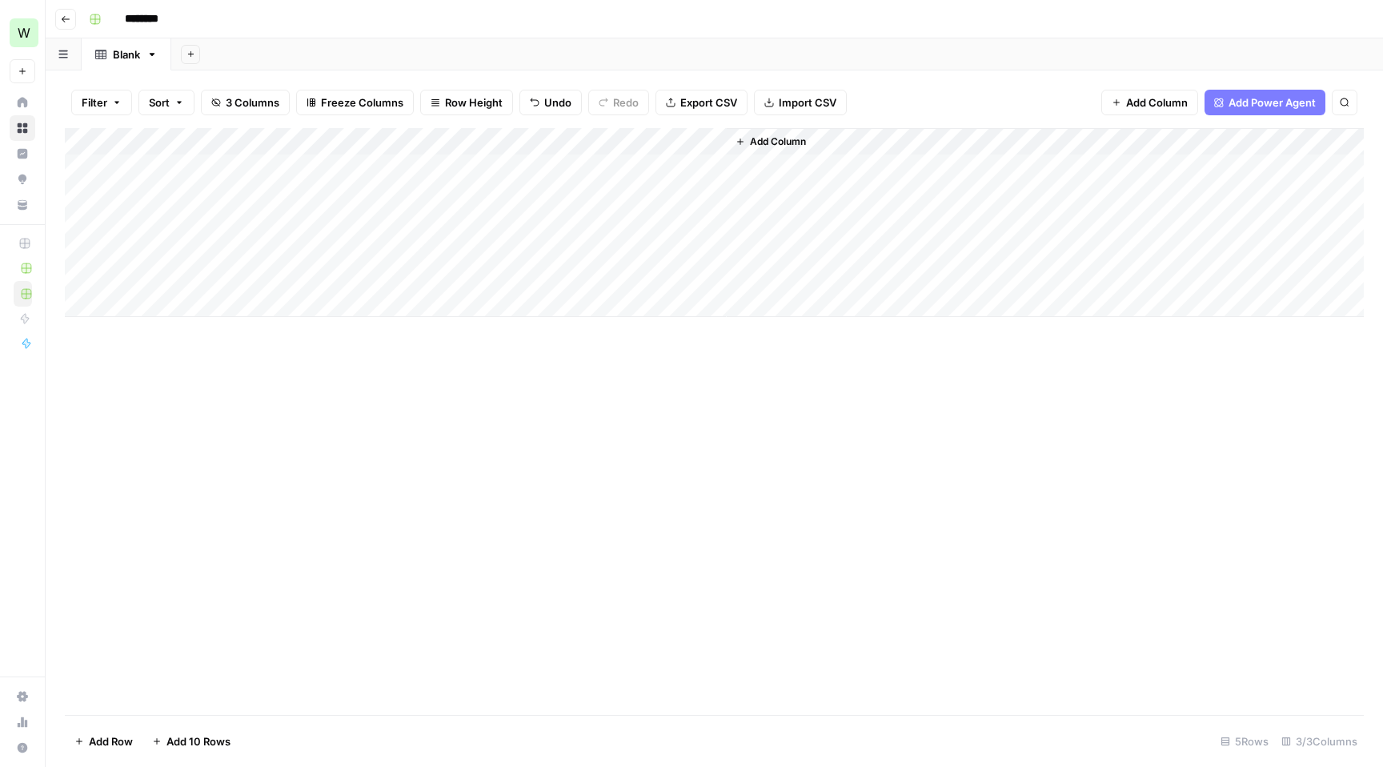
click at [556, 138] on div "Add Column" at bounding box center [714, 222] width 1299 height 189
drag, startPoint x: 574, startPoint y: 184, endPoint x: 494, endPoint y: 177, distance: 80.4
click at [494, 177] on body "W Workspace1 New Home Browse Insights Opportunities Your Data Recent Grids Plan…" at bounding box center [691, 383] width 1383 height 767
type input "Primary KW"
click at [566, 170] on div "Add Column" at bounding box center [714, 222] width 1299 height 189
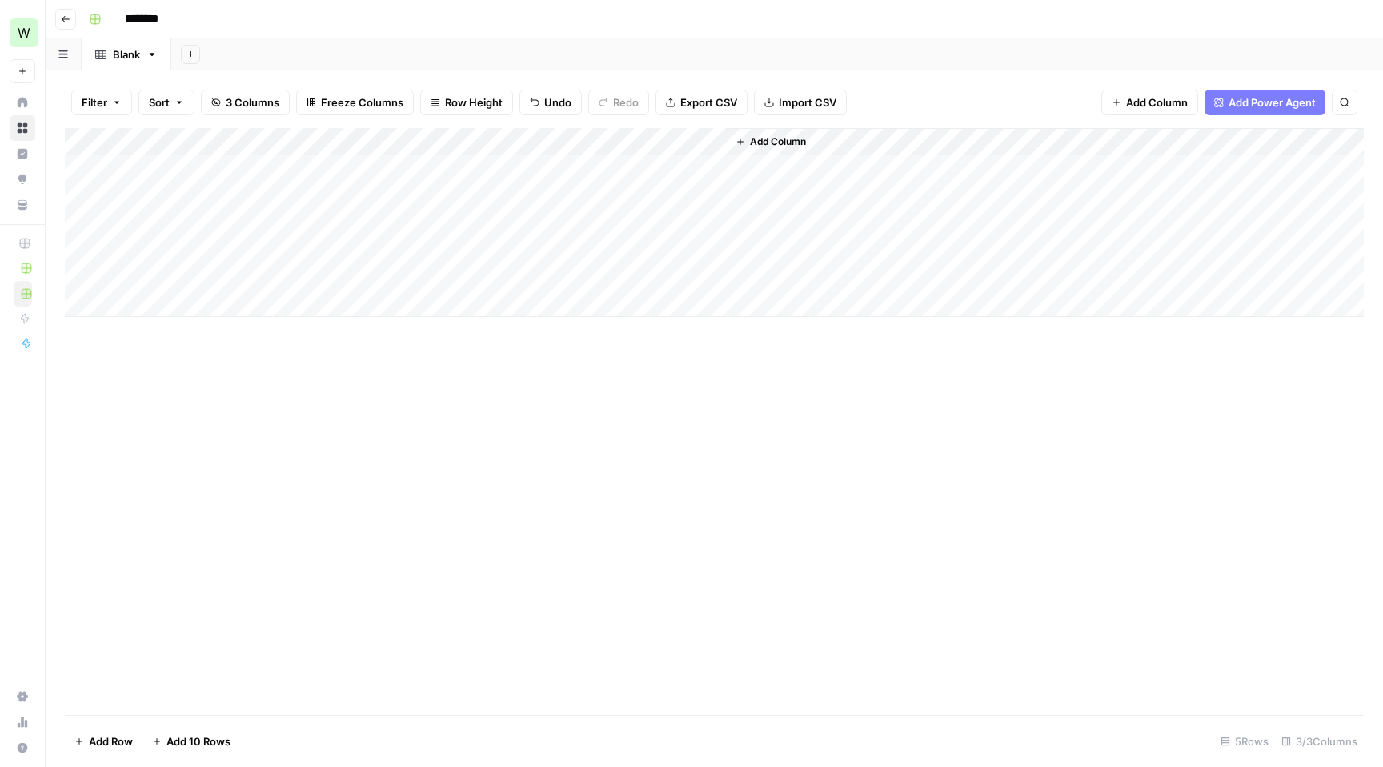
click at [575, 170] on div "Add Column" at bounding box center [714, 222] width 1299 height 189
type textarea "**********"
click at [564, 363] on div "Add Column" at bounding box center [714, 421] width 1299 height 587
click at [806, 133] on button "Add Column" at bounding box center [770, 141] width 83 height 21
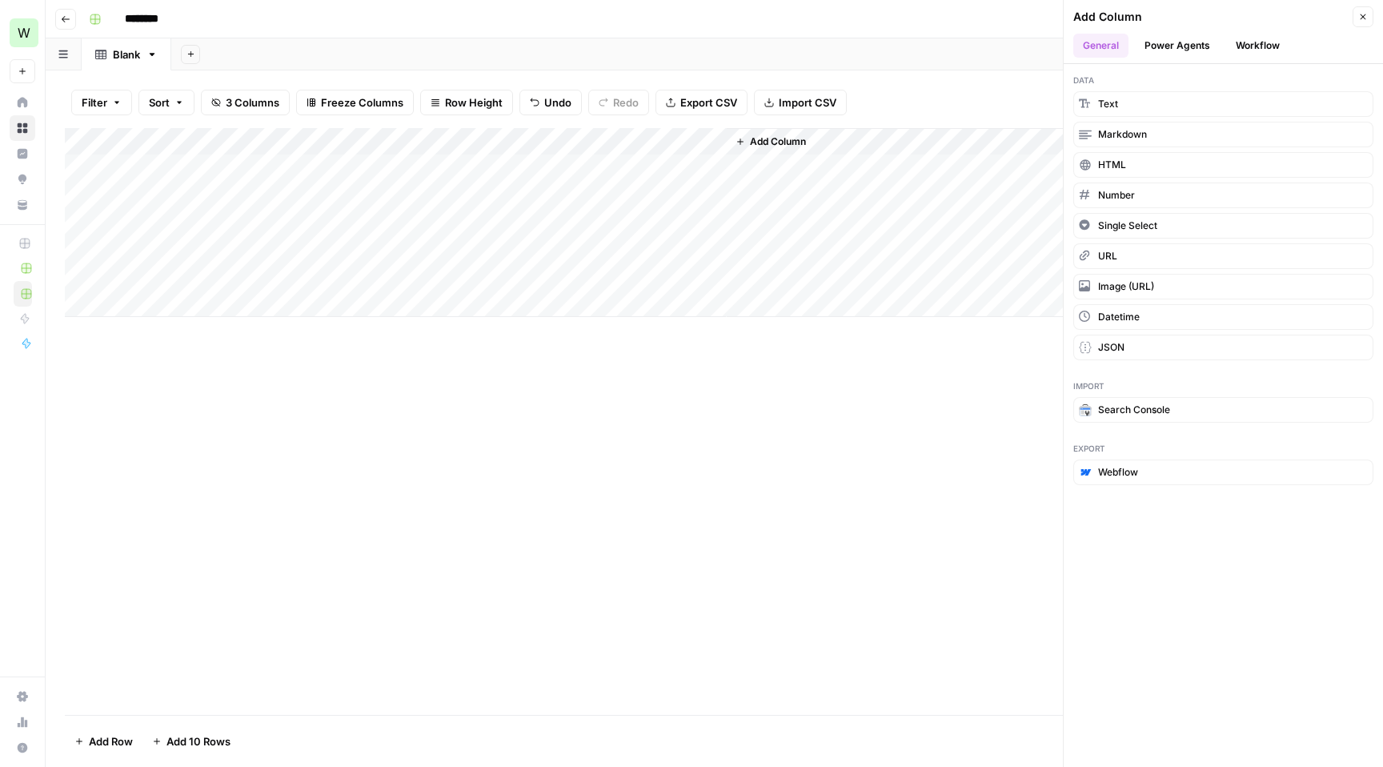
click at [1188, 42] on button "Power Agents" at bounding box center [1177, 46] width 85 height 24
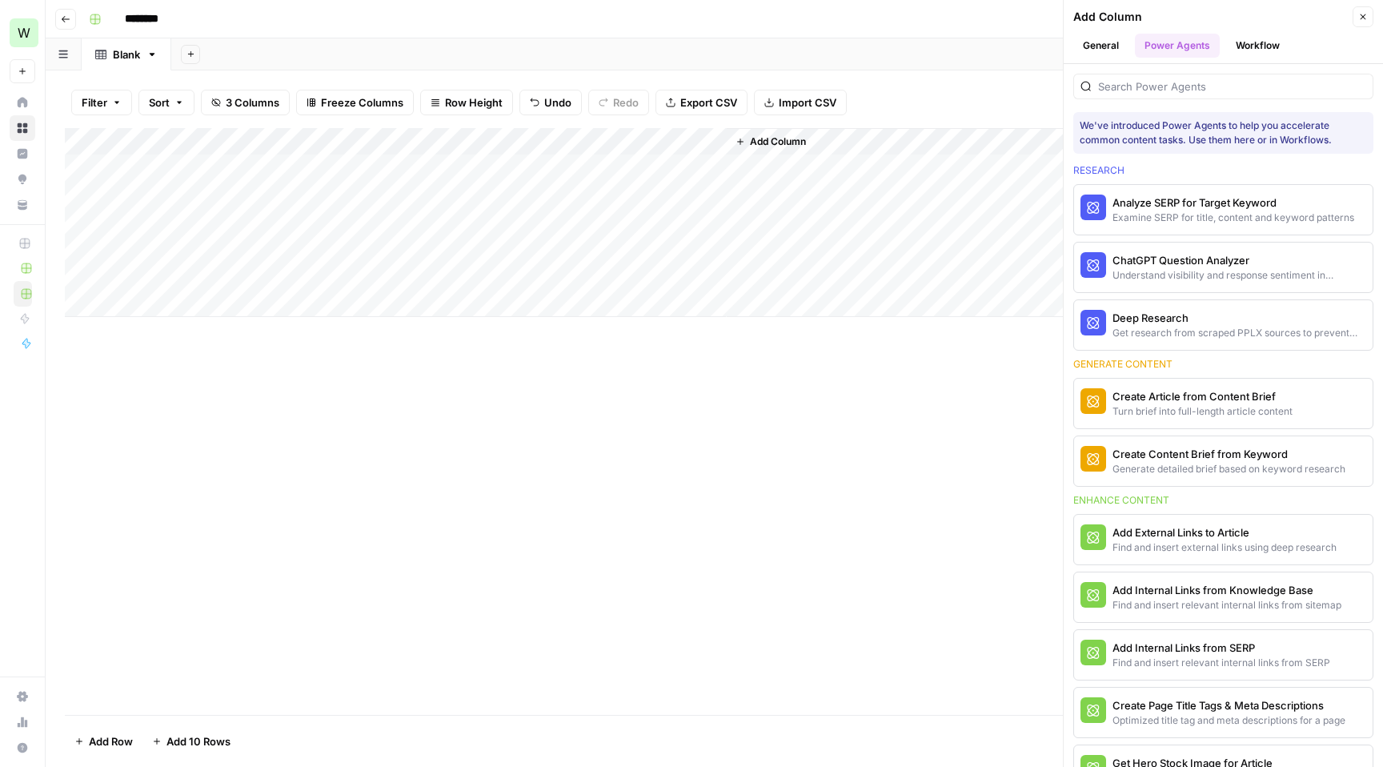
click at [1095, 47] on button "General" at bounding box center [1100, 46] width 55 height 24
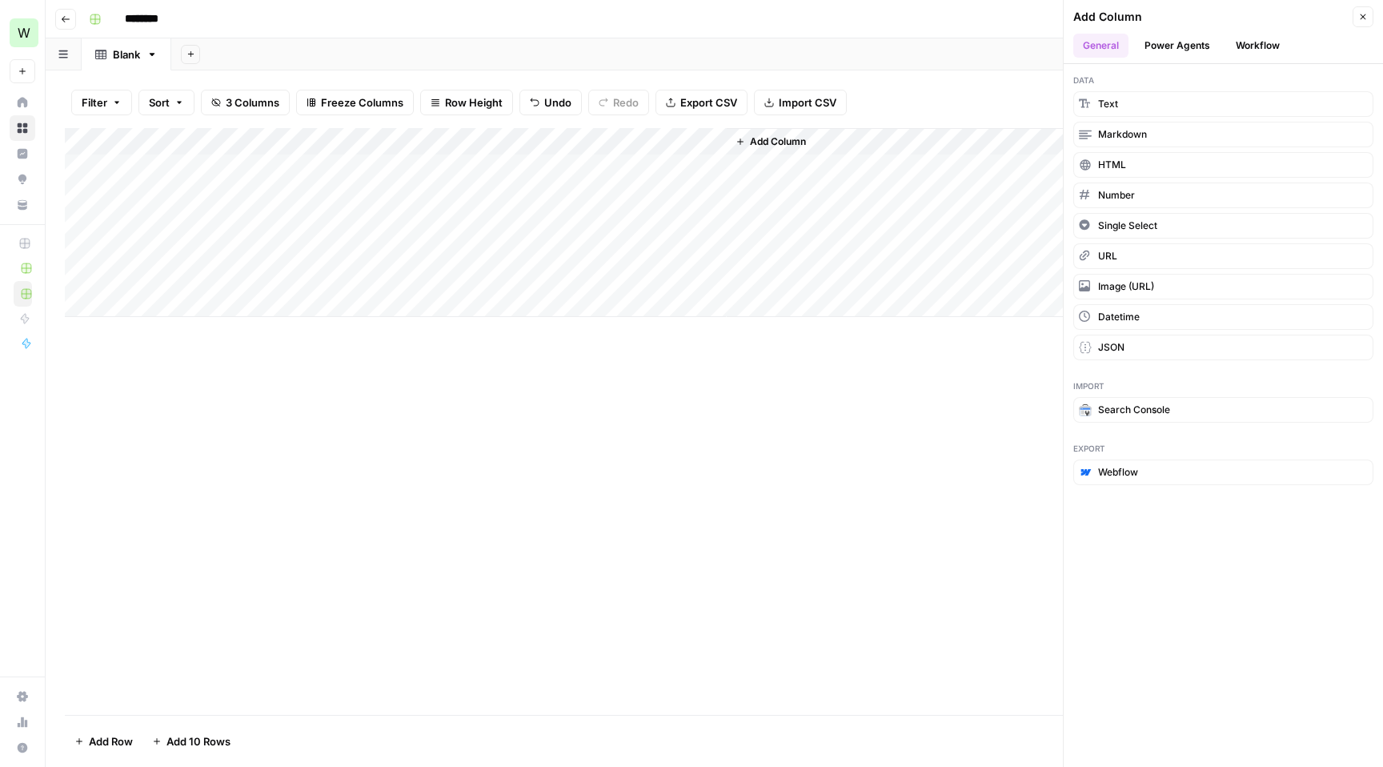
click at [1280, 39] on button "Workflow" at bounding box center [1257, 46] width 63 height 24
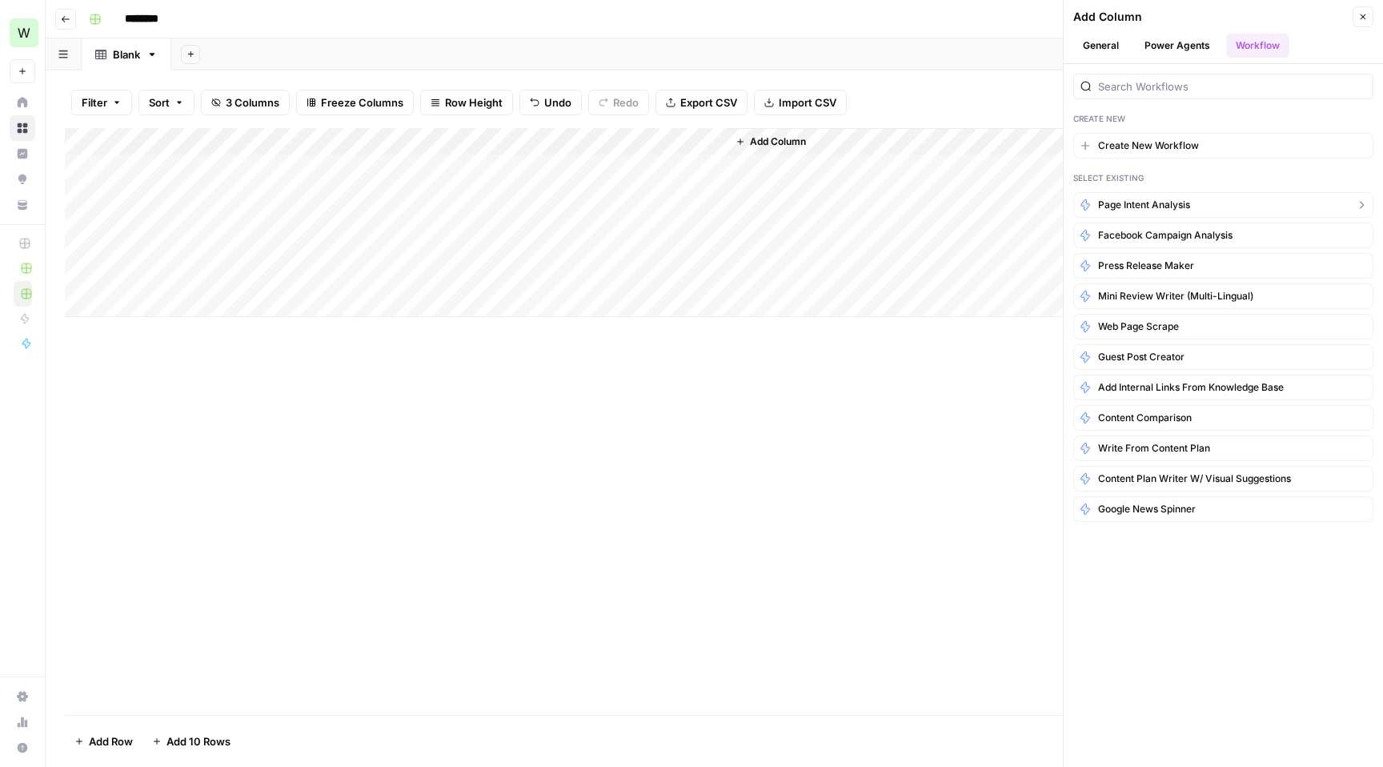
click at [1128, 200] on span "Page Intent Analysis" at bounding box center [1144, 205] width 92 height 14
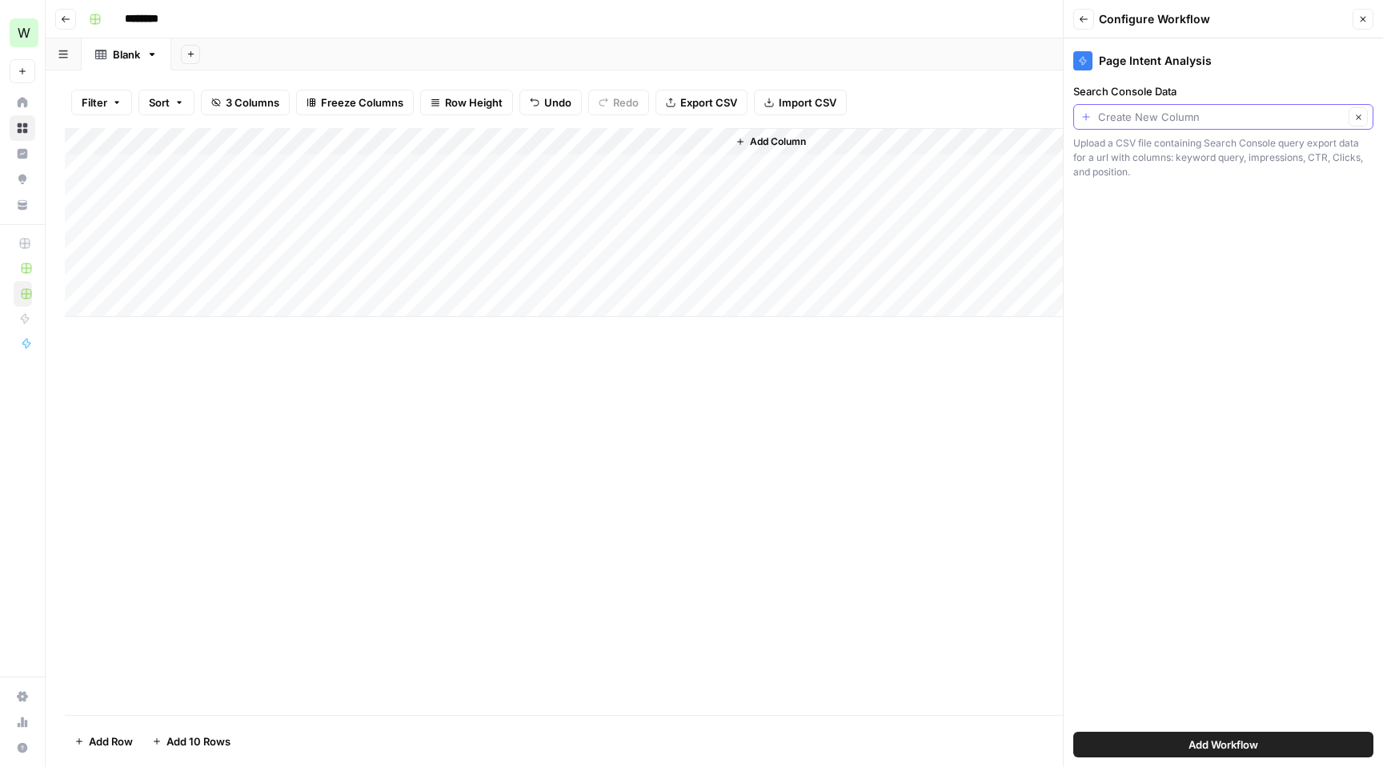
click at [1232, 121] on input "Search Console Data" at bounding box center [1221, 117] width 246 height 16
click at [1136, 230] on span "URL" at bounding box center [1220, 227] width 266 height 16
type input "URL"
click at [1168, 737] on button "Add Workflow" at bounding box center [1223, 744] width 300 height 26
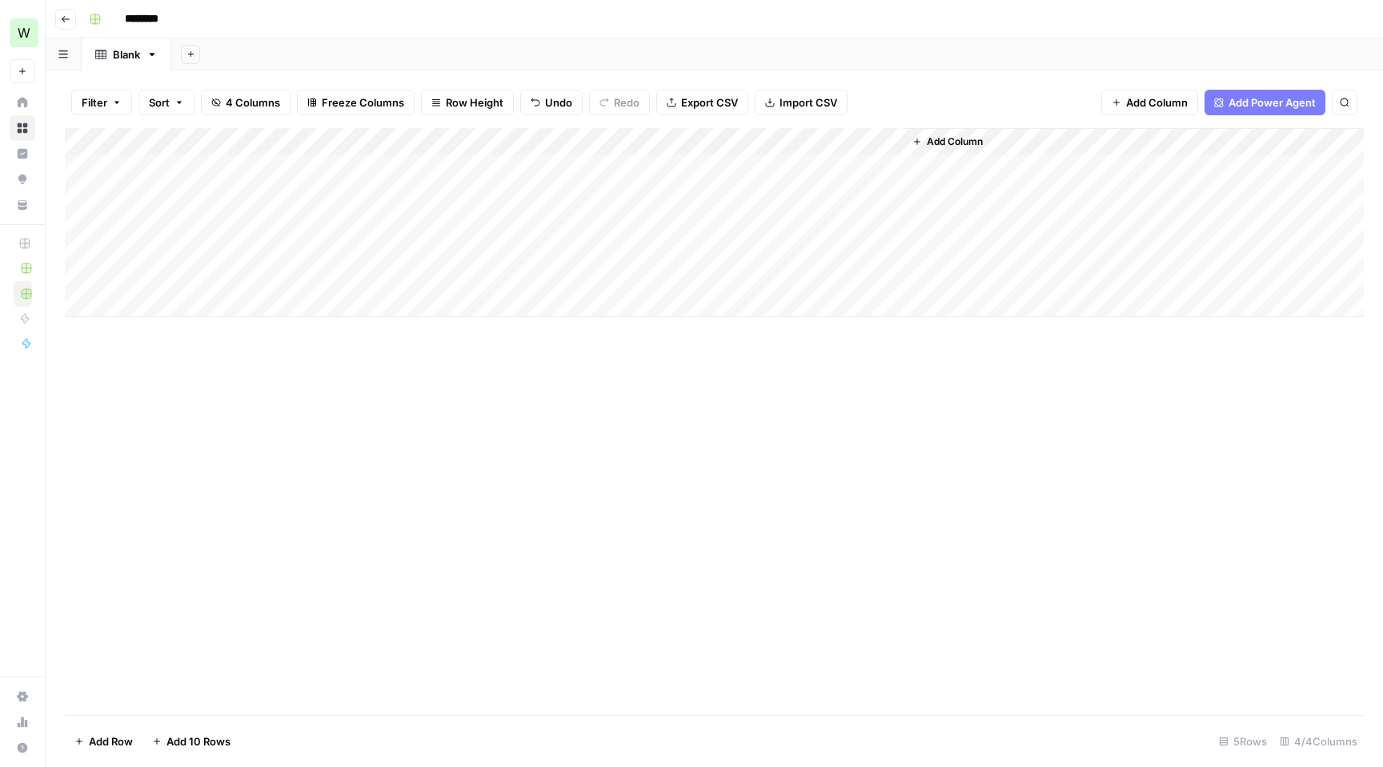
click at [945, 142] on span "Add Column" at bounding box center [955, 141] width 56 height 14
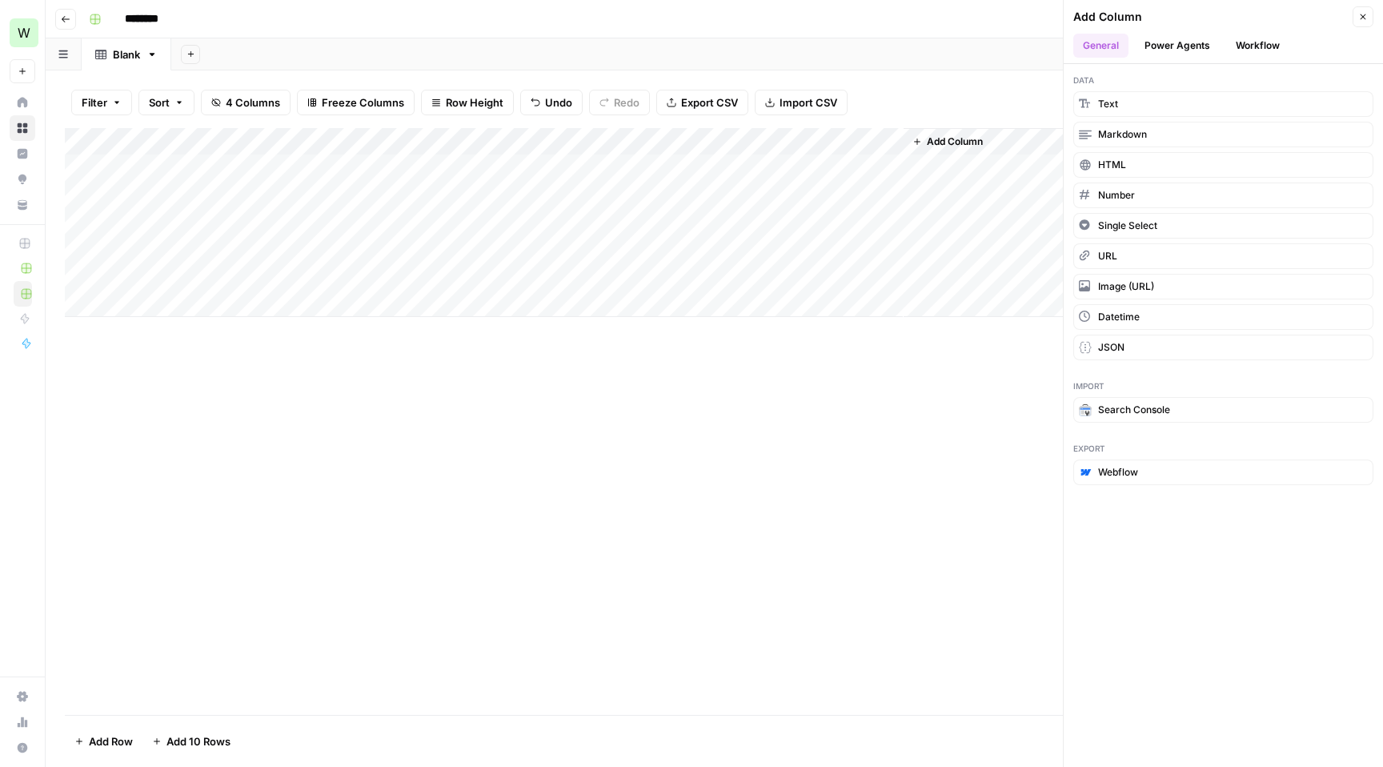
click at [671, 606] on div "Add Column" at bounding box center [714, 421] width 1299 height 587
click at [743, 164] on div "Add Column" at bounding box center [714, 222] width 1299 height 189
click at [1357, 679] on icon "close" at bounding box center [1360, 683] width 8 height 8
click at [868, 140] on div "Add Column" at bounding box center [714, 222] width 1299 height 189
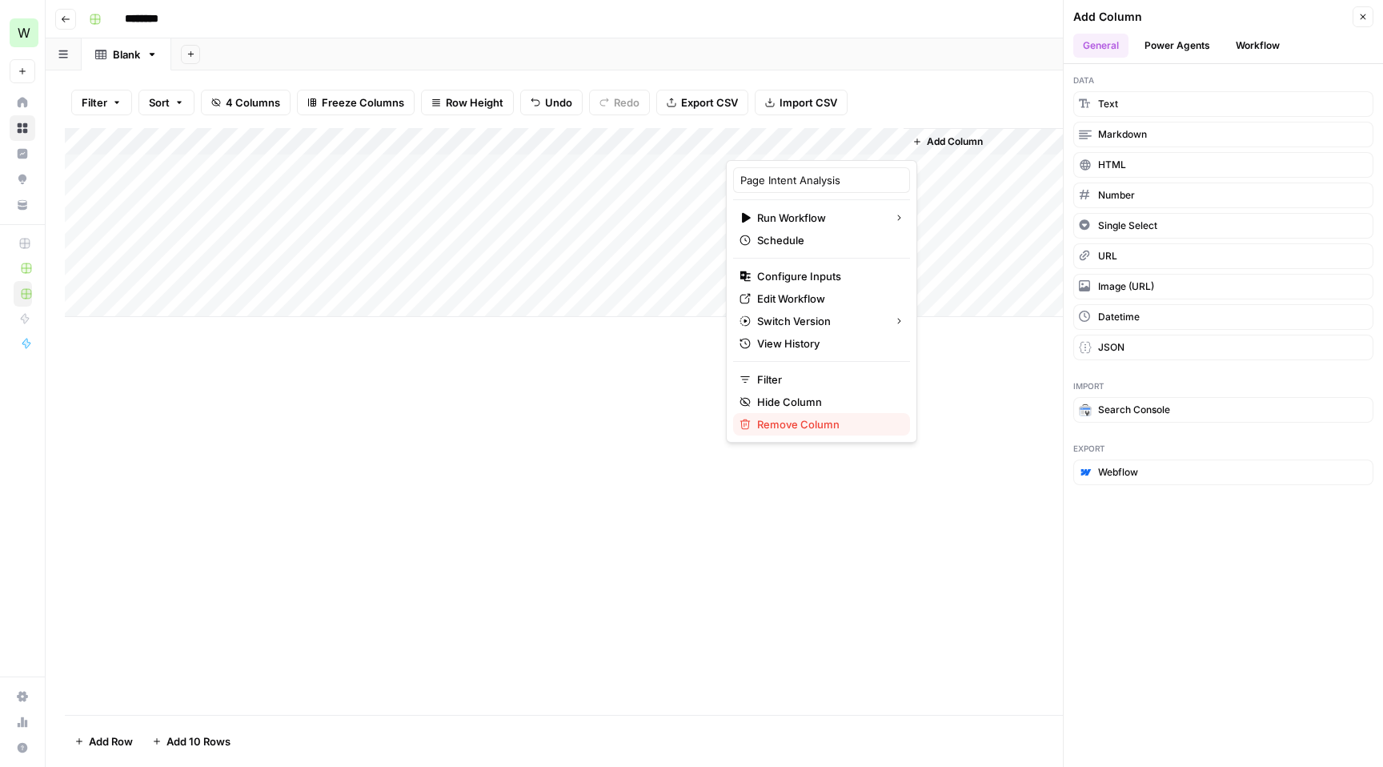
click at [804, 420] on span "Remove Column" at bounding box center [827, 424] width 140 height 16
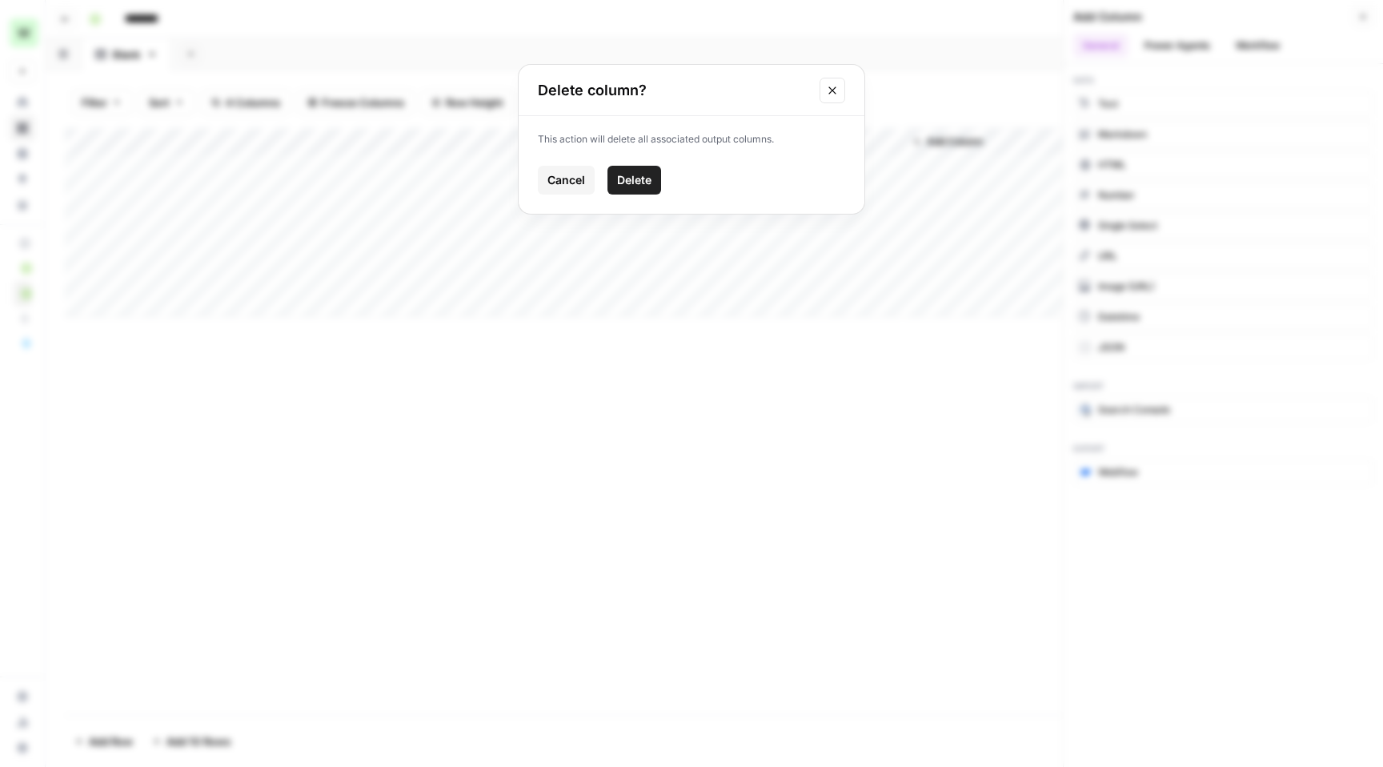
click at [647, 174] on span "Delete" at bounding box center [634, 180] width 34 height 16
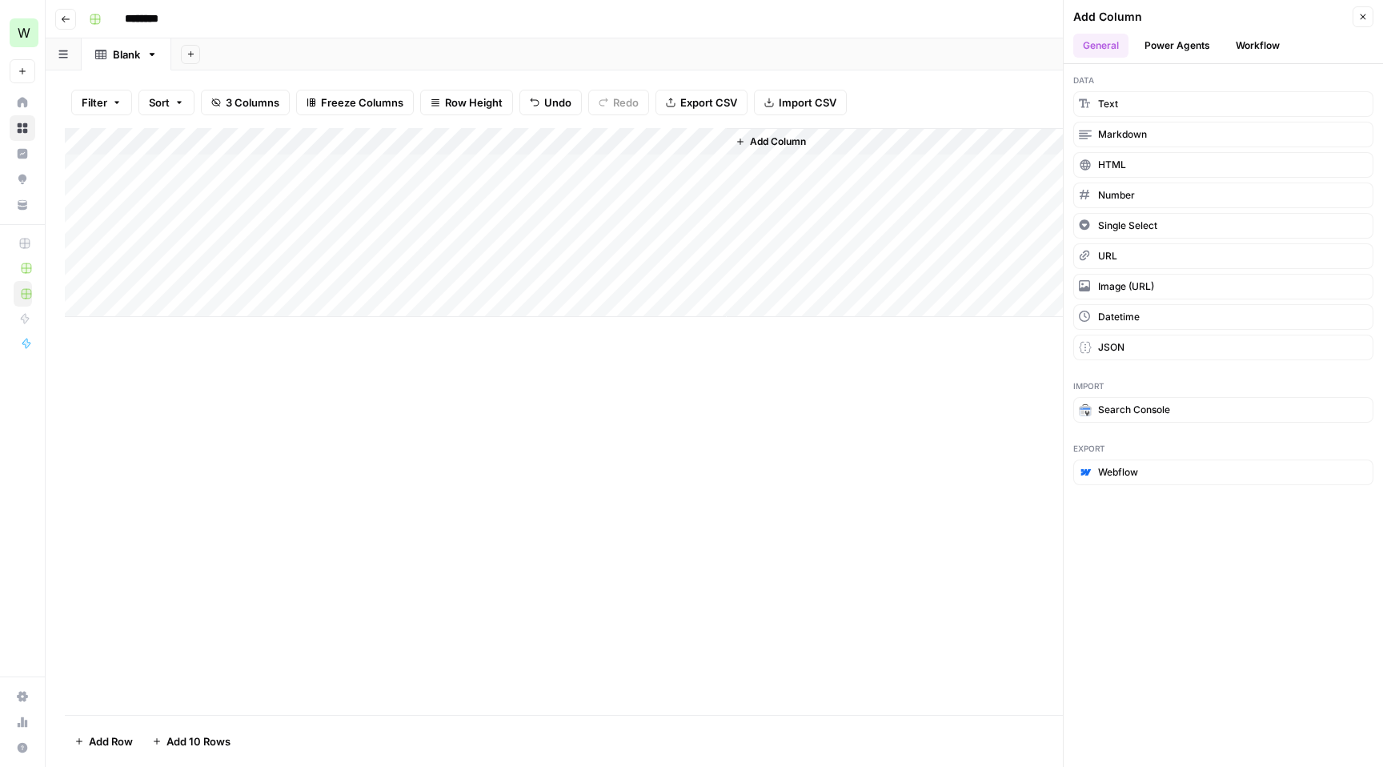
click at [762, 158] on div "Add Column" at bounding box center [1045, 222] width 637 height 189
click at [781, 170] on div "Add Column" at bounding box center [1045, 222] width 637 height 189
drag, startPoint x: 354, startPoint y: 138, endPoint x: 281, endPoint y: 135, distance: 72.9
click at [281, 135] on div "Add Column" at bounding box center [714, 222] width 1299 height 189
click at [722, 171] on div "Add Column" at bounding box center [1009, 222] width 707 height 189
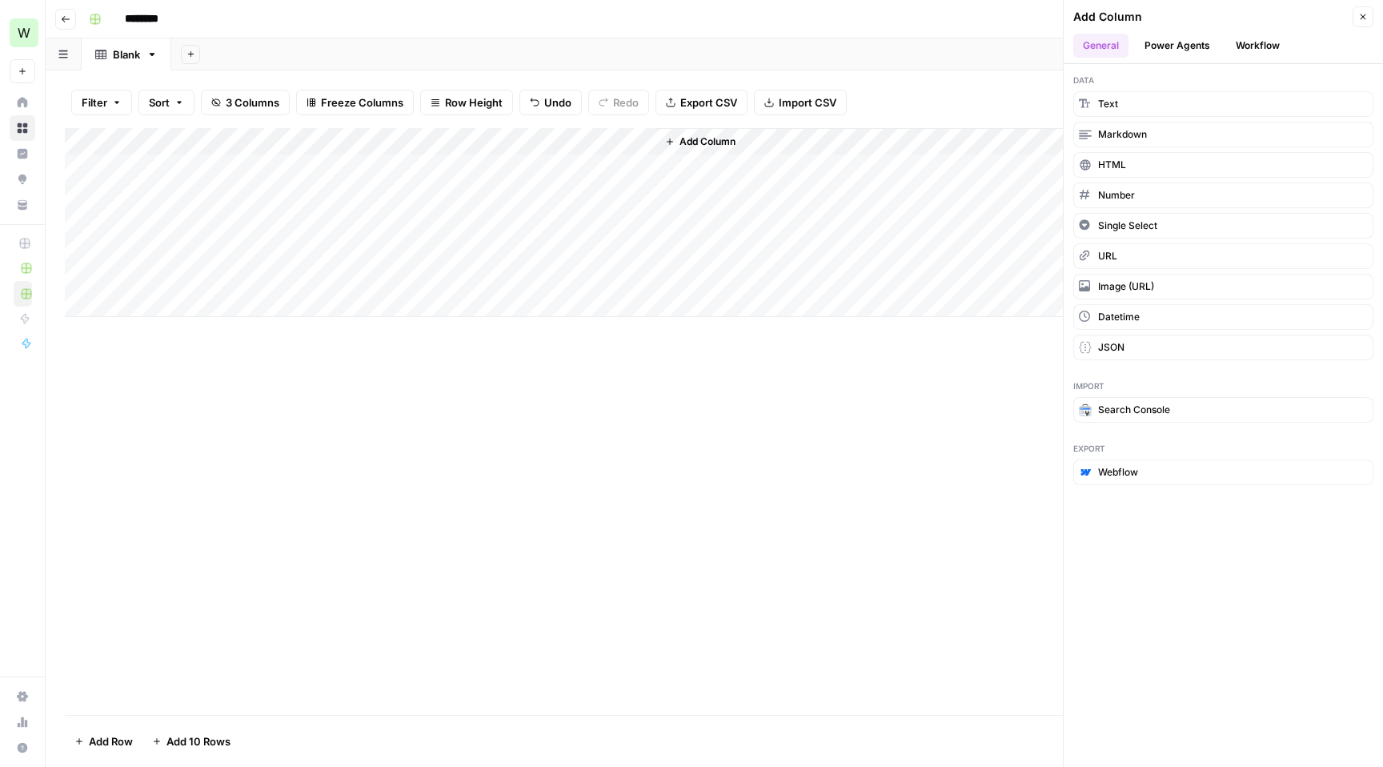
click at [1258, 38] on button "Workflow" at bounding box center [1257, 46] width 63 height 24
